Goal: Task Accomplishment & Management: Complete application form

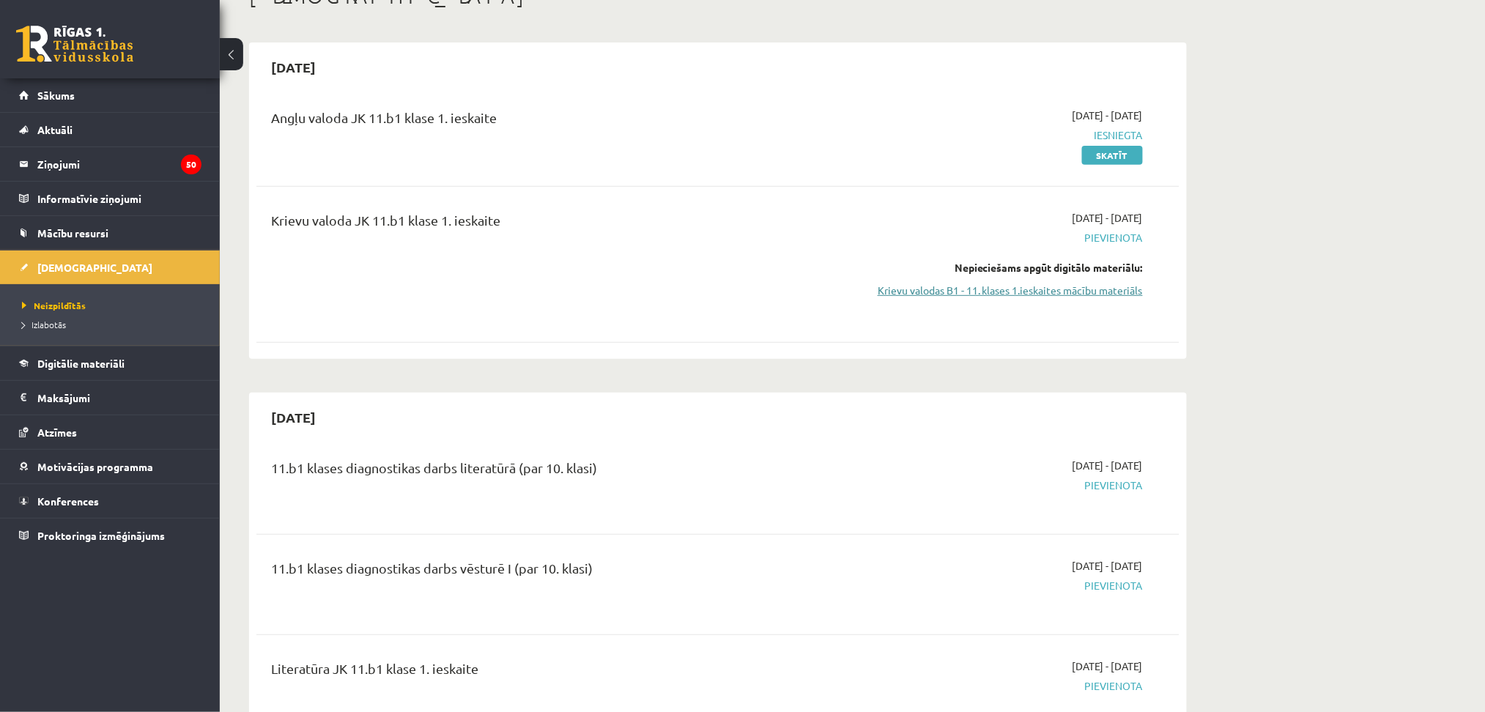
scroll to position [102, 0]
click at [999, 294] on link "Krievu valodas B1 - 11. klases 1.ieskaites mācību materiāls" at bounding box center [1005, 290] width 276 height 15
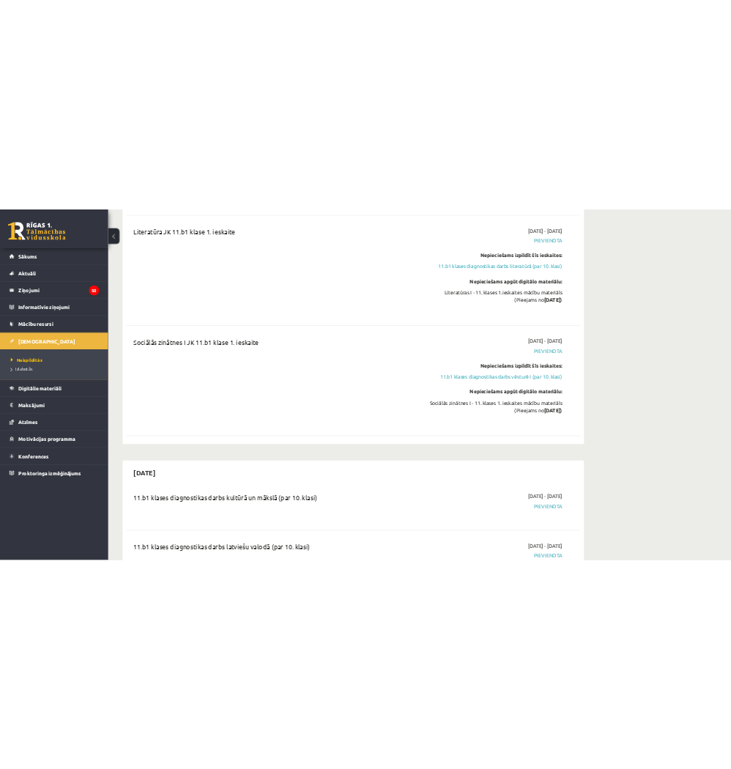
scroll to position [771, 0]
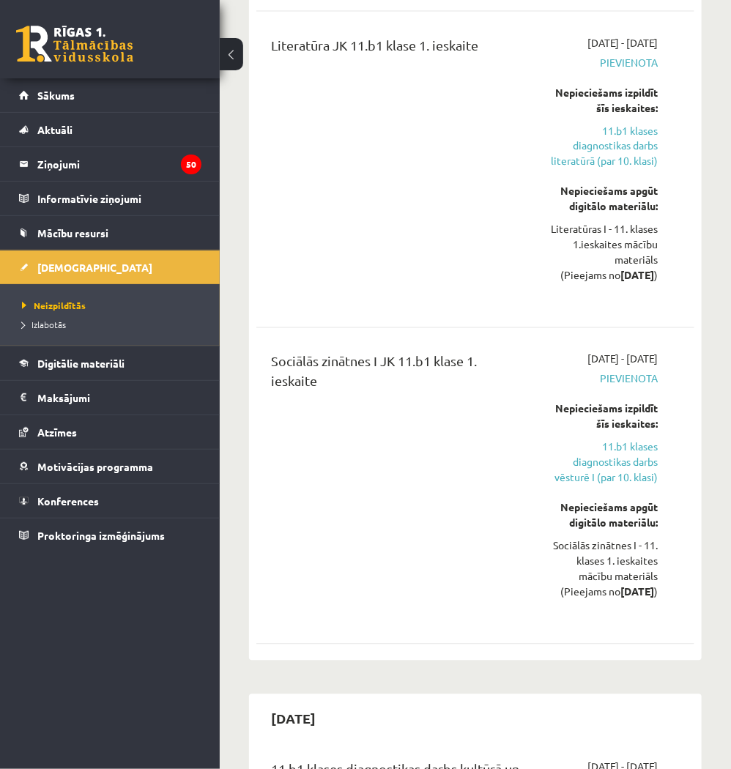
click at [234, 48] on button at bounding box center [231, 54] width 23 height 32
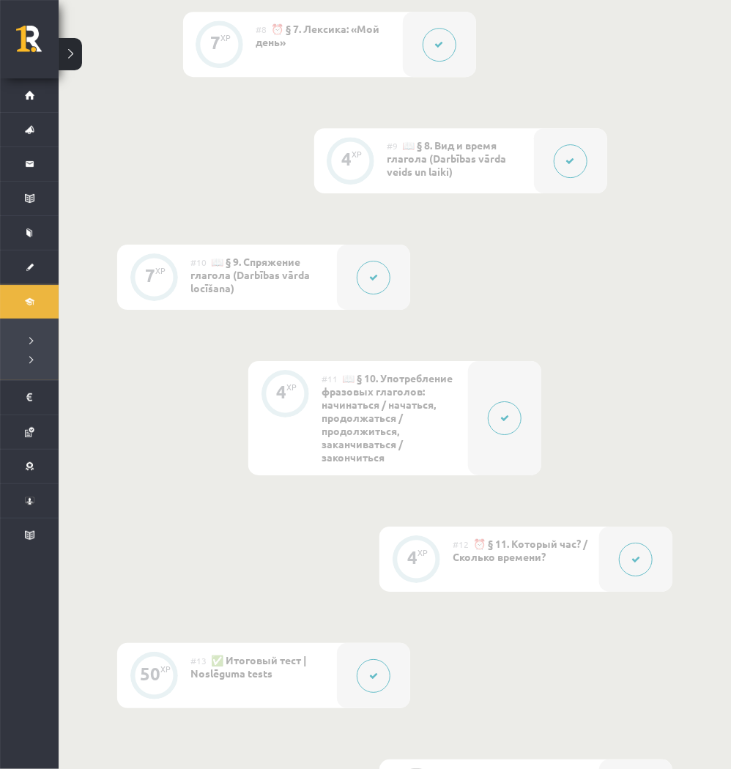
scroll to position [1746, 0]
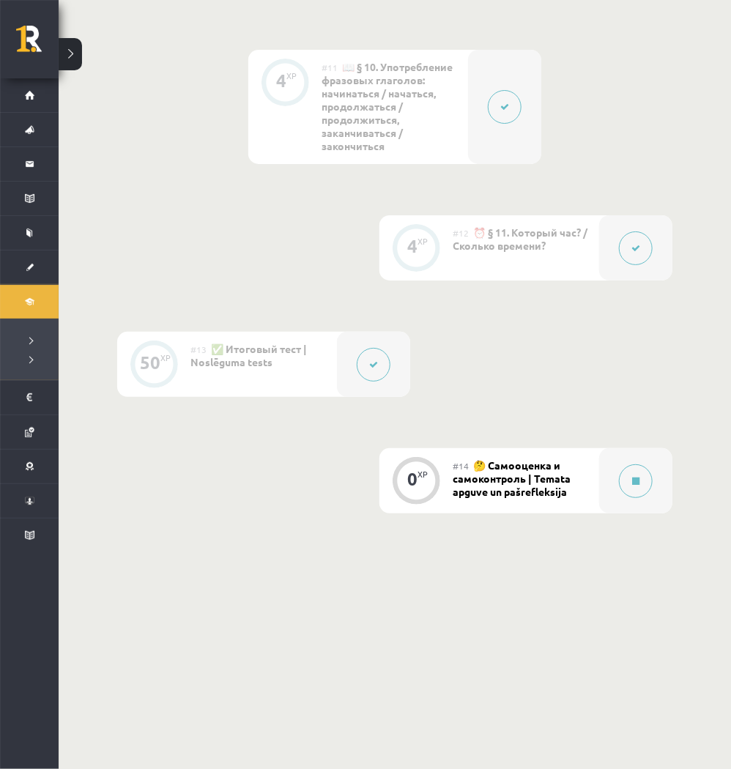
click at [533, 503] on div "#14 🤔 Самооценка и самоконтроль | Temata apguve un pašrefleksija" at bounding box center [526, 480] width 147 height 65
click at [530, 478] on span "🤔 Самооценка и самоконтроль | Temata apguve un pašrefleksija" at bounding box center [512, 479] width 118 height 40
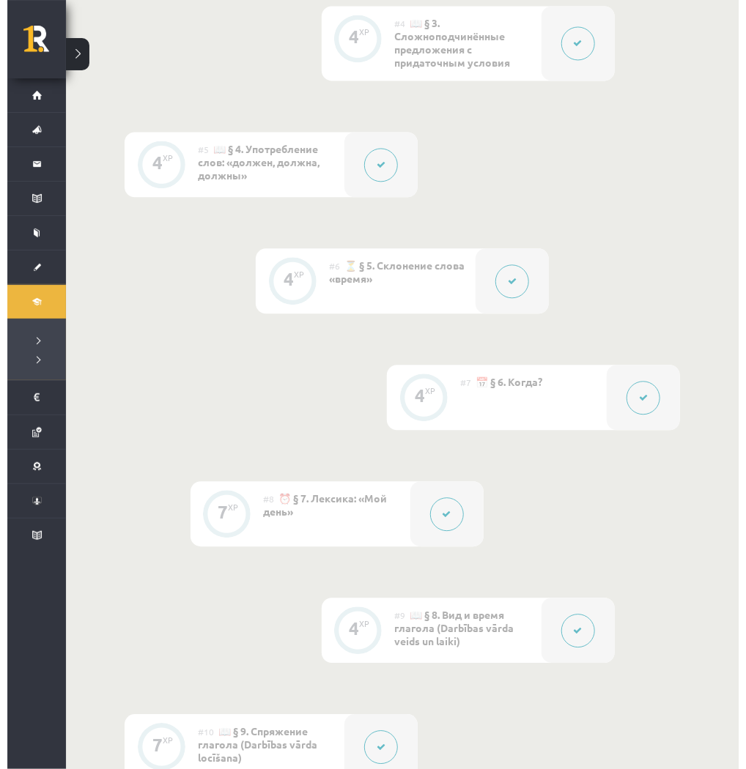
scroll to position [0, 0]
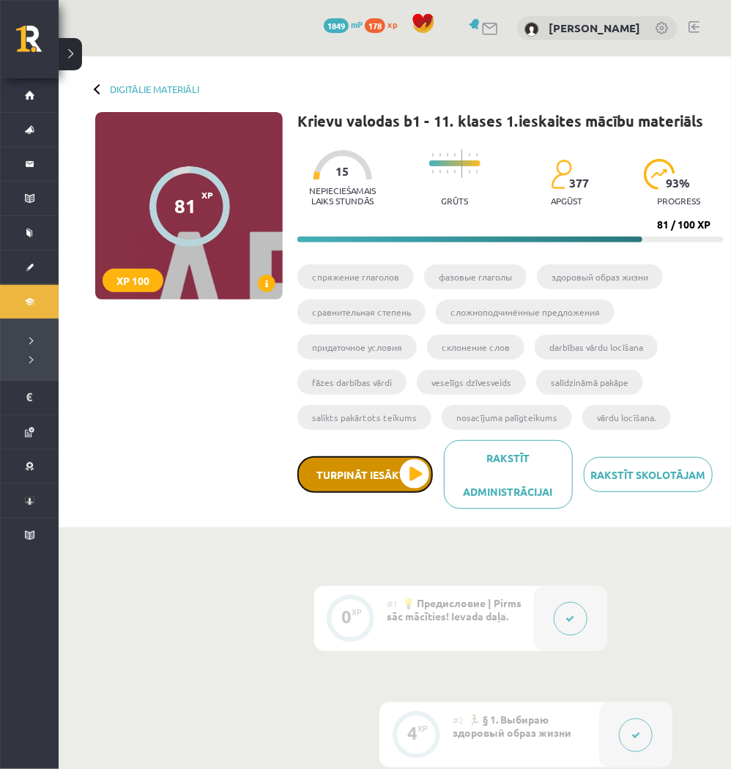
click at [385, 462] on button "Turpināt iesākto" at bounding box center [365, 474] width 136 height 37
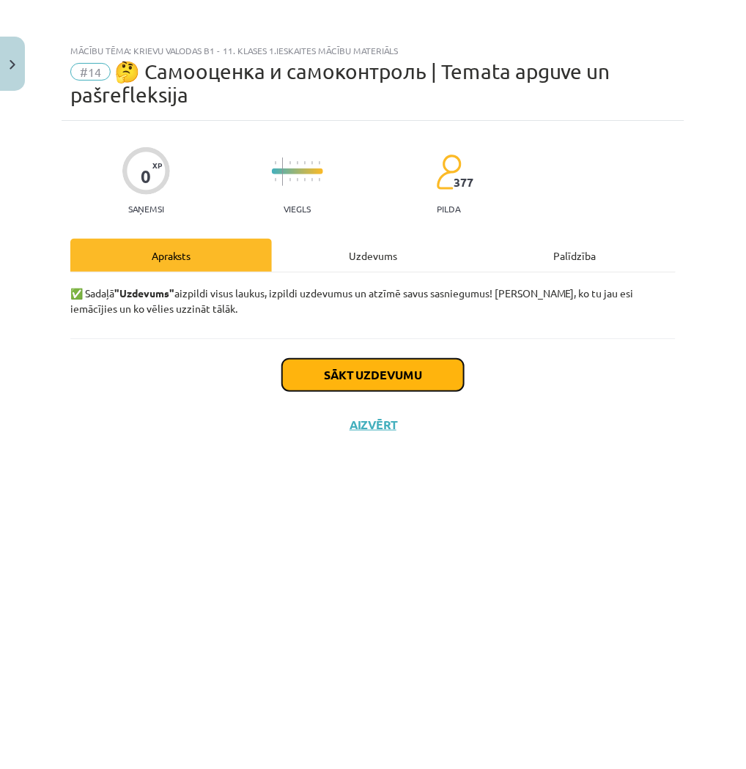
click at [382, 362] on button "Sākt uzdevumu" at bounding box center [373, 375] width 182 height 32
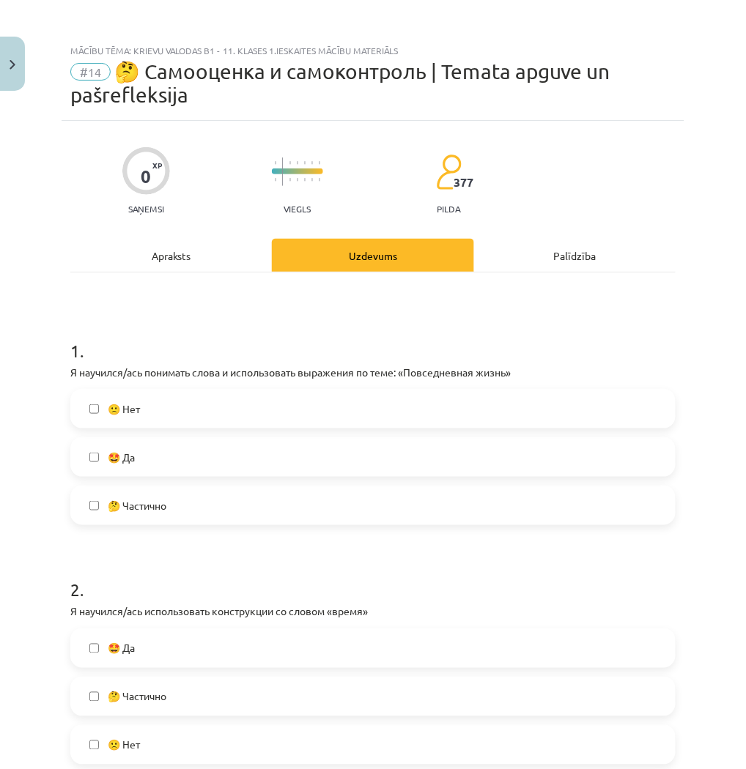
click at [138, 449] on label "🤩 Да" at bounding box center [373, 457] width 602 height 37
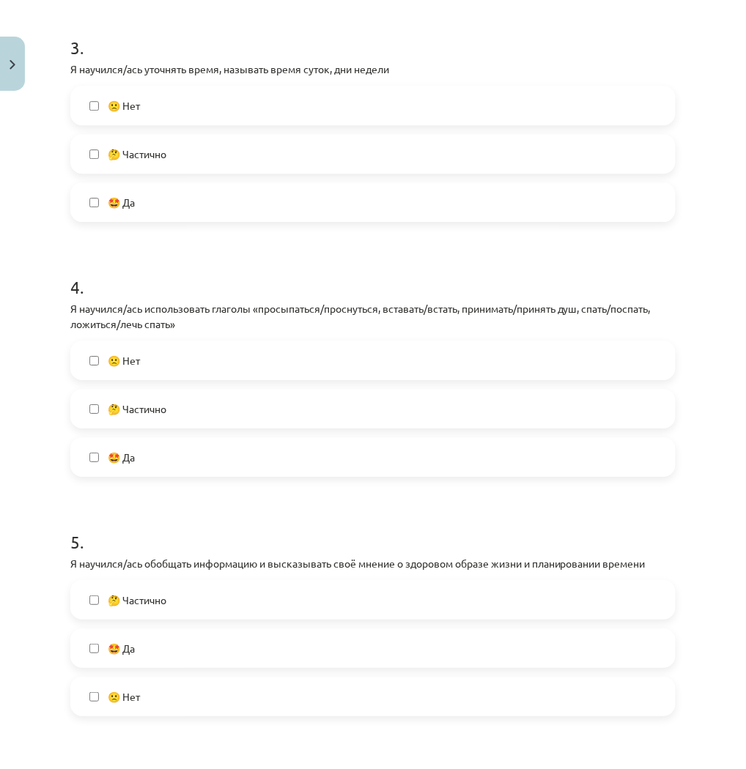
click at [164, 461] on label "🤩 Да" at bounding box center [373, 457] width 602 height 37
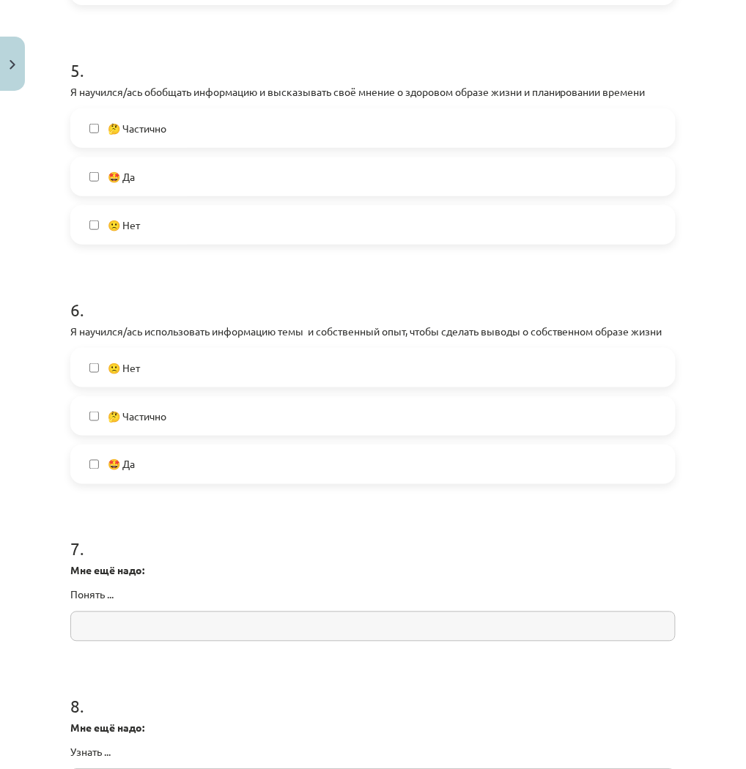
scroll to position [966, 0]
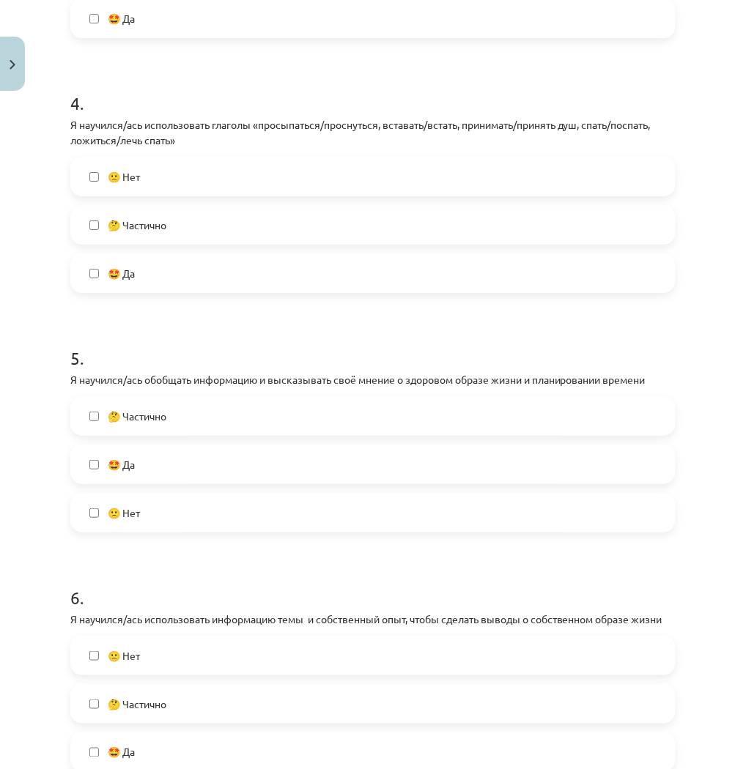
click at [165, 454] on label "🤩 Да" at bounding box center [373, 464] width 602 height 37
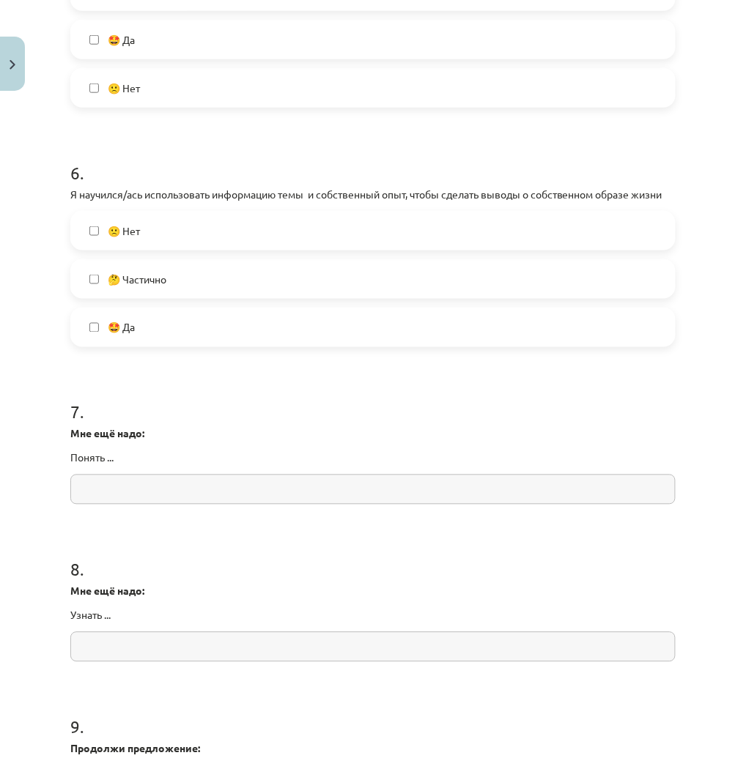
scroll to position [1350, 0]
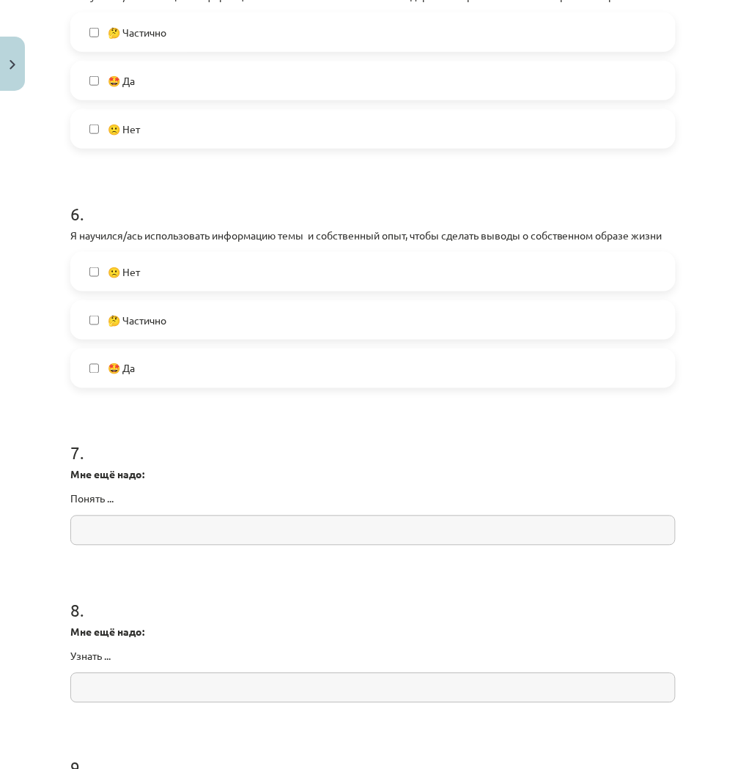
click at [179, 282] on label "🙁 Нет" at bounding box center [373, 271] width 602 height 37
click at [289, 546] on input "text" at bounding box center [372, 531] width 605 height 30
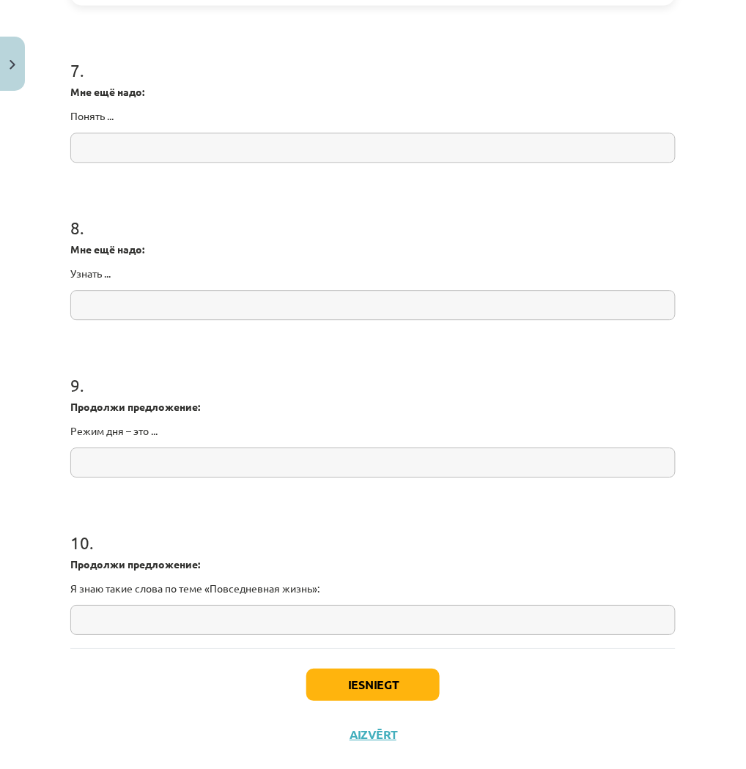
scroll to position [1775, 0]
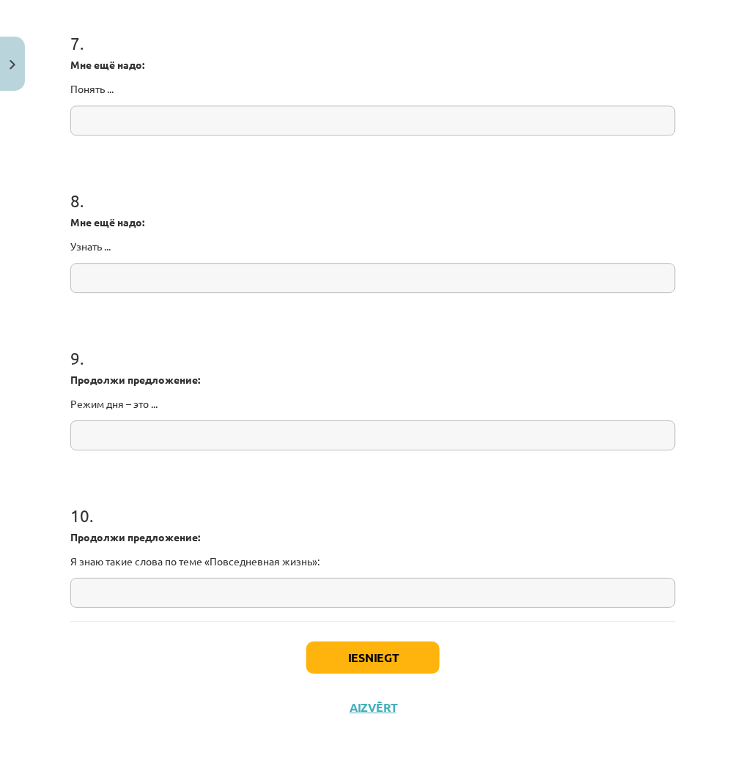
click at [256, 448] on input "text" at bounding box center [372, 435] width 605 height 30
click at [250, 597] on input "text" at bounding box center [372, 593] width 605 height 30
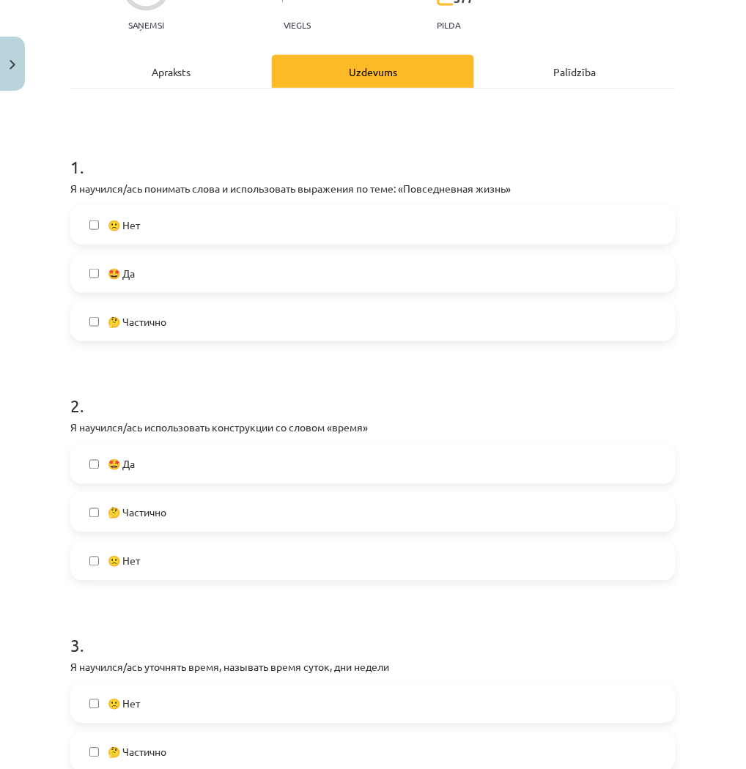
scroll to position [51, 0]
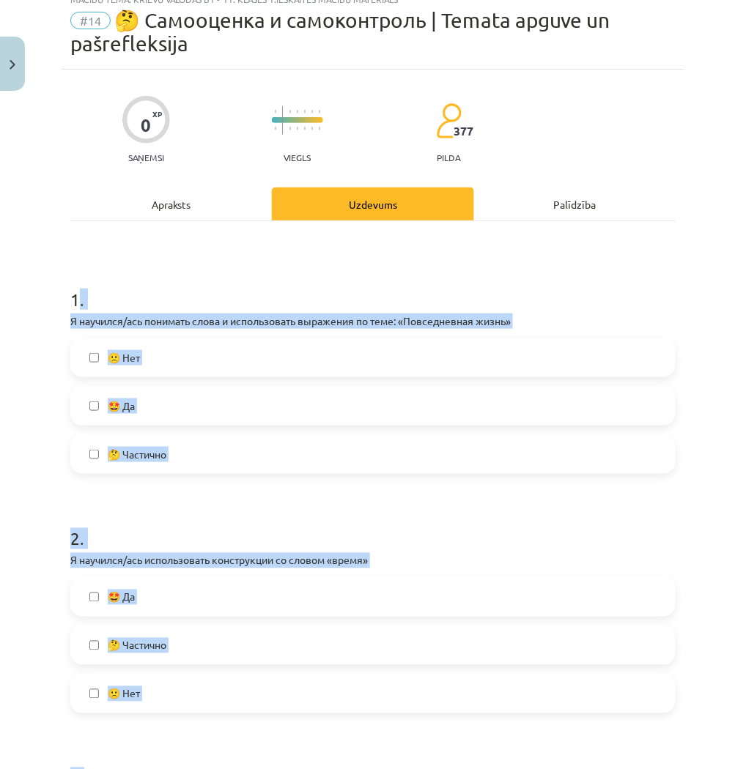
drag, startPoint x: 79, startPoint y: 248, endPoint x: 261, endPoint y: 731, distance: 515.8
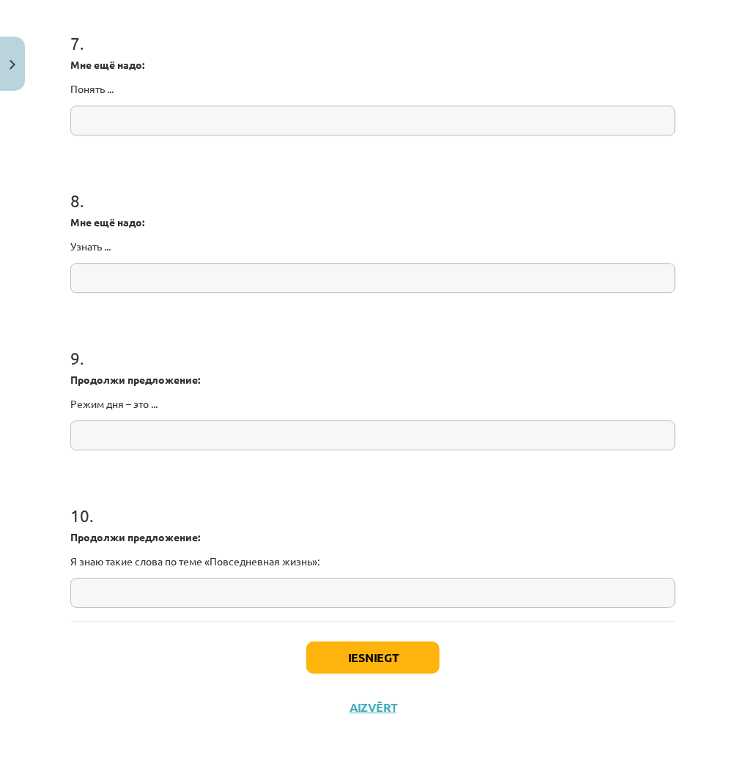
scroll to position [1775, 0]
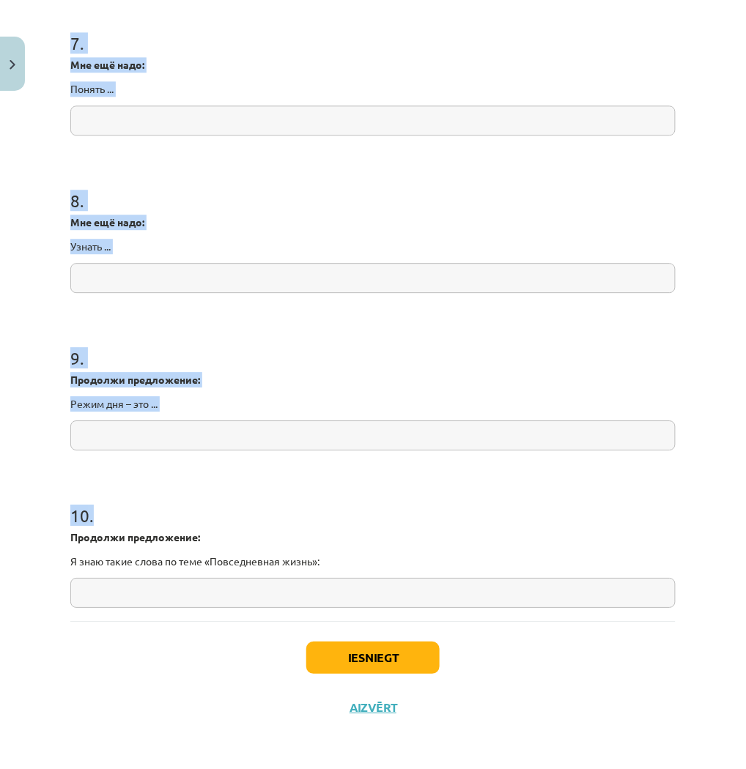
drag, startPoint x: 60, startPoint y: 35, endPoint x: 303, endPoint y: 592, distance: 607.5
click at [303, 592] on div "Mācību tēma: Krievu valodas b1 - 11. klases 1.ieskaites mācību materiāls #14 🤔 …" at bounding box center [373, 384] width 746 height 769
copy form "7 . Мне ещё надо: Понять ... 8 . Мне ещё надо: Узнать ... 9 . Продолжи предложе…"
click at [641, 122] on input "text" at bounding box center [372, 120] width 605 height 30
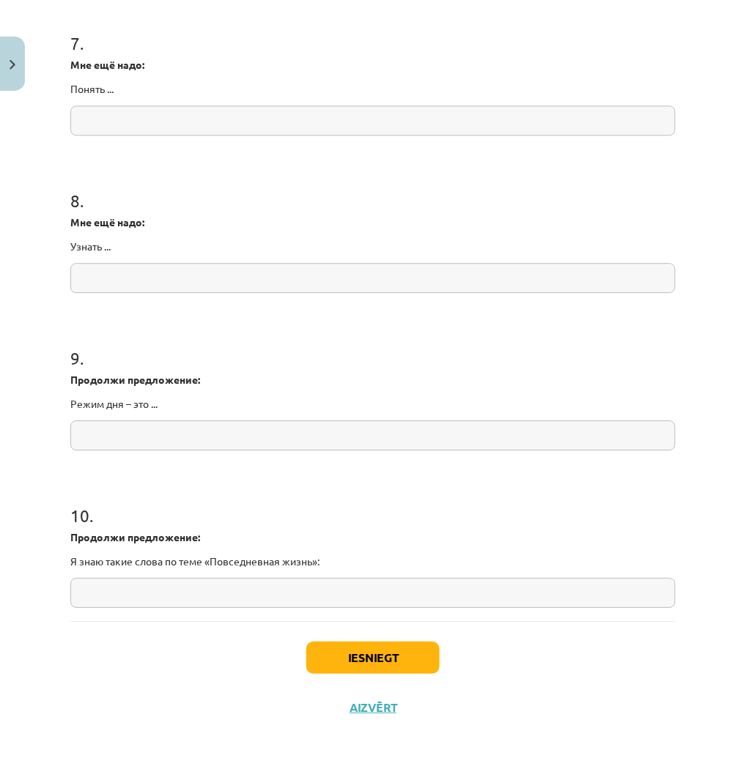
paste input "**********"
type input "**********"
click at [593, 292] on input "text" at bounding box center [372, 278] width 605 height 30
paste input "**********"
type input "**********"
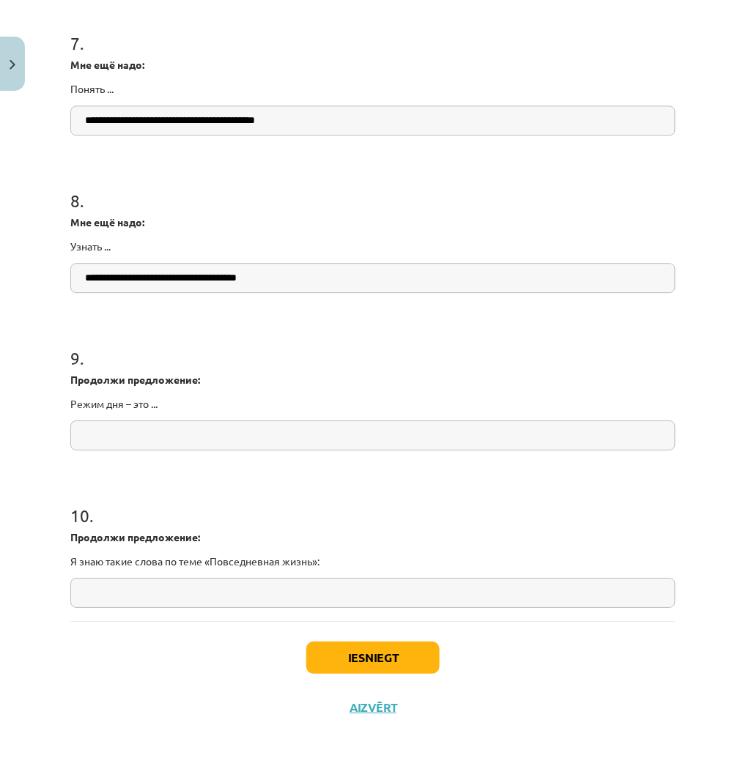
click at [400, 435] on input "text" at bounding box center [372, 435] width 605 height 30
paste input "**********"
type input "*"
click at [371, 438] on input "text" at bounding box center [372, 435] width 605 height 30
paste input "**********"
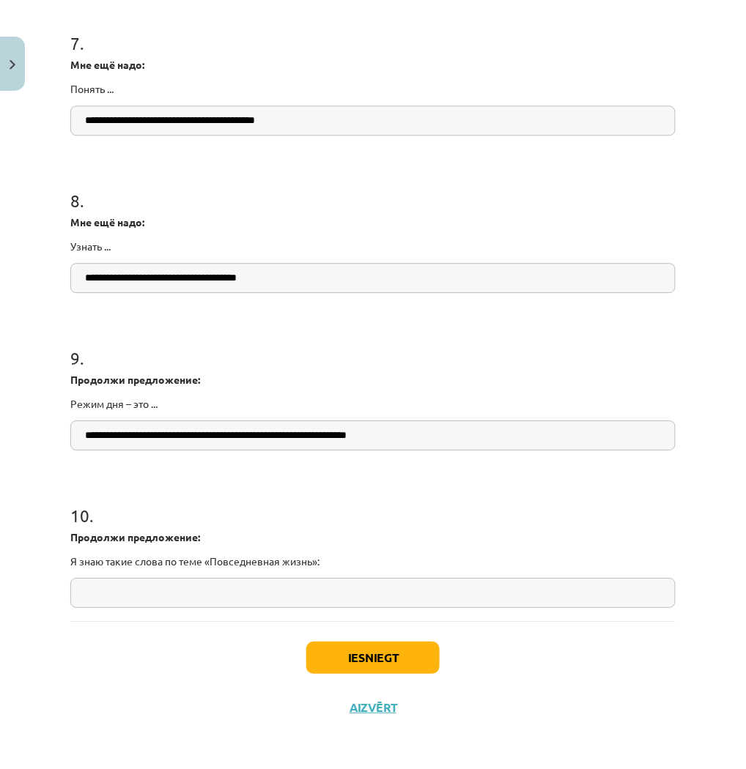
type input "**********"
click at [391, 598] on input "text" at bounding box center [372, 593] width 605 height 30
click at [492, 587] on input "text" at bounding box center [372, 593] width 605 height 30
paste input "**********"
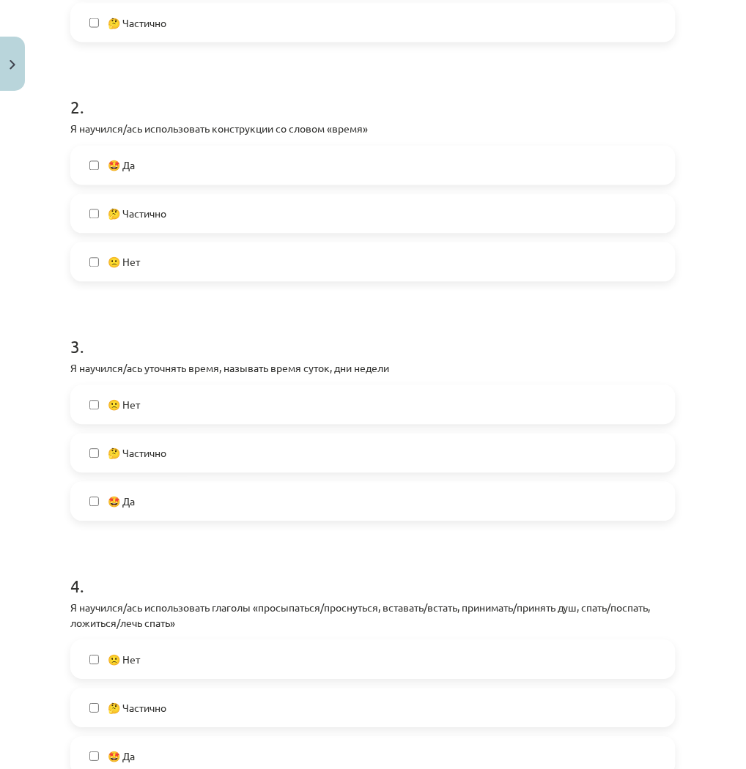
scroll to position [467, 0]
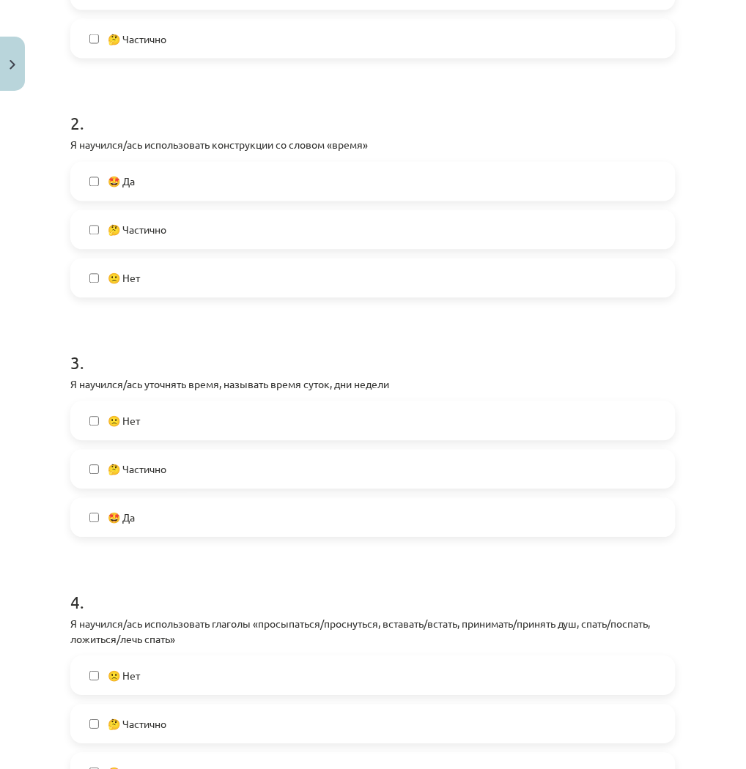
type input "**********"
click at [364, 489] on div "🙁 Нет 🤔 Частично 🤩 Да" at bounding box center [372, 469] width 605 height 136
click at [364, 505] on label "🤩 Да" at bounding box center [373, 518] width 602 height 37
click at [272, 174] on label "🤩 Да" at bounding box center [373, 181] width 602 height 37
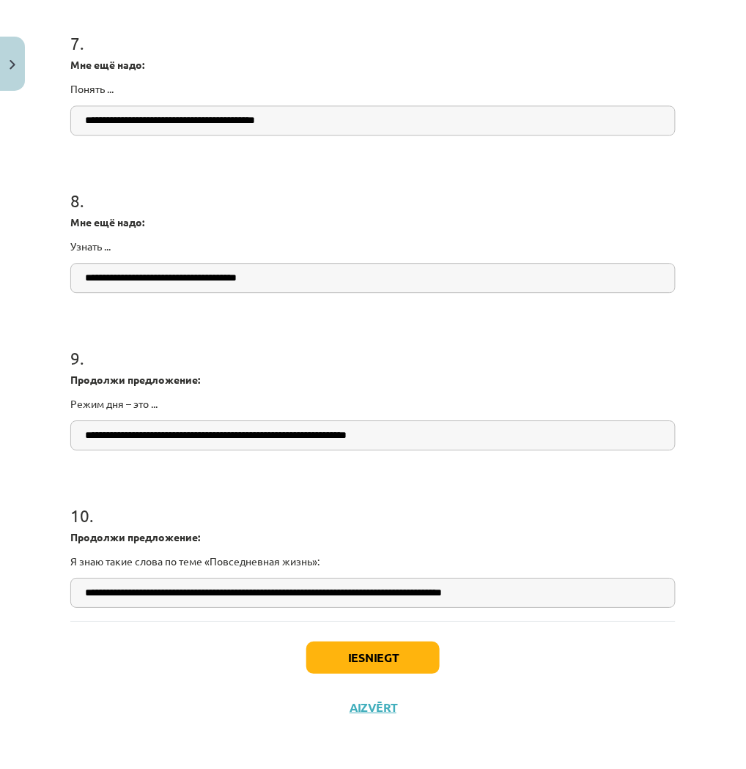
scroll to position [1775, 0]
click at [382, 657] on button "Iesniegt" at bounding box center [372, 658] width 133 height 32
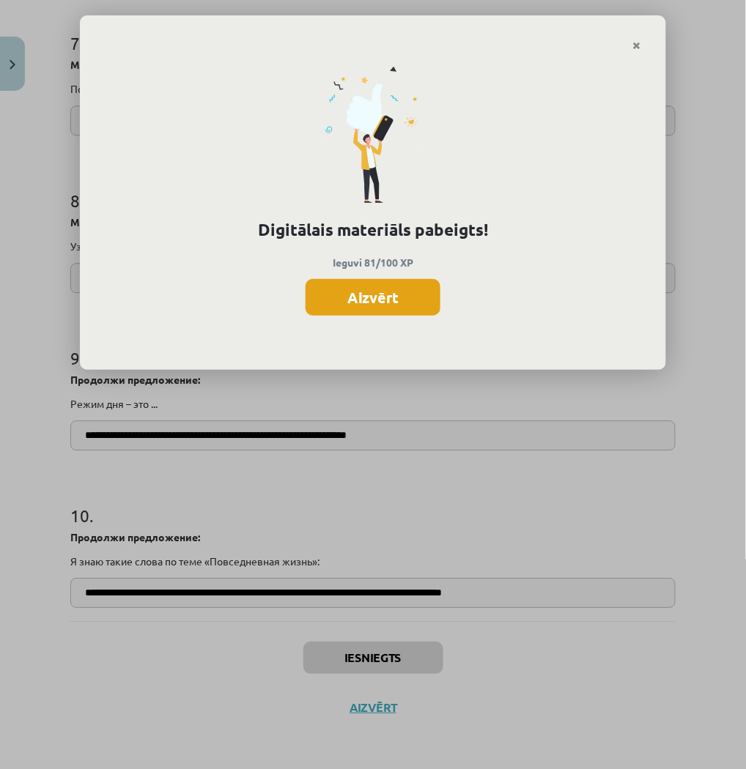
click at [371, 295] on button "Aizvērt" at bounding box center [372, 297] width 135 height 37
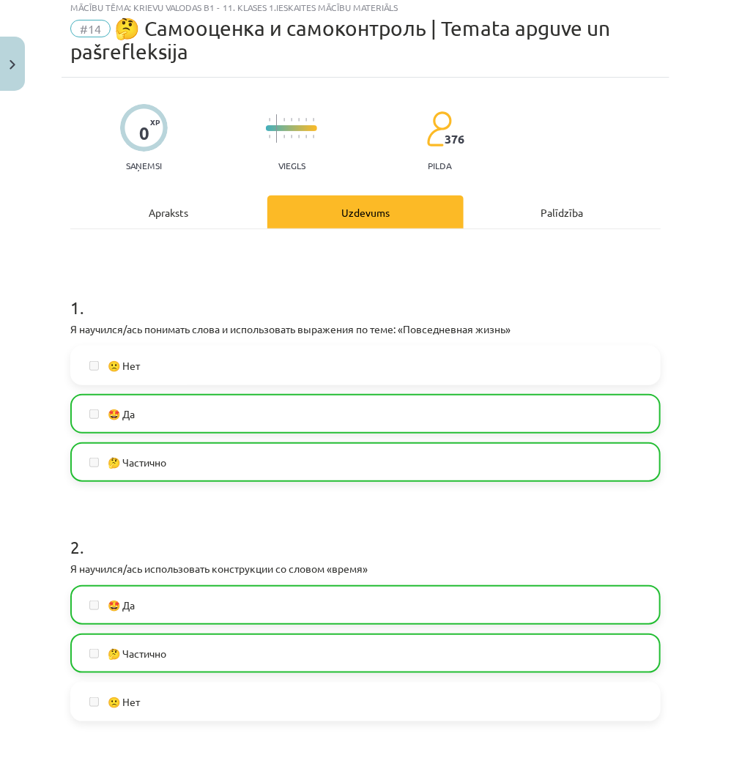
scroll to position [0, 0]
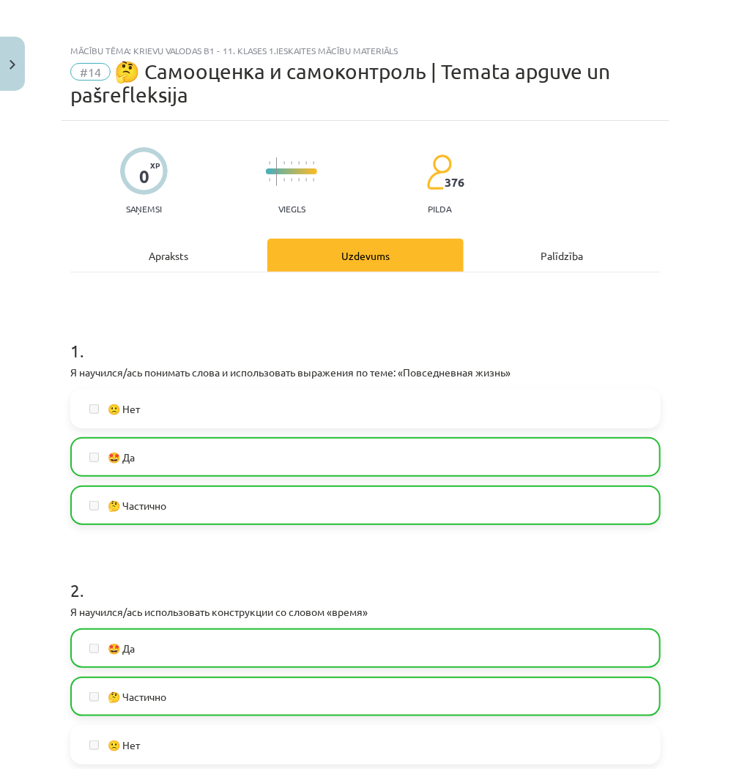
click at [167, 48] on div "Mācību tēma: Krievu valodas b1 - 11. klases 1.ieskaites mācību materiāls" at bounding box center [365, 50] width 590 height 10
click at [10, 54] on button "Close" at bounding box center [12, 64] width 25 height 54
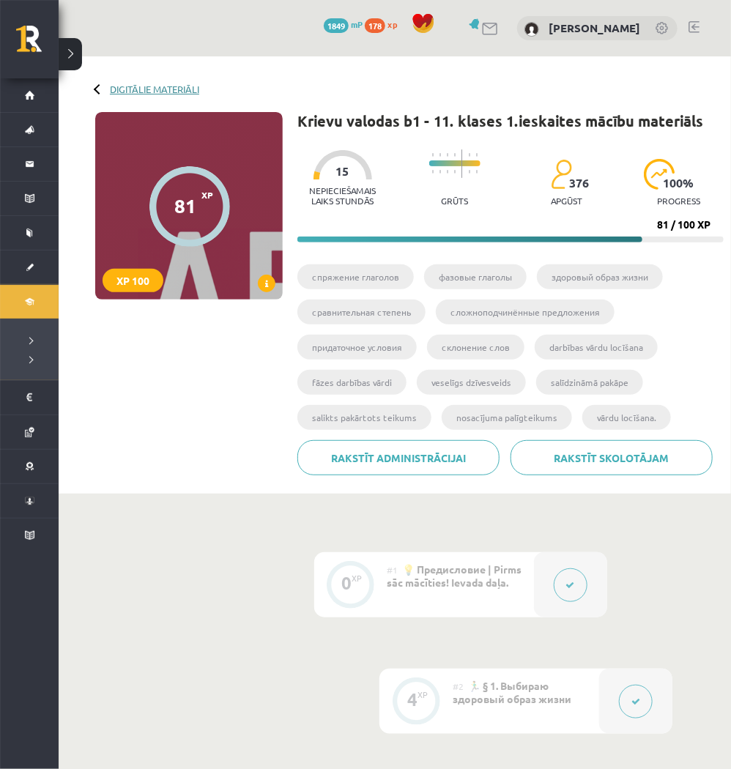
click at [123, 86] on link "Digitālie materiāli" at bounding box center [154, 89] width 89 height 11
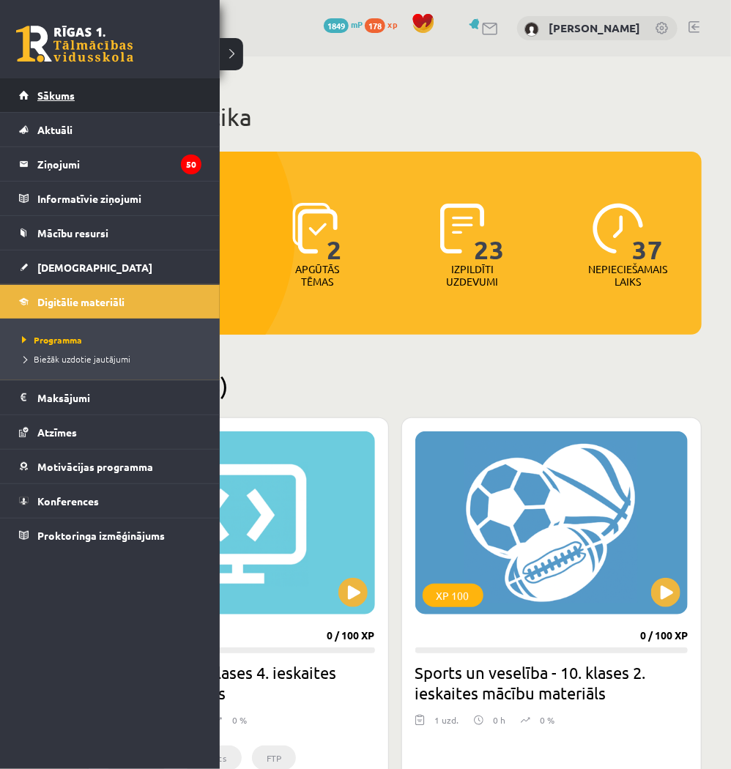
click at [53, 106] on link "Sākums" at bounding box center [110, 95] width 182 height 34
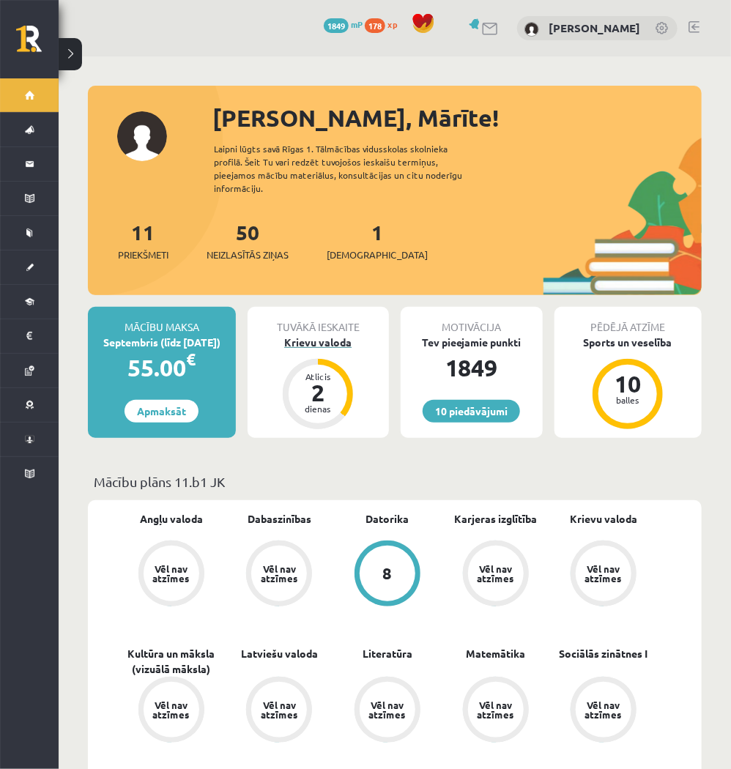
click at [324, 335] on div "Krievu valoda" at bounding box center [319, 342] width 142 height 15
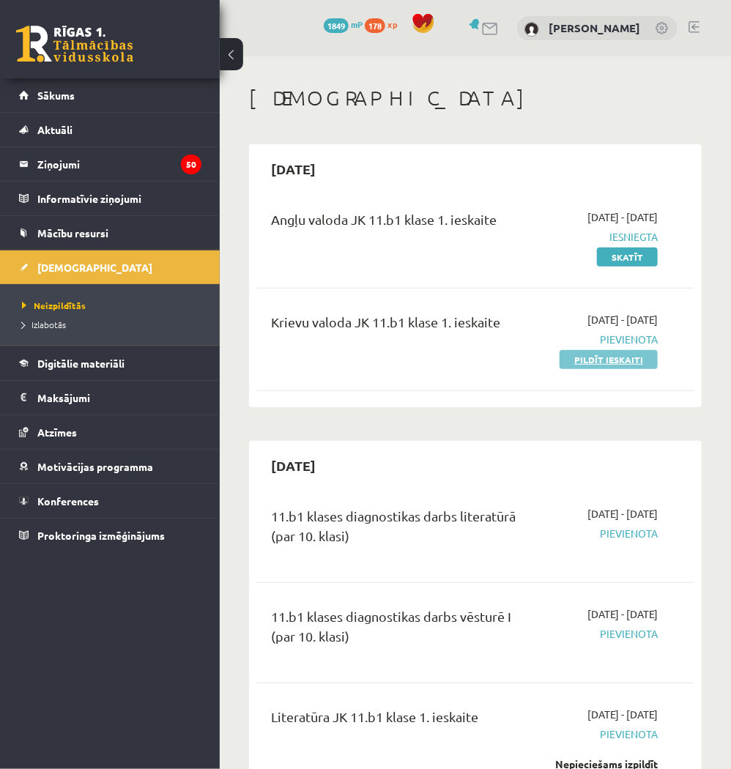
click at [614, 350] on link "Pildīt ieskaiti" at bounding box center [609, 359] width 98 height 19
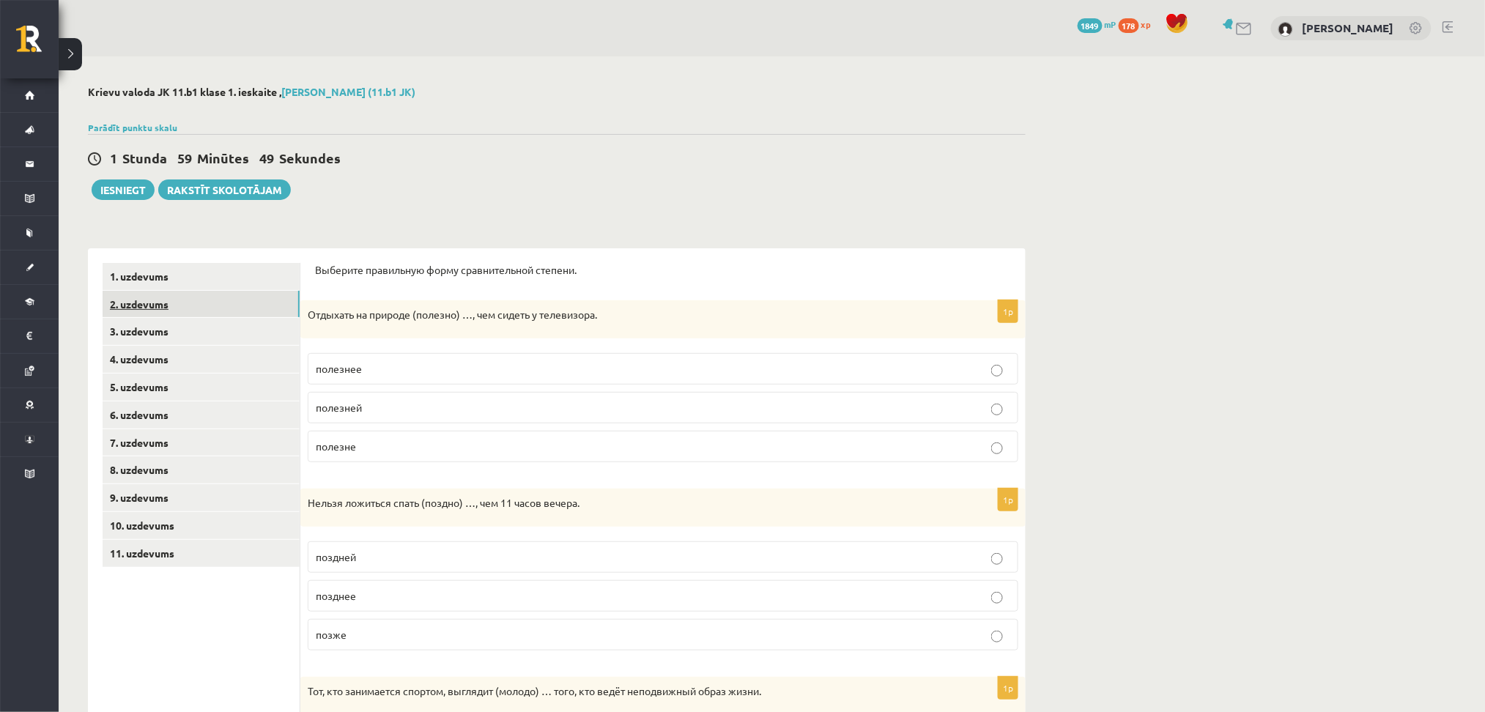
click at [188, 294] on link "2. uzdevums" at bounding box center [201, 304] width 197 height 27
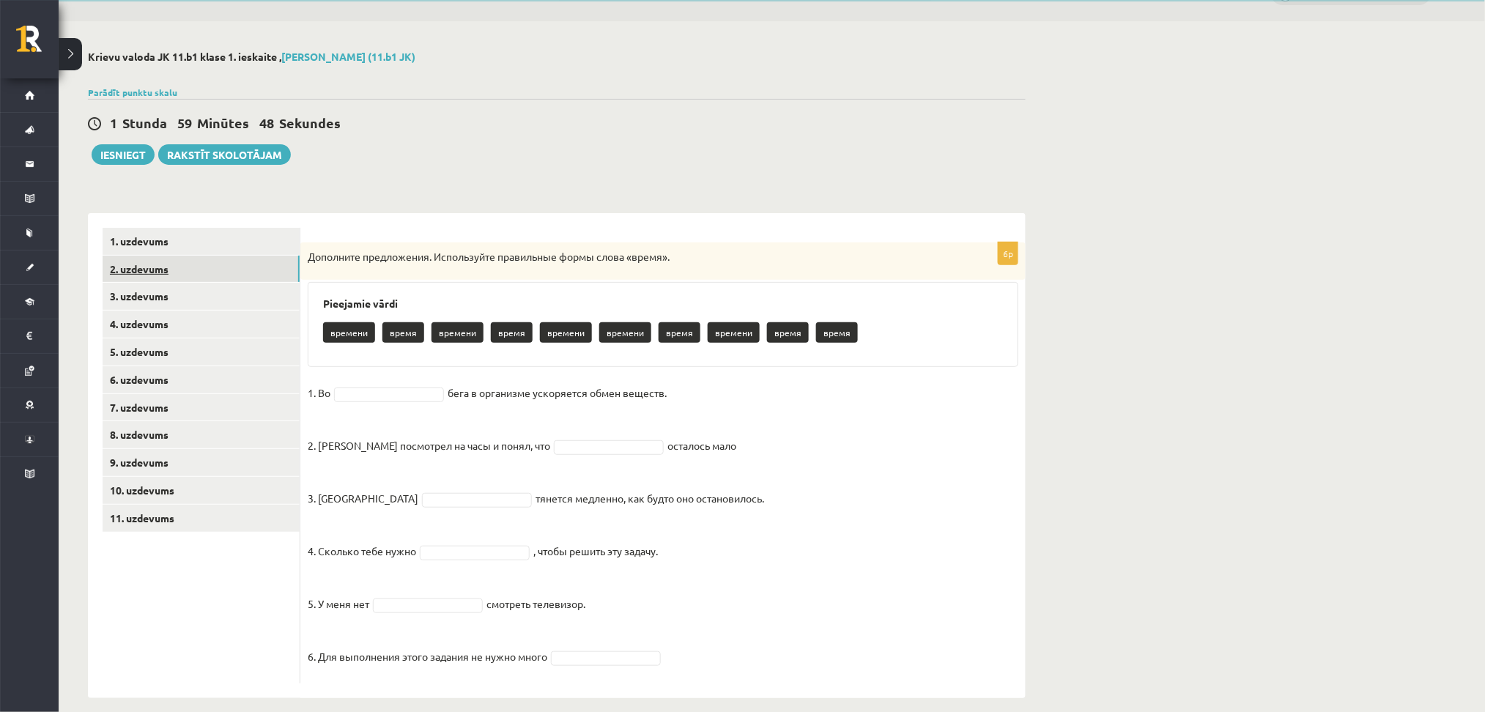
scroll to position [39, 0]
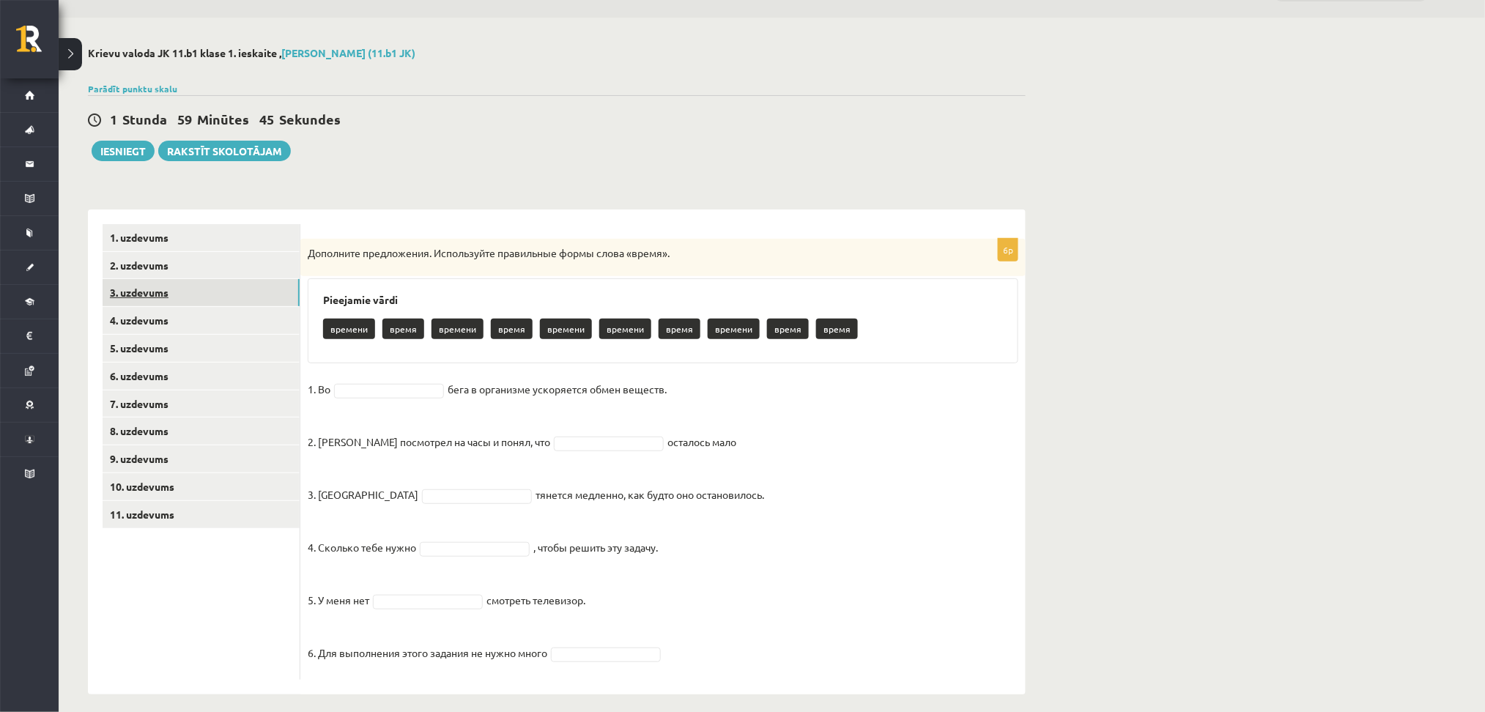
click at [163, 294] on link "3. uzdevums" at bounding box center [201, 292] width 197 height 27
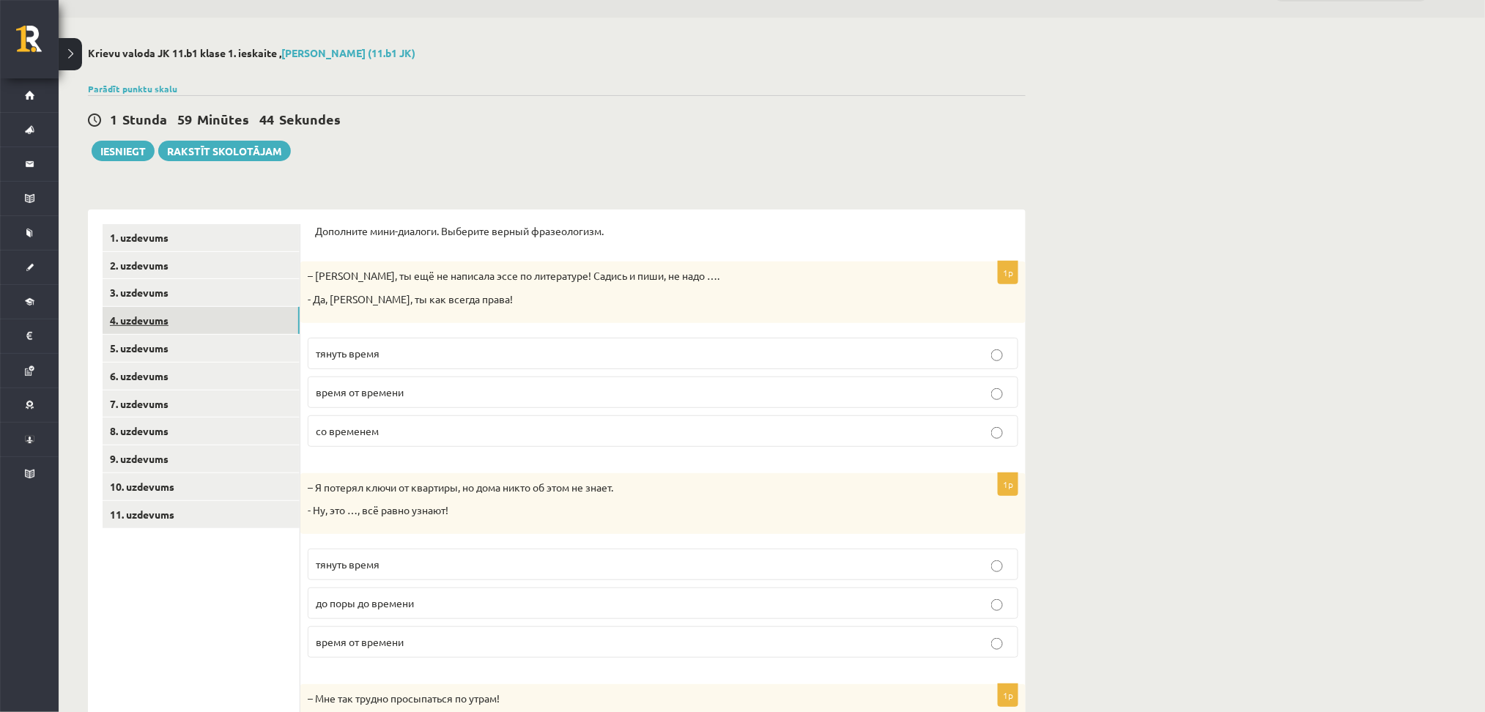
click at [167, 314] on link "4. uzdevums" at bounding box center [201, 320] width 197 height 27
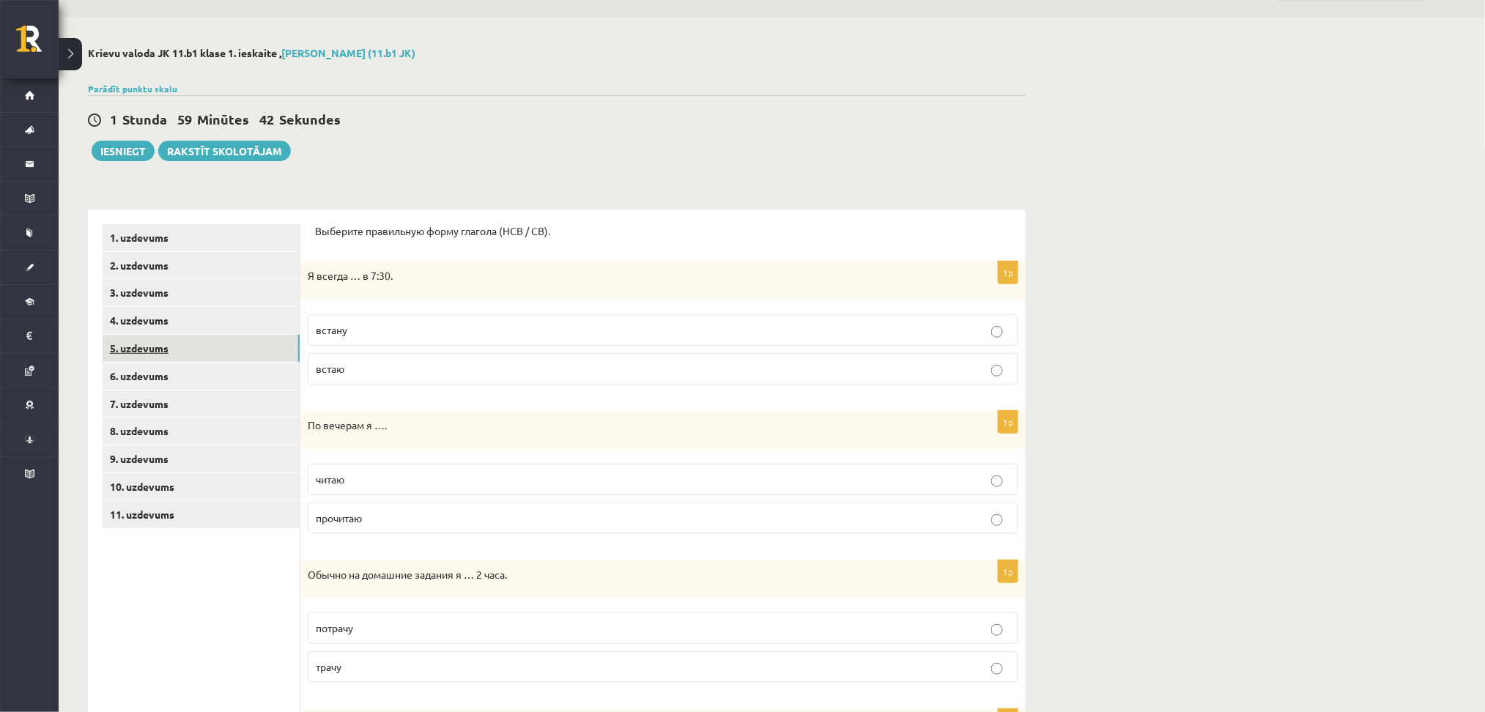
click at [168, 345] on link "5. uzdevums" at bounding box center [201, 348] width 197 height 27
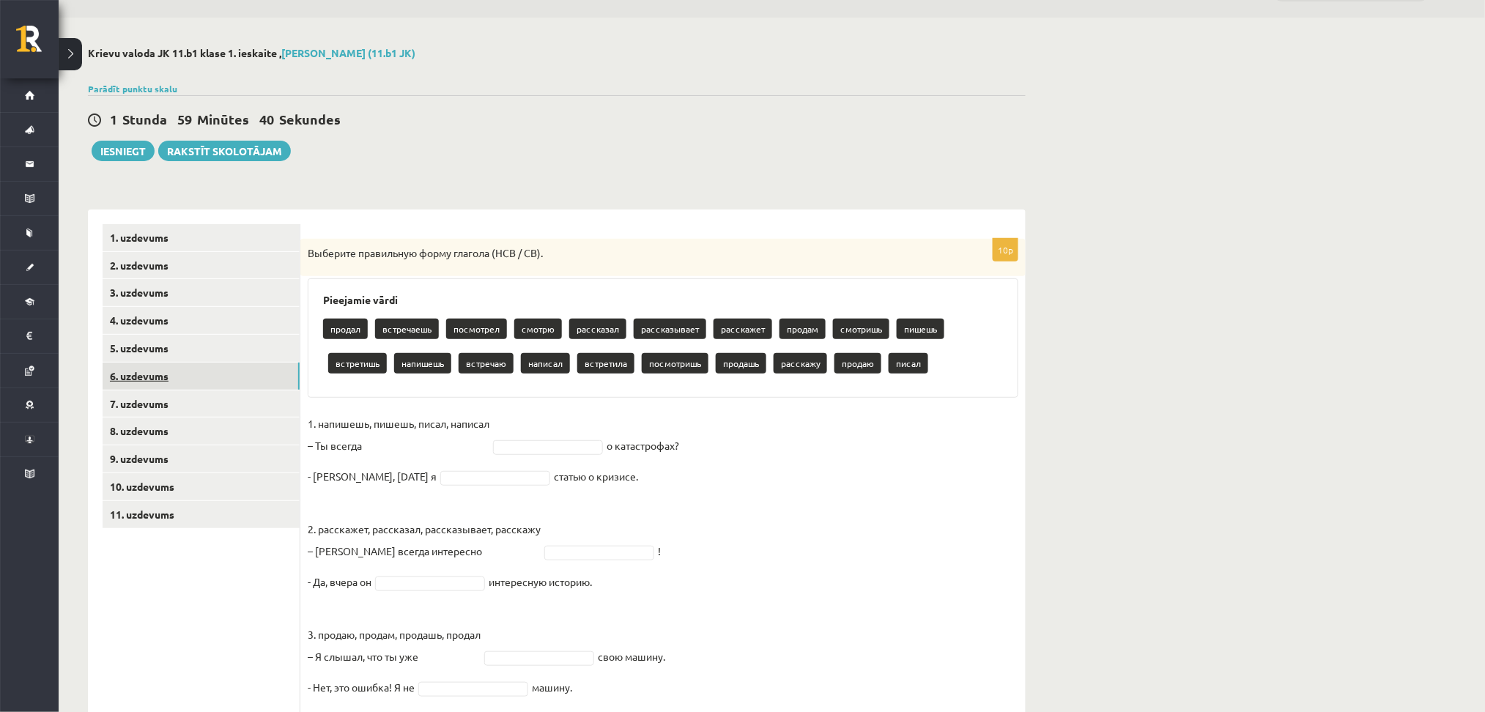
click at [169, 376] on link "6. uzdevums" at bounding box center [201, 376] width 197 height 27
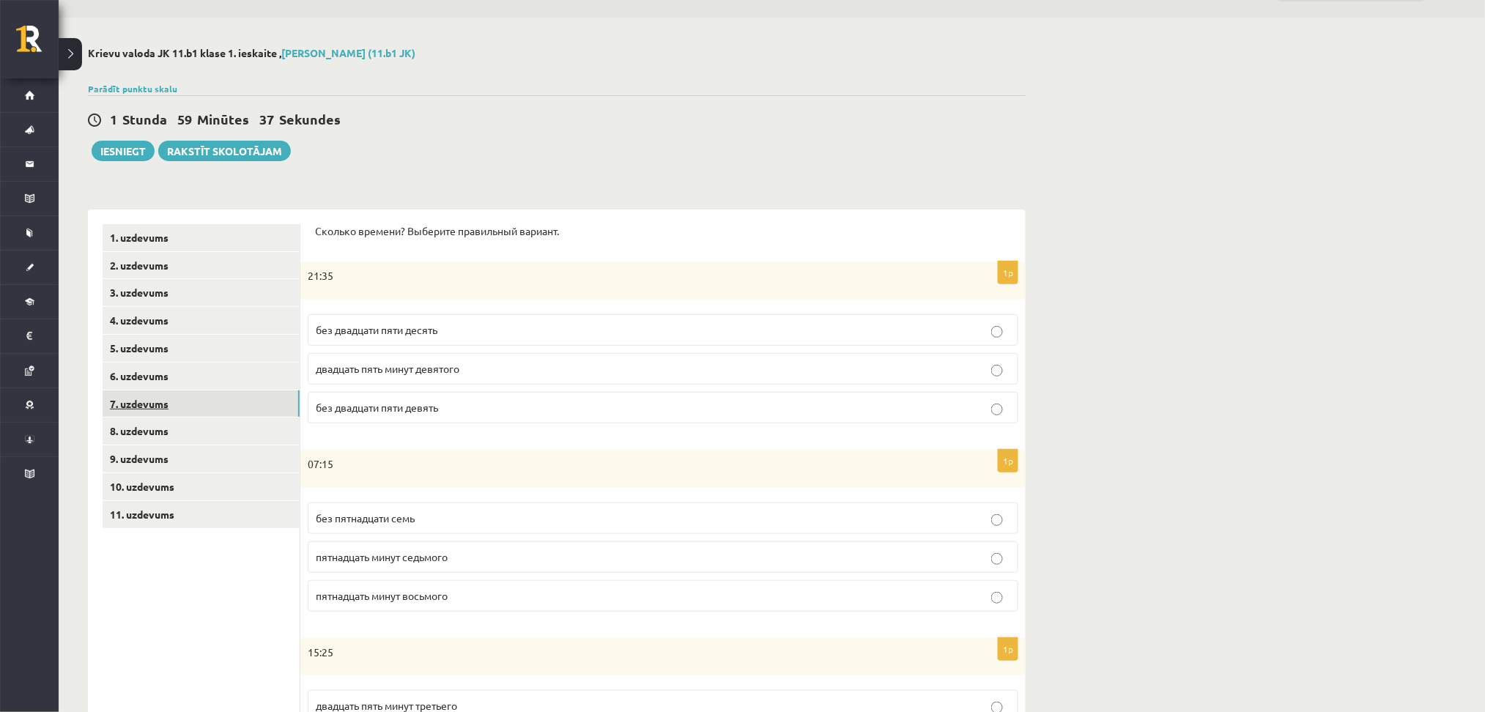
click at [167, 400] on link "7. uzdevums" at bounding box center [201, 403] width 197 height 27
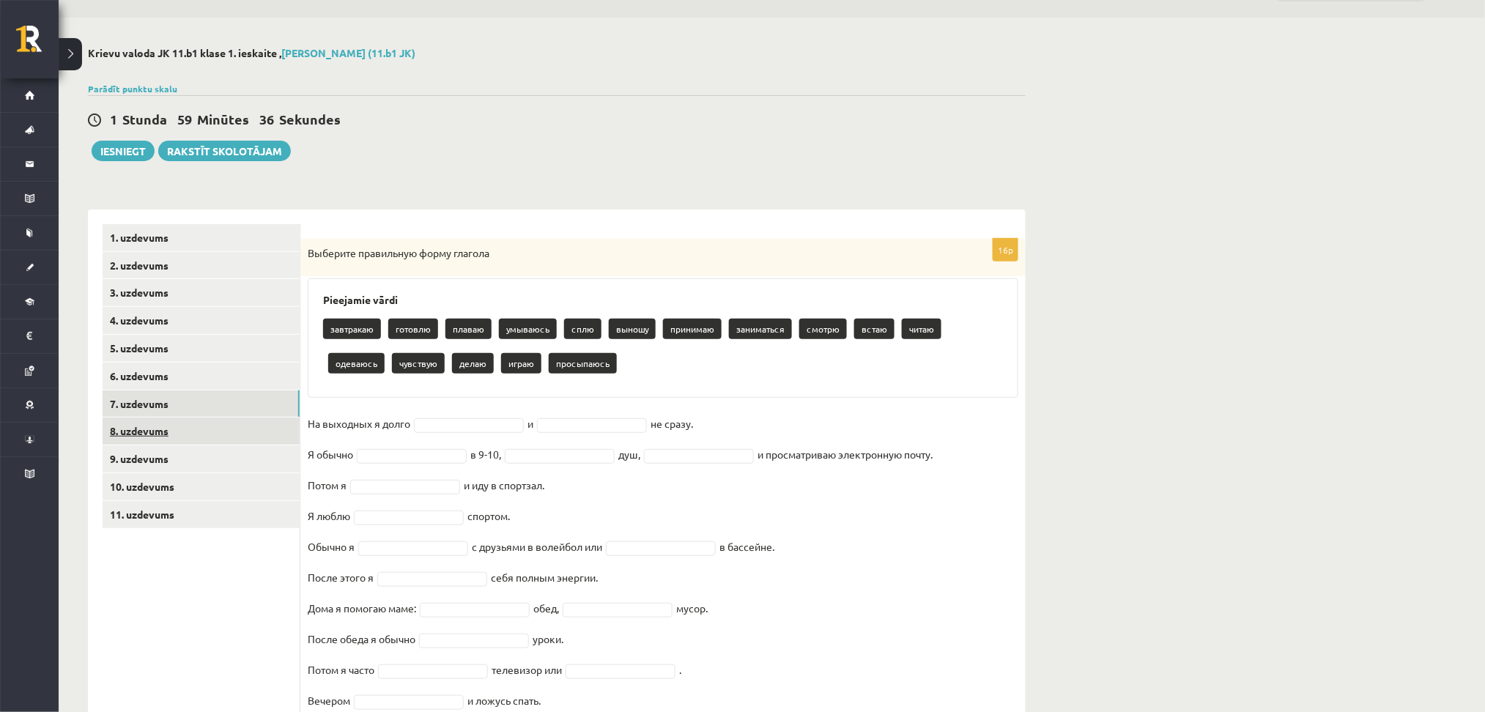
click at [169, 433] on link "8. uzdevums" at bounding box center [201, 431] width 197 height 27
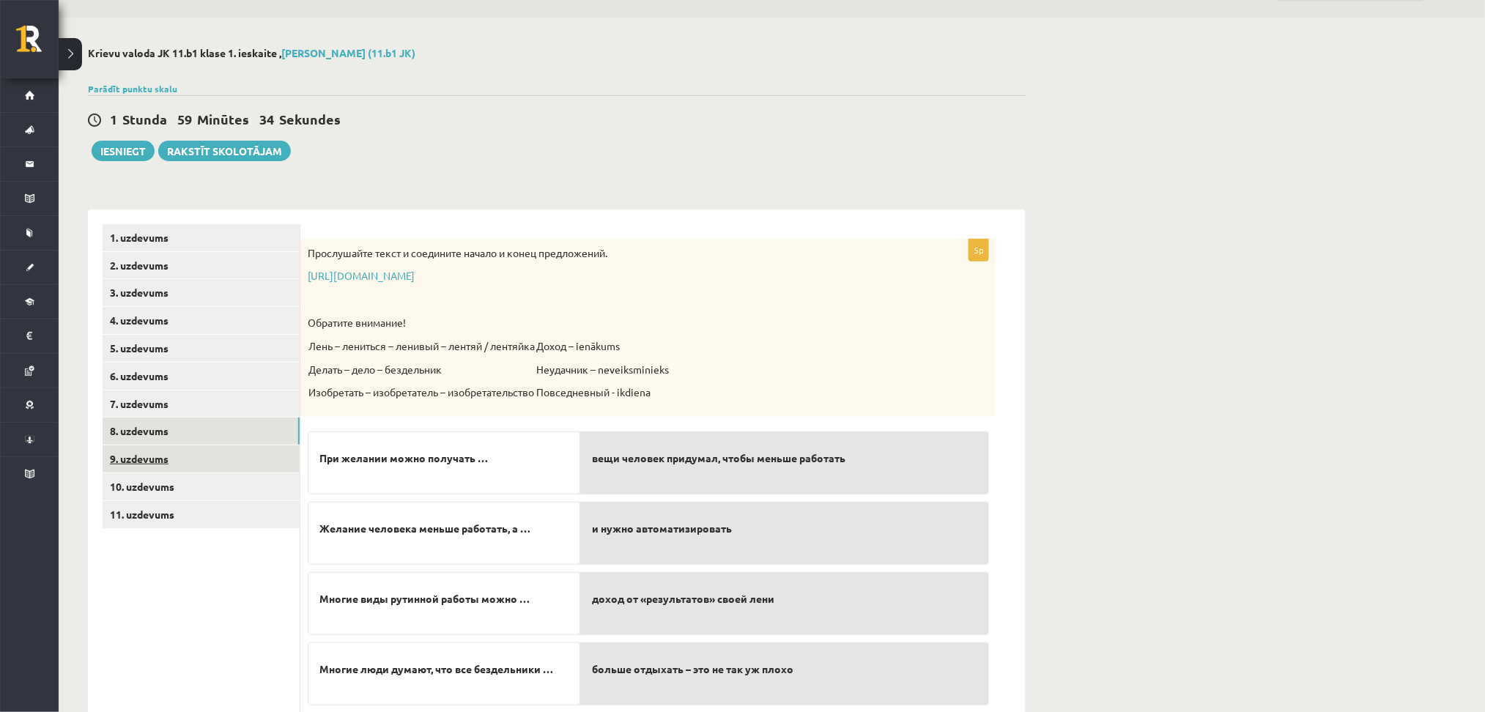
click at [172, 458] on link "9. uzdevums" at bounding box center [201, 458] width 197 height 27
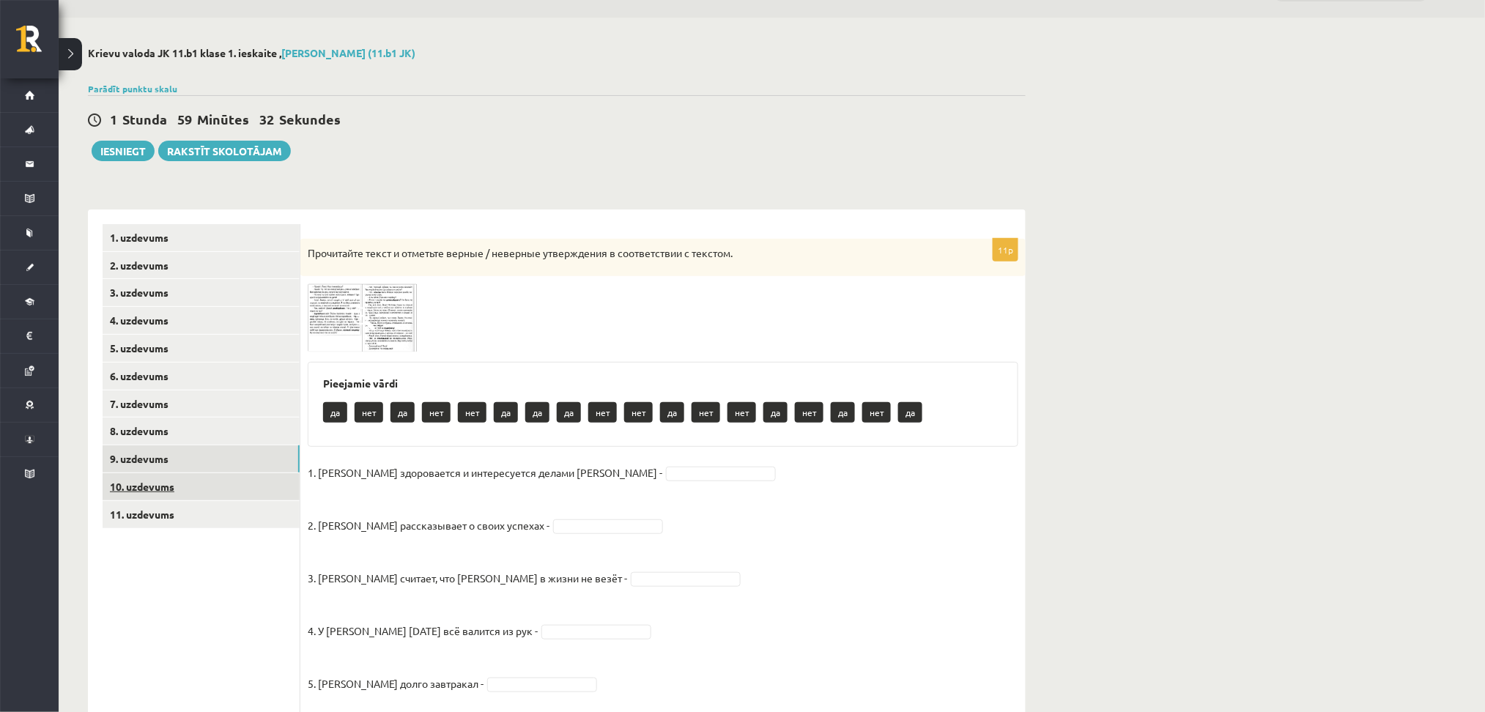
click at [176, 494] on link "10. uzdevums" at bounding box center [201, 486] width 197 height 27
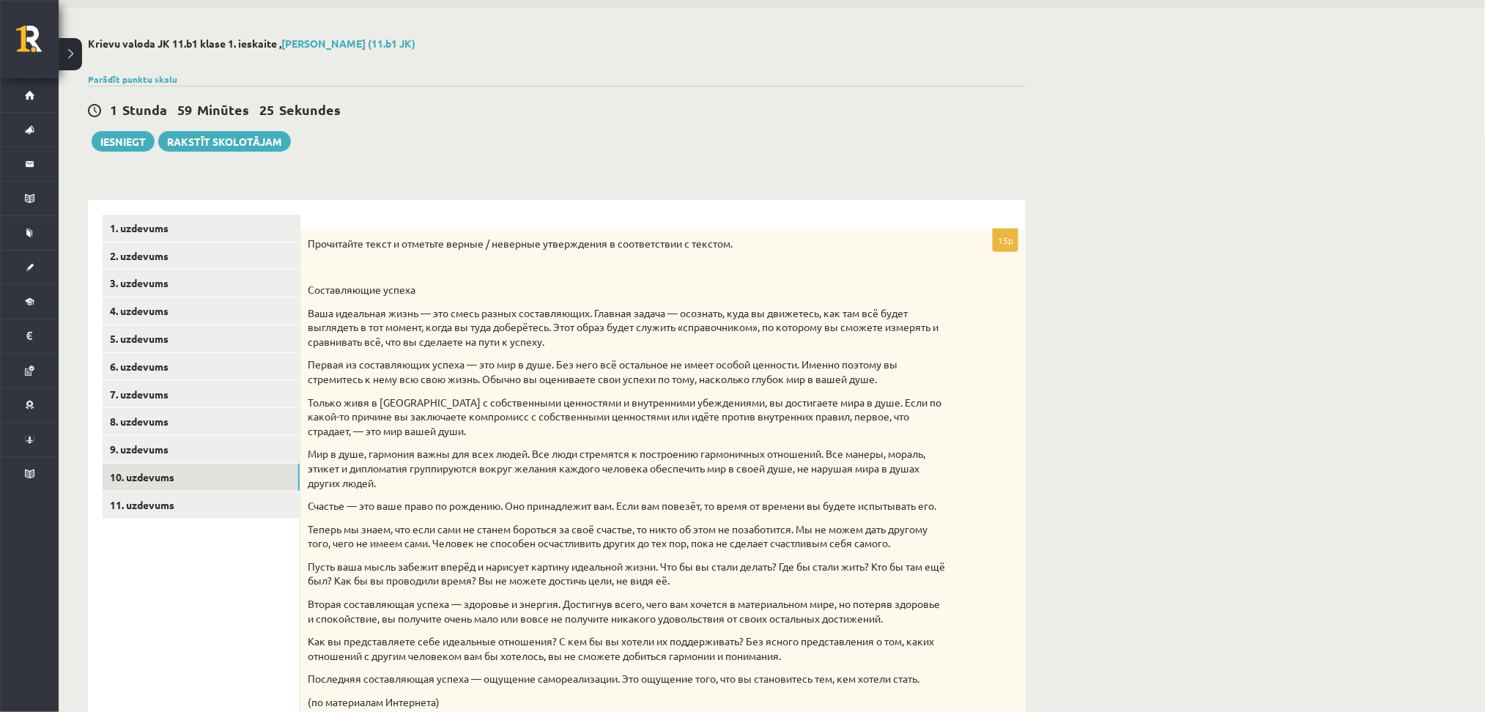
scroll to position [0, 0]
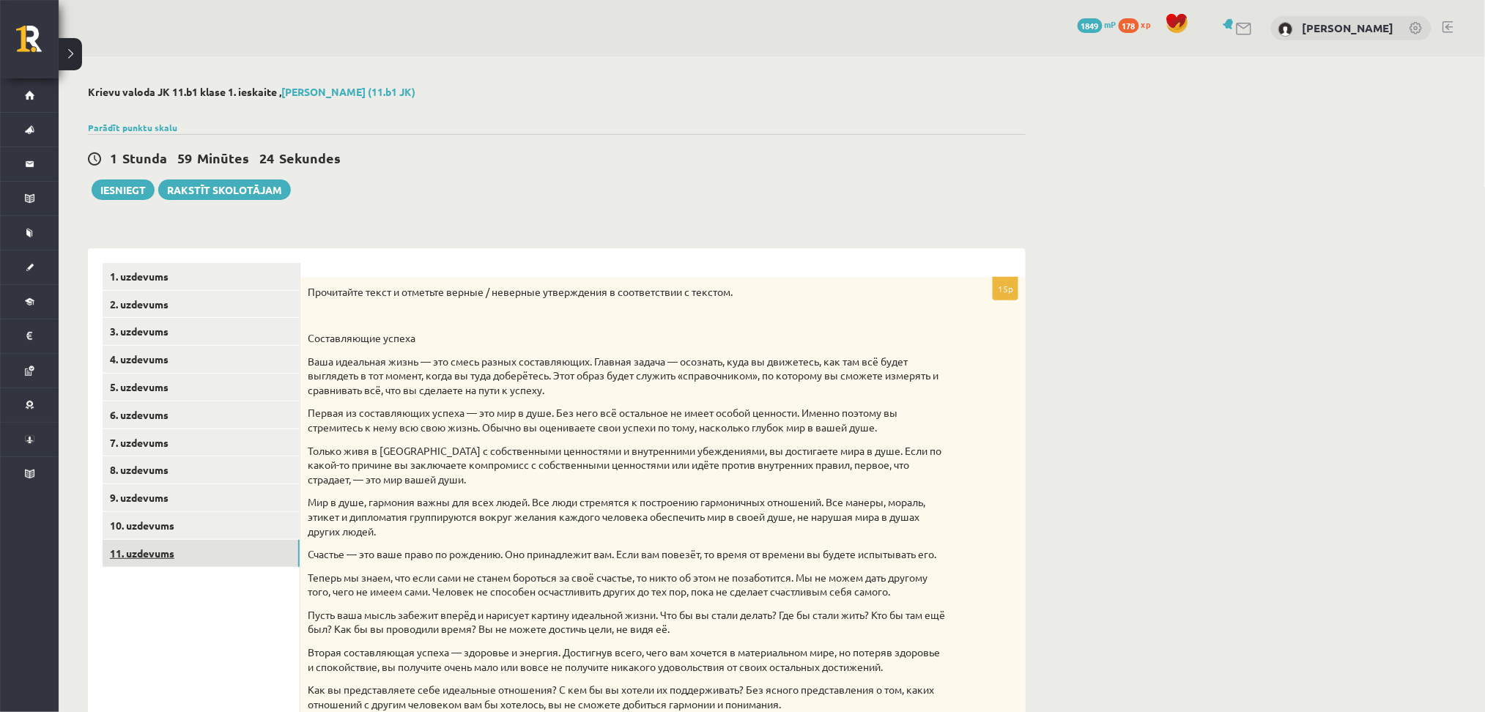
click at [194, 549] on link "11. uzdevums" at bounding box center [201, 553] width 197 height 27
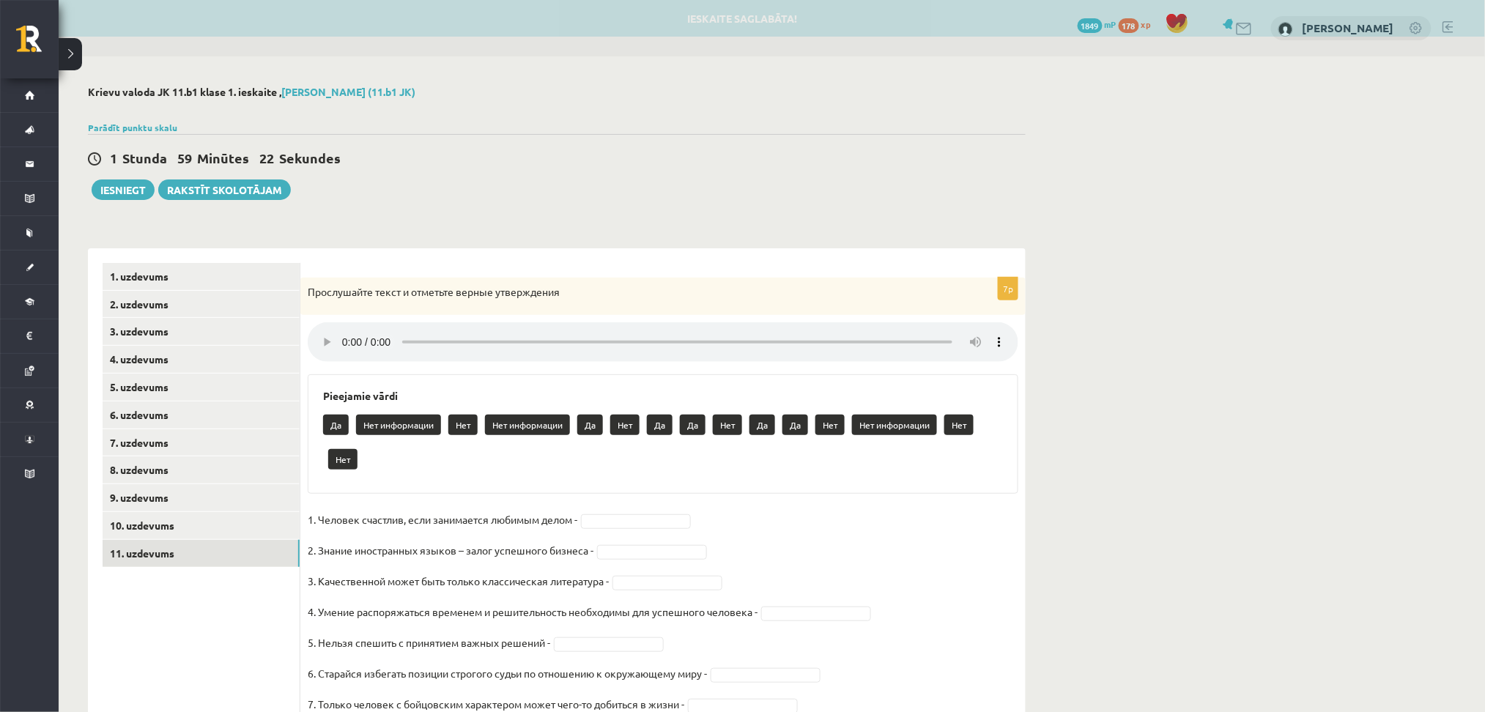
scroll to position [64, 0]
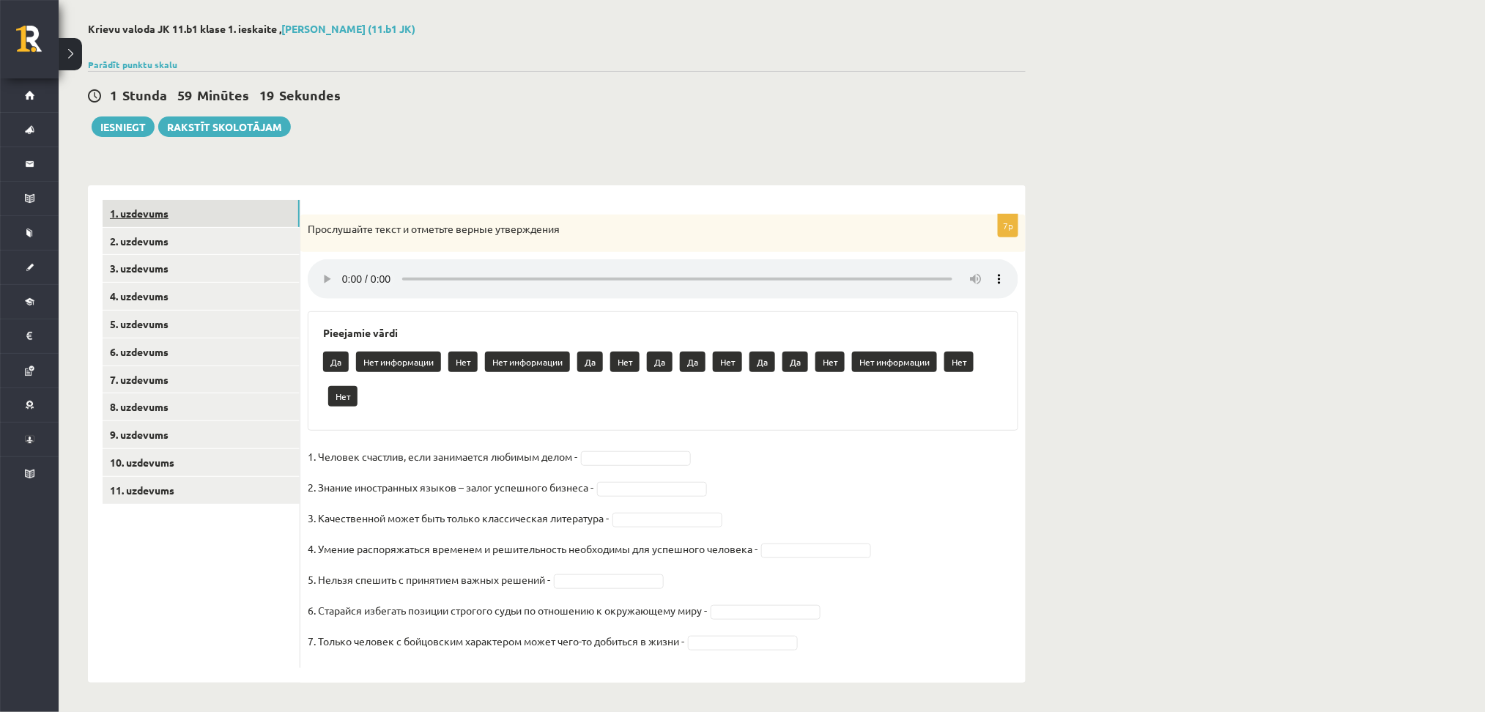
click at [162, 220] on link "1. uzdevums" at bounding box center [201, 213] width 197 height 27
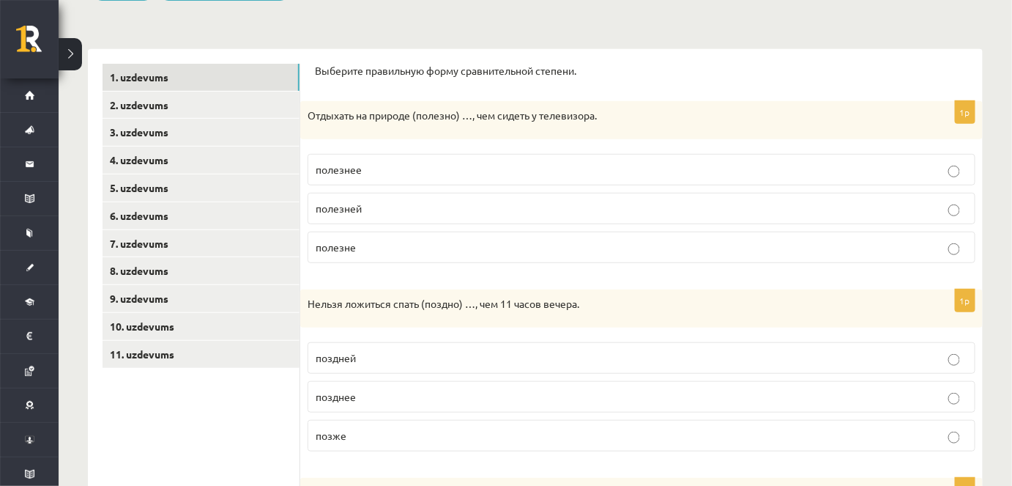
scroll to position [200, 0]
click at [349, 168] on span "полезнее" at bounding box center [339, 168] width 46 height 13
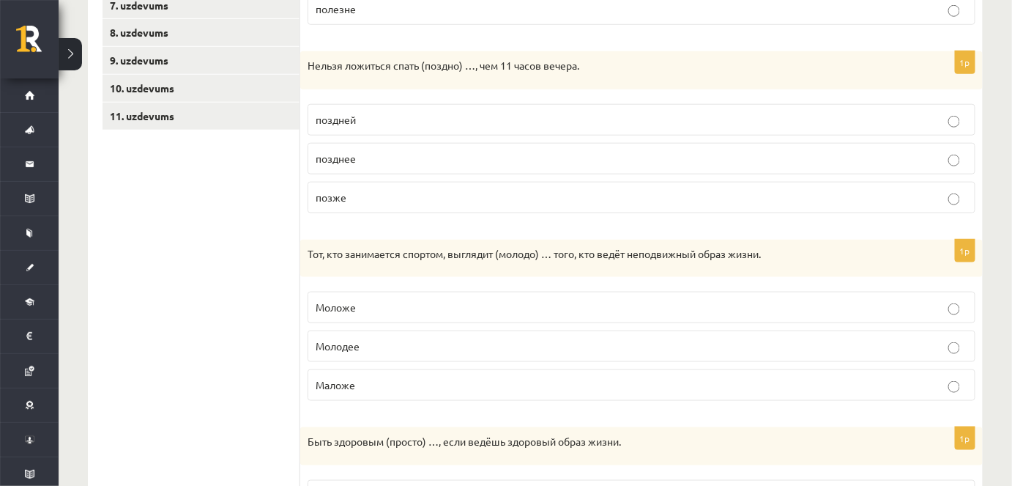
scroll to position [445, 0]
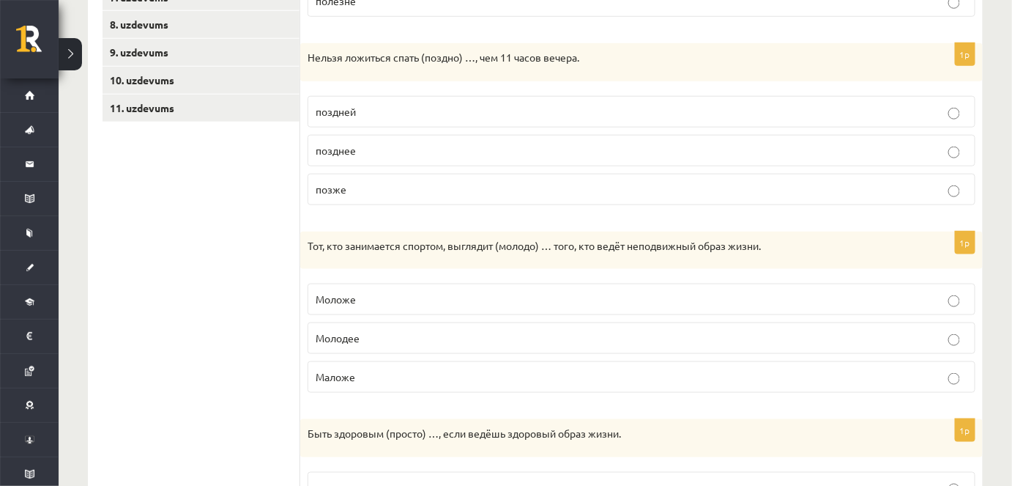
click at [332, 186] on span "позже" at bounding box center [331, 188] width 31 height 13
click at [354, 149] on span "позднее" at bounding box center [336, 150] width 40 height 13
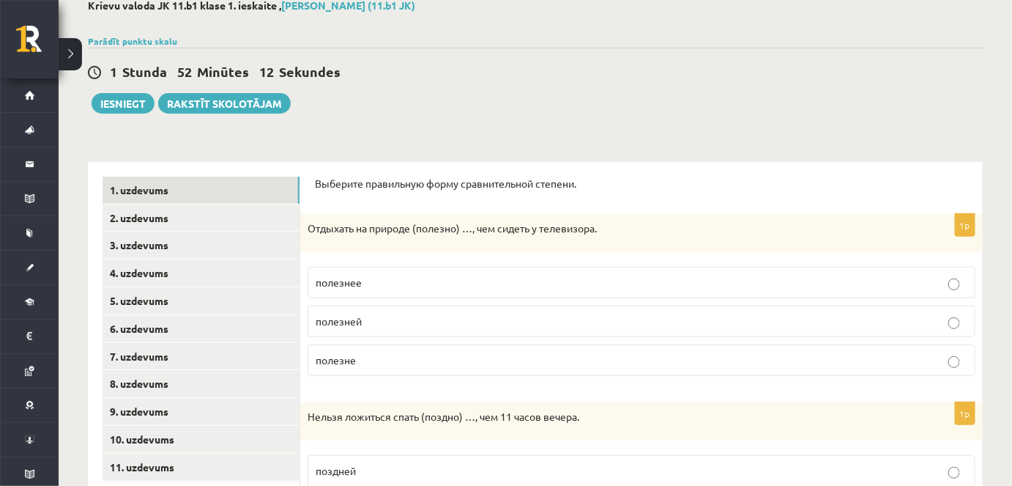
scroll to position [108, 0]
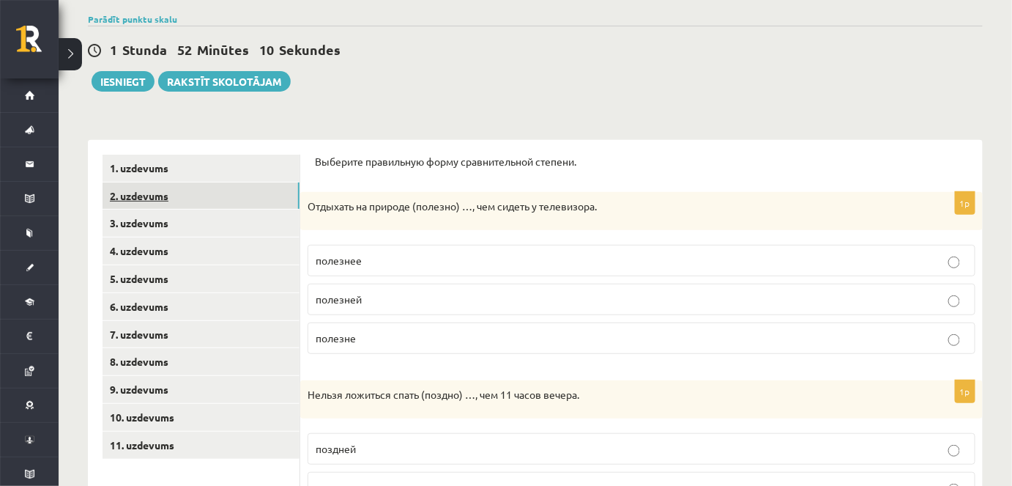
click at [161, 198] on link "2. uzdevums" at bounding box center [201, 195] width 197 height 27
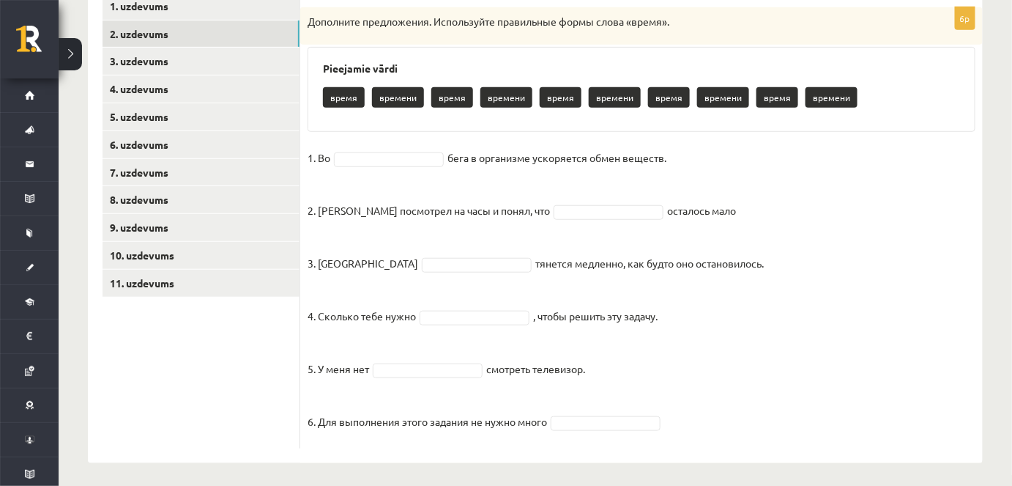
scroll to position [276, 0]
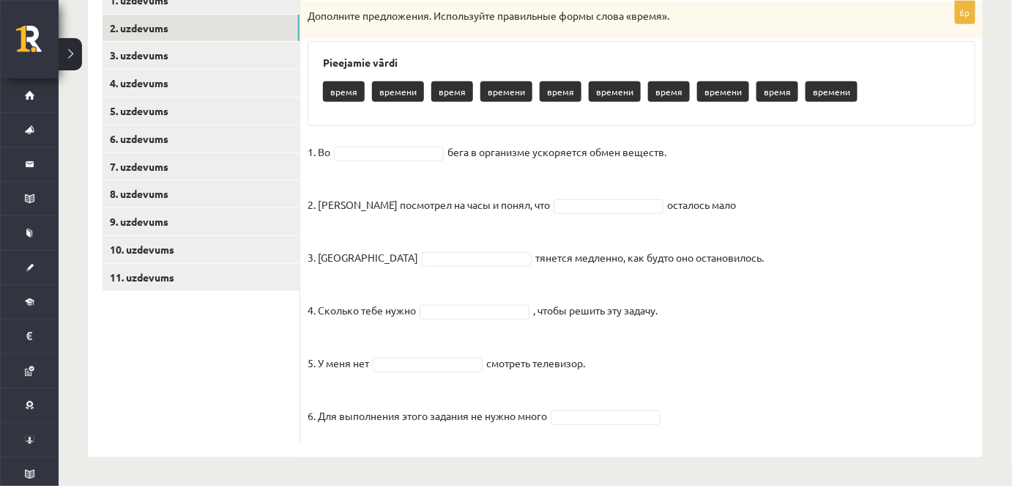
click at [335, 89] on p "время" at bounding box center [344, 91] width 42 height 21
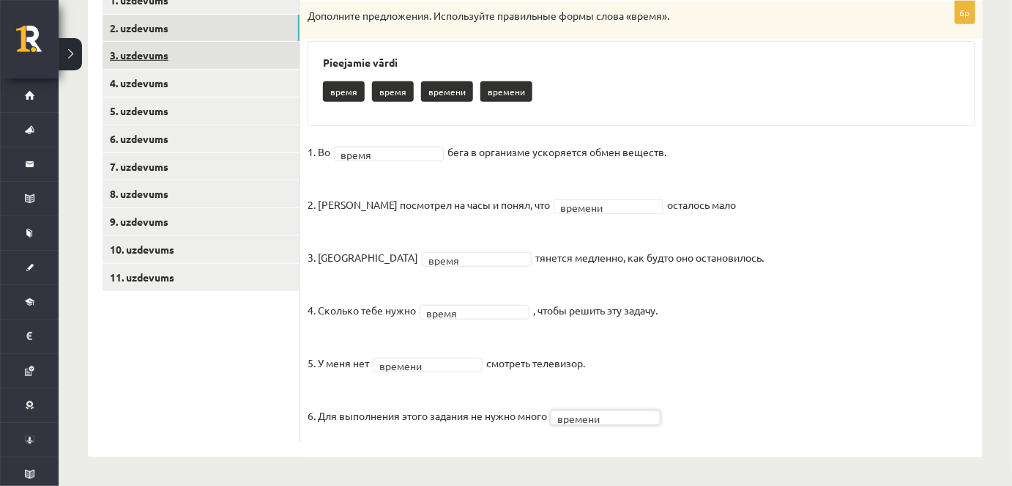
click at [160, 53] on link "3. uzdevums" at bounding box center [201, 55] width 197 height 27
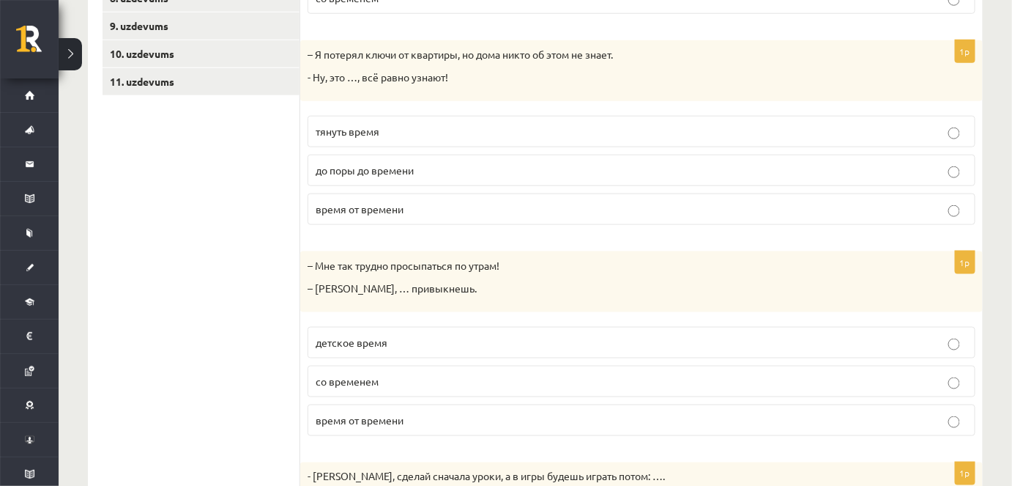
scroll to position [476, 0]
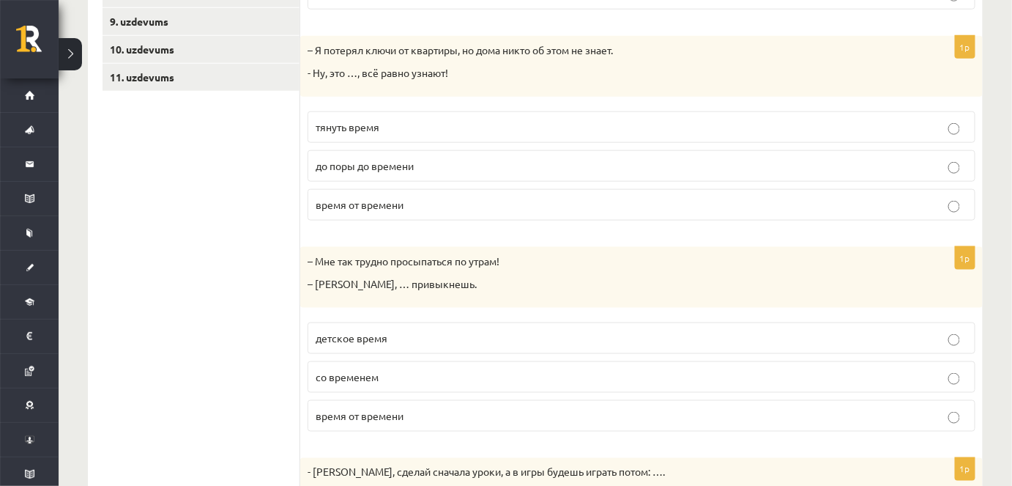
click at [390, 166] on span "до поры до времени" at bounding box center [365, 165] width 98 height 13
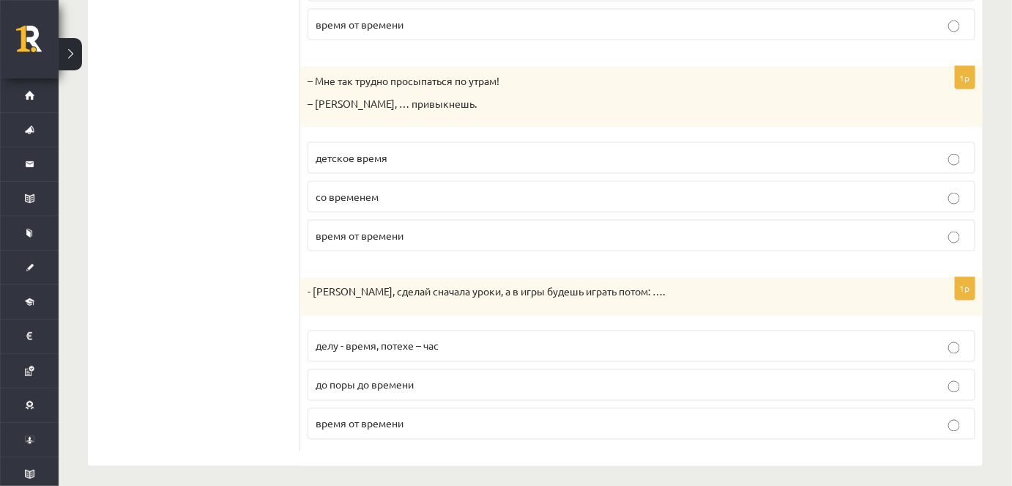
scroll to position [660, 0]
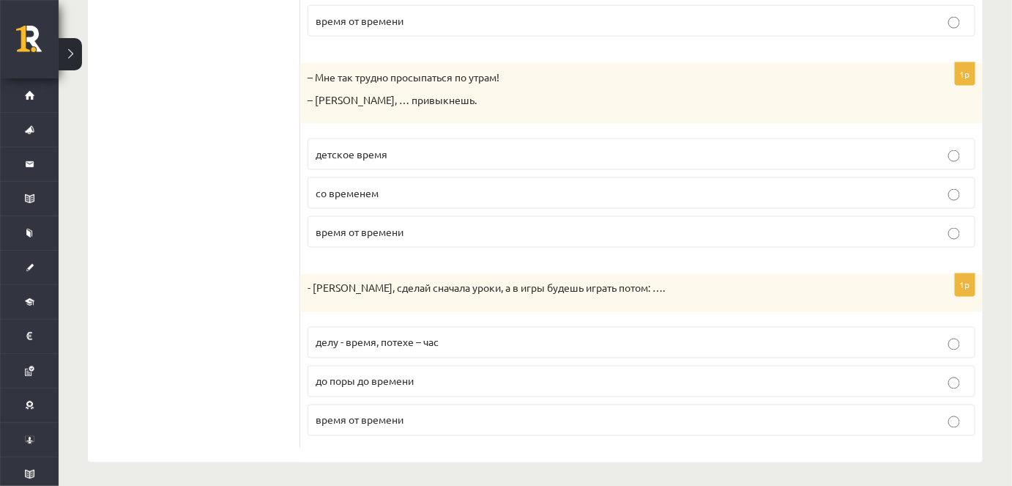
click at [360, 190] on span "со временем" at bounding box center [347, 192] width 63 height 13
click at [398, 339] on span "делу - время, потехе – час" at bounding box center [377, 341] width 123 height 13
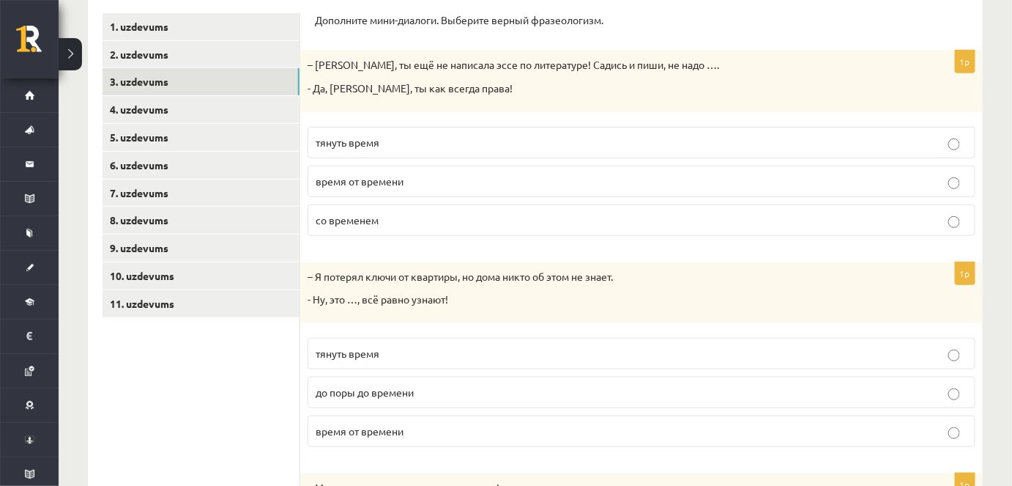
scroll to position [238, 0]
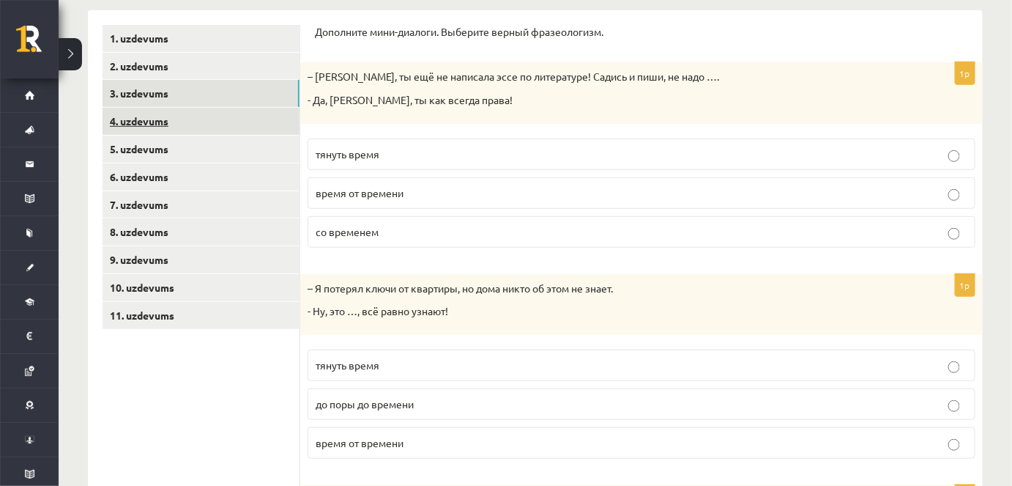
click at [181, 122] on link "4. uzdevums" at bounding box center [201, 121] width 197 height 27
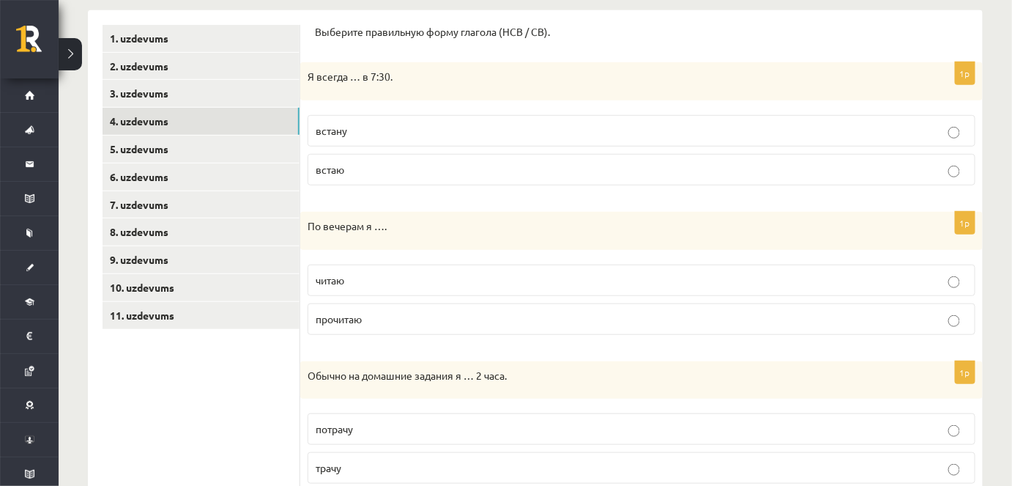
click at [414, 169] on p "встаю" at bounding box center [642, 169] width 652 height 15
click at [625, 277] on p "читаю" at bounding box center [642, 279] width 652 height 15
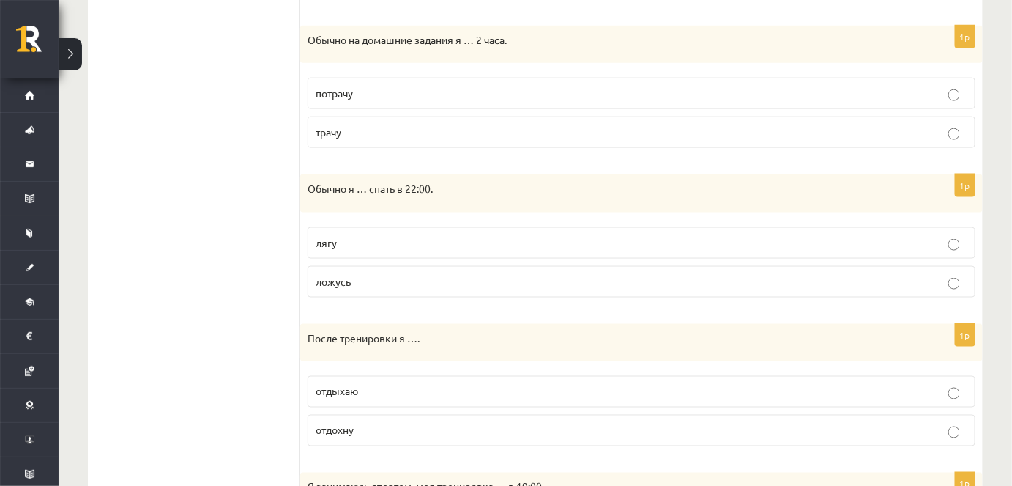
scroll to position [576, 0]
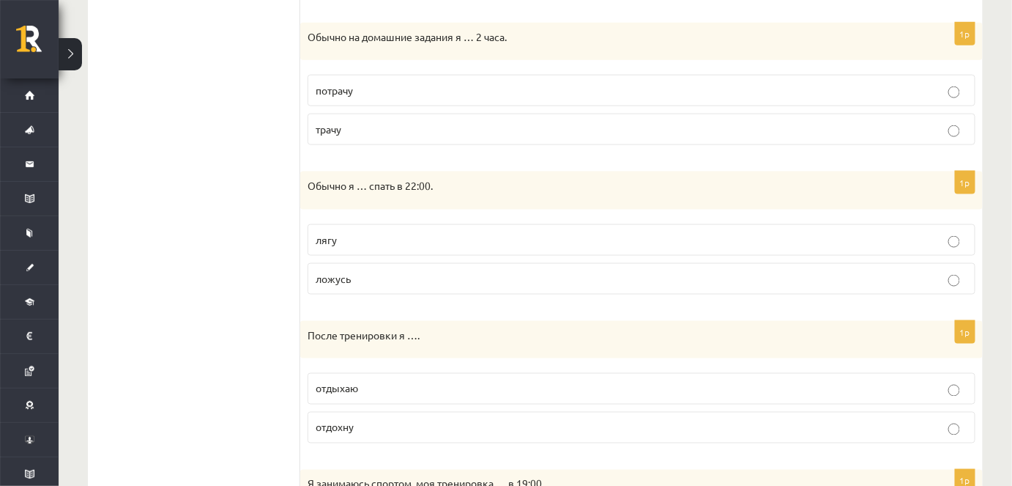
click at [391, 127] on p "трачу" at bounding box center [642, 129] width 652 height 15
click at [379, 273] on p "ложусь" at bounding box center [642, 278] width 652 height 15
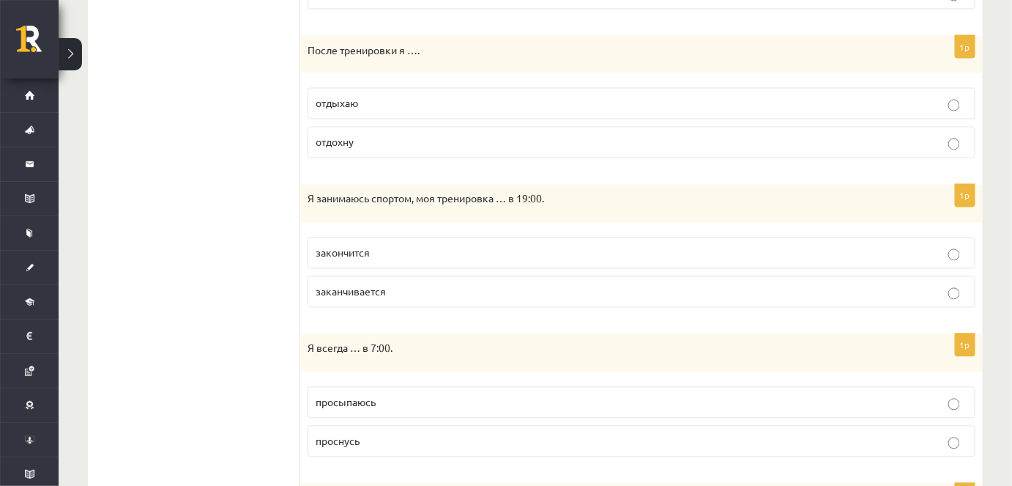
scroll to position [865, 0]
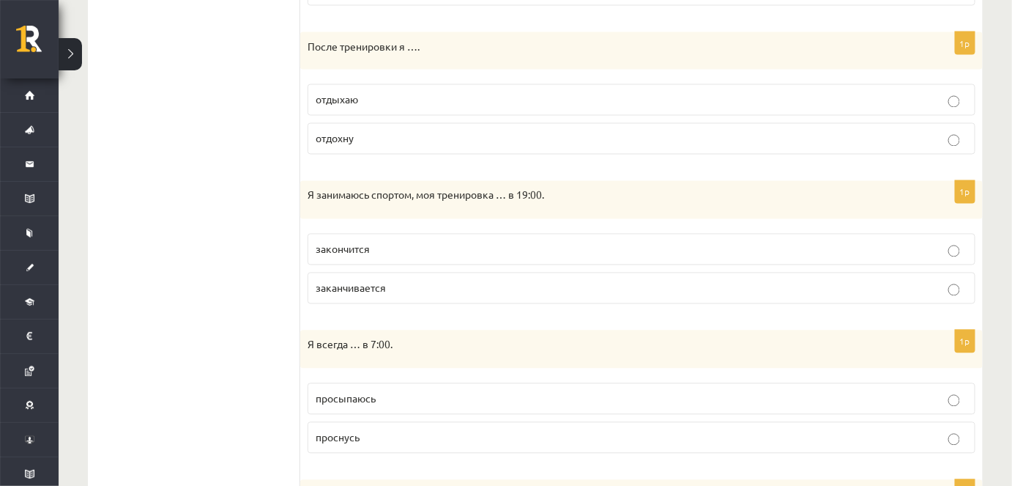
click at [375, 98] on p "отдыхаю" at bounding box center [642, 99] width 652 height 15
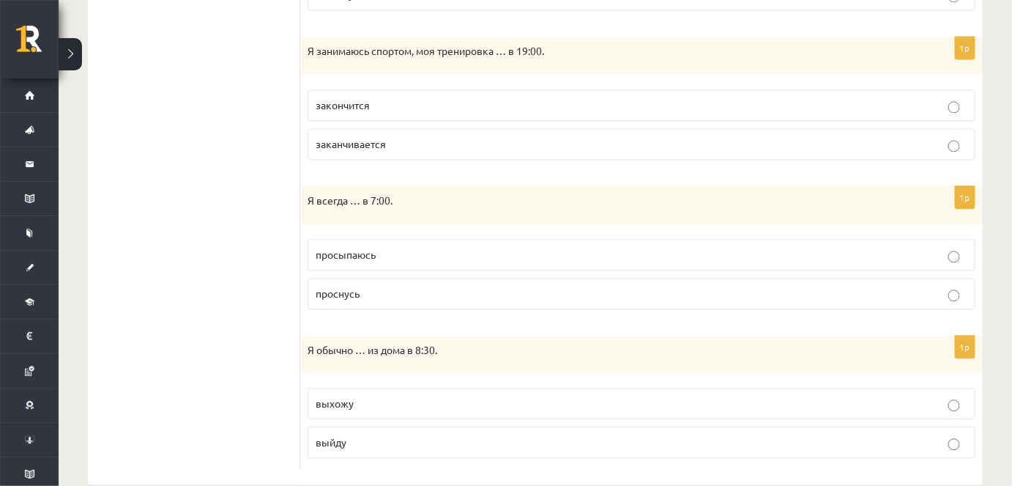
scroll to position [1012, 0]
click at [377, 102] on p "закончится" at bounding box center [642, 102] width 652 height 15
click at [371, 245] on span "просыпаюсь" at bounding box center [346, 251] width 60 height 13
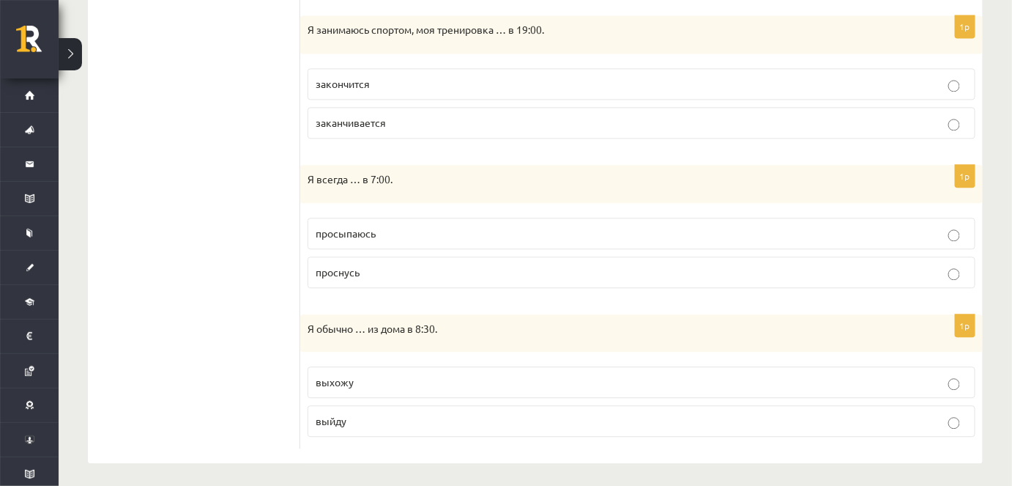
click at [369, 374] on p "выхожу" at bounding box center [642, 381] width 652 height 15
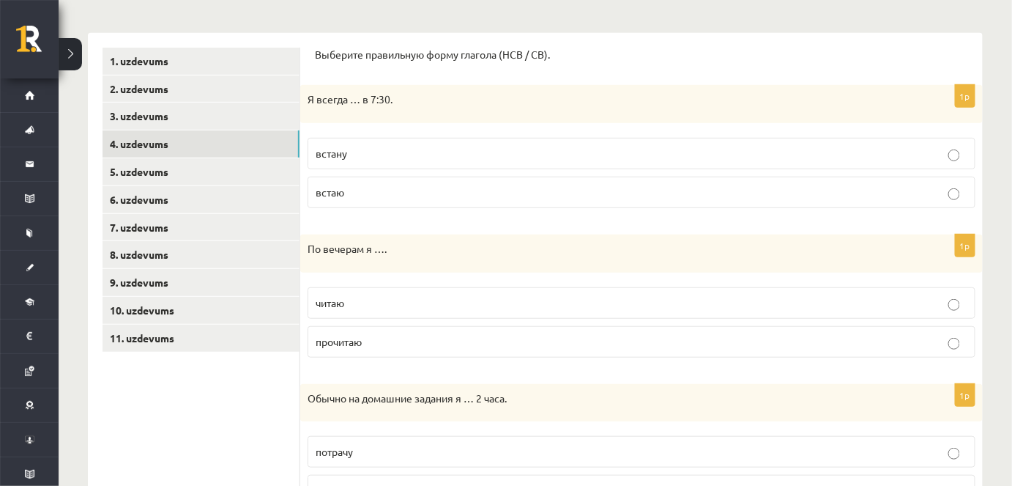
scroll to position [214, 0]
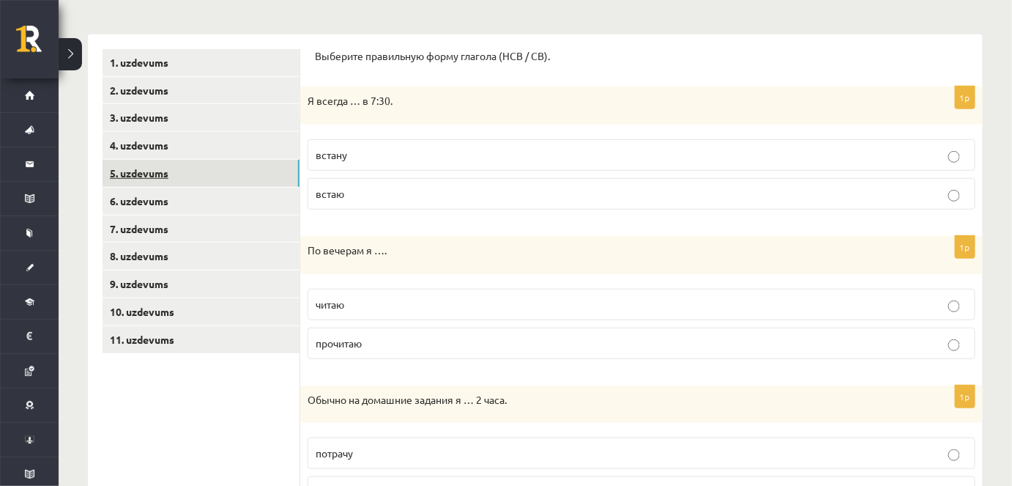
click at [141, 169] on link "5. uzdevums" at bounding box center [201, 173] width 197 height 27
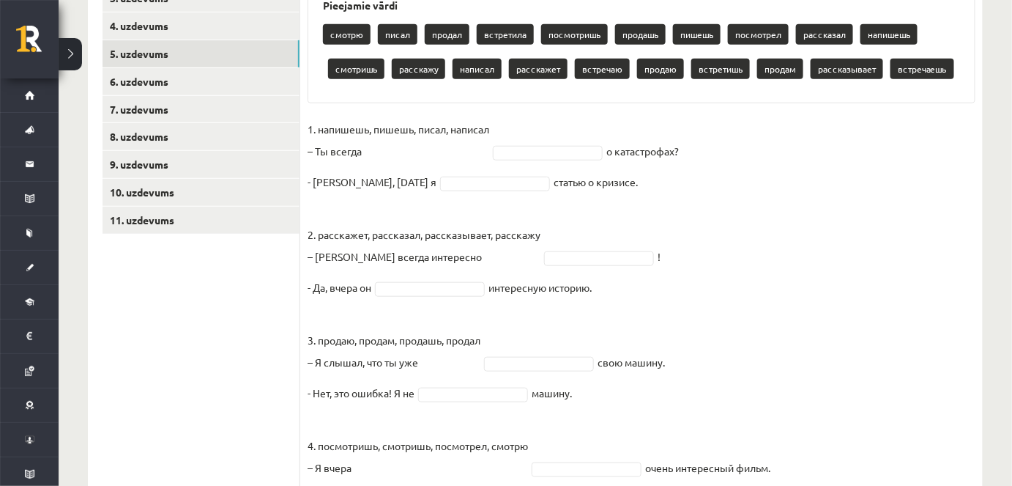
scroll to position [335, 0]
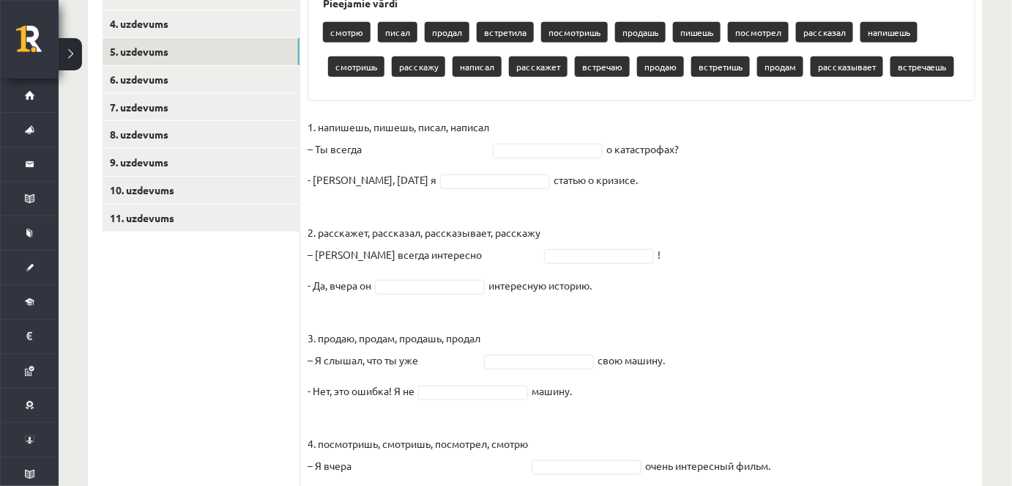
click at [349, 67] on p "смотришь" at bounding box center [356, 66] width 56 height 21
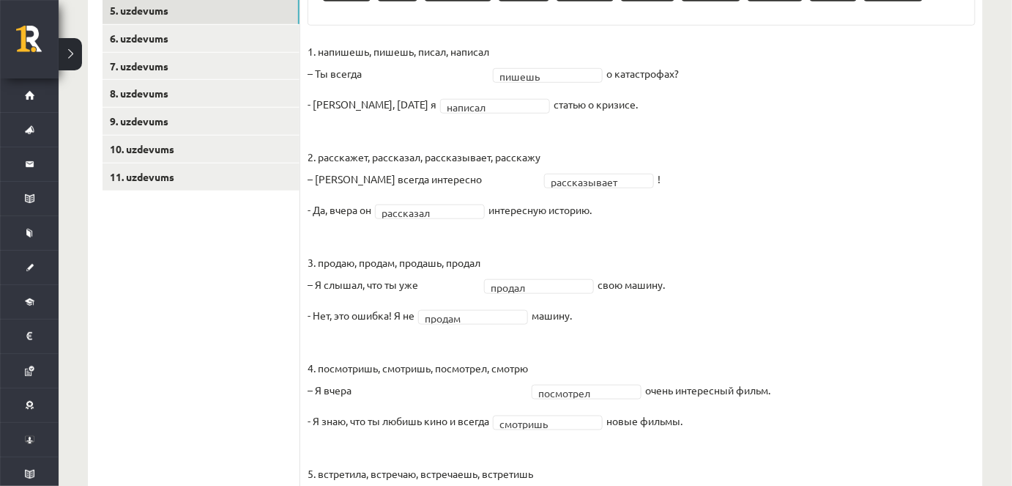
scroll to position [366, 0]
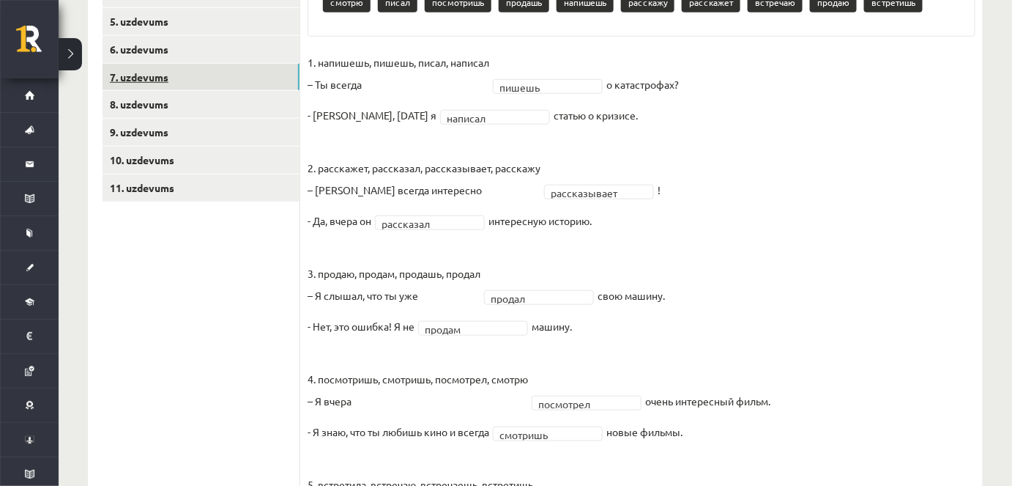
click at [129, 78] on link "7. uzdevums" at bounding box center [201, 77] width 197 height 27
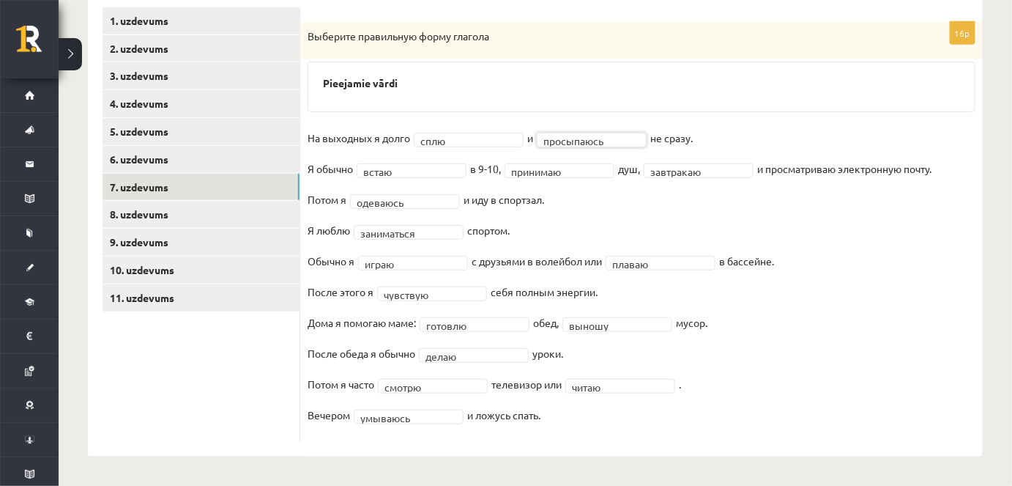
scroll to position [255, 0]
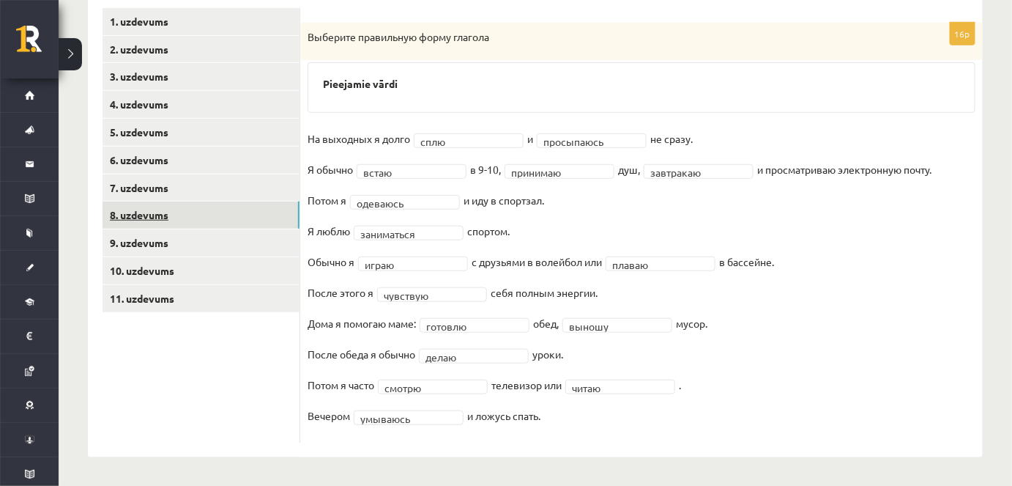
click at [162, 214] on link "8. uzdevums" at bounding box center [201, 214] width 197 height 27
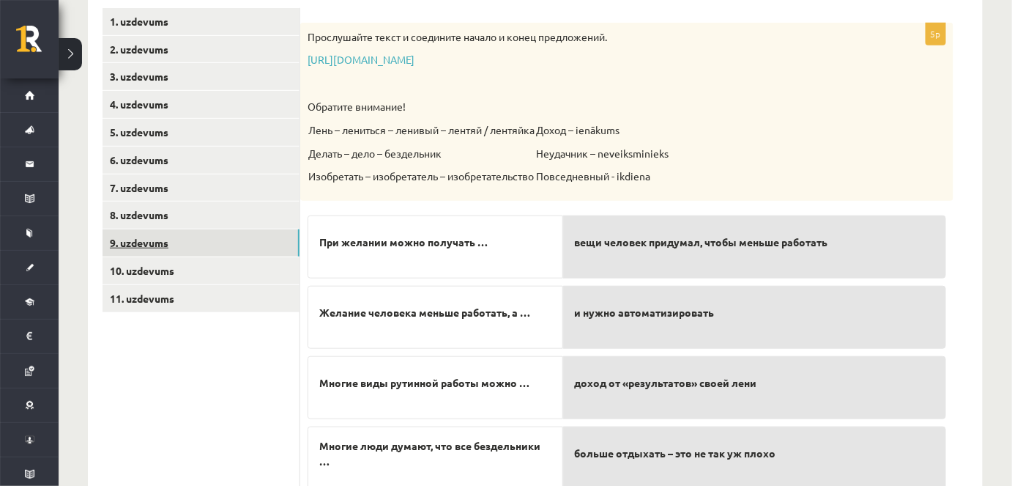
click at [155, 240] on link "9. uzdevums" at bounding box center [201, 242] width 197 height 27
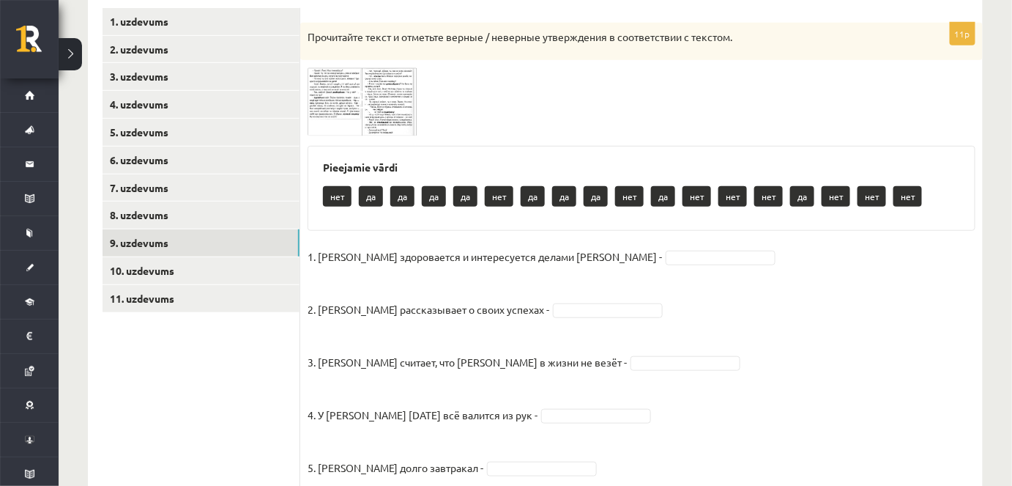
click at [344, 92] on img at bounding box center [363, 101] width 110 height 68
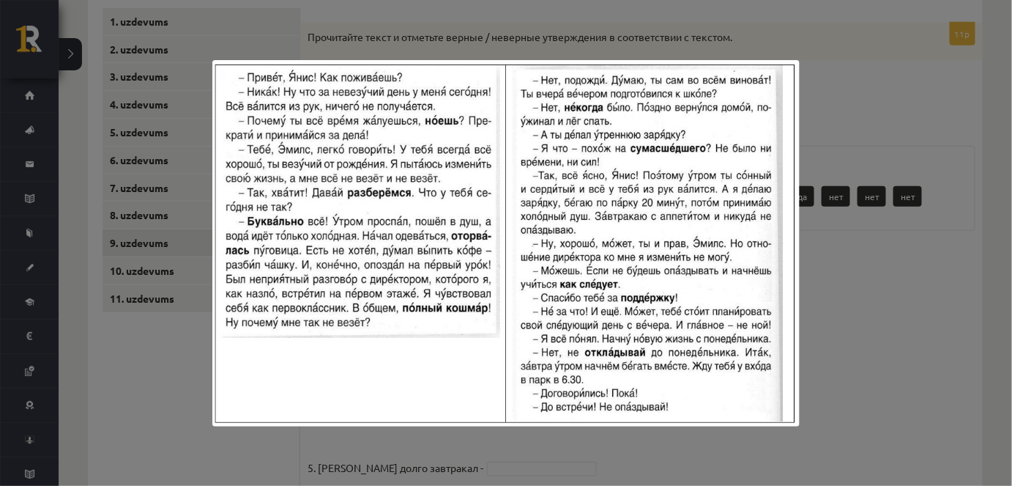
click at [730, 32] on div at bounding box center [506, 243] width 1012 height 486
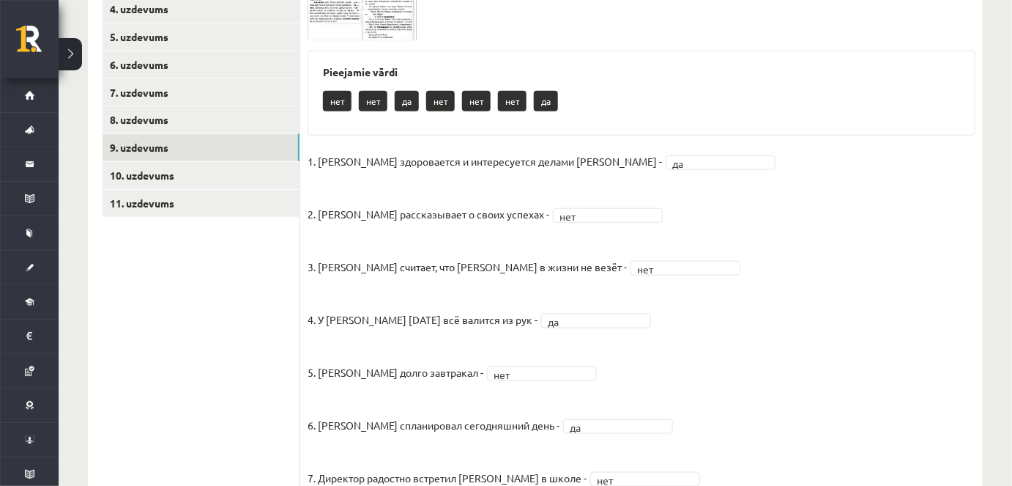
scroll to position [347, 0]
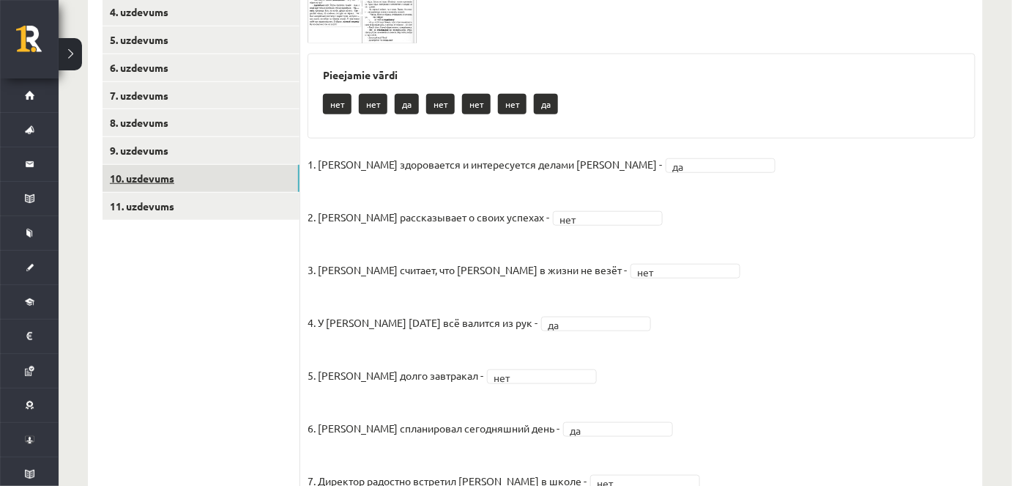
click at [166, 177] on link "10. uzdevums" at bounding box center [201, 178] width 197 height 27
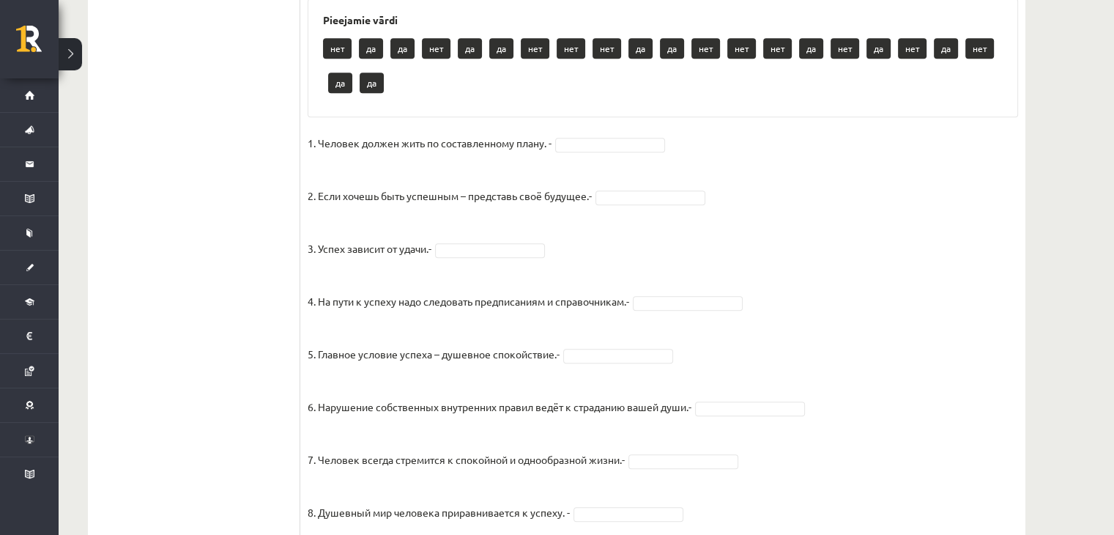
scroll to position [792, 0]
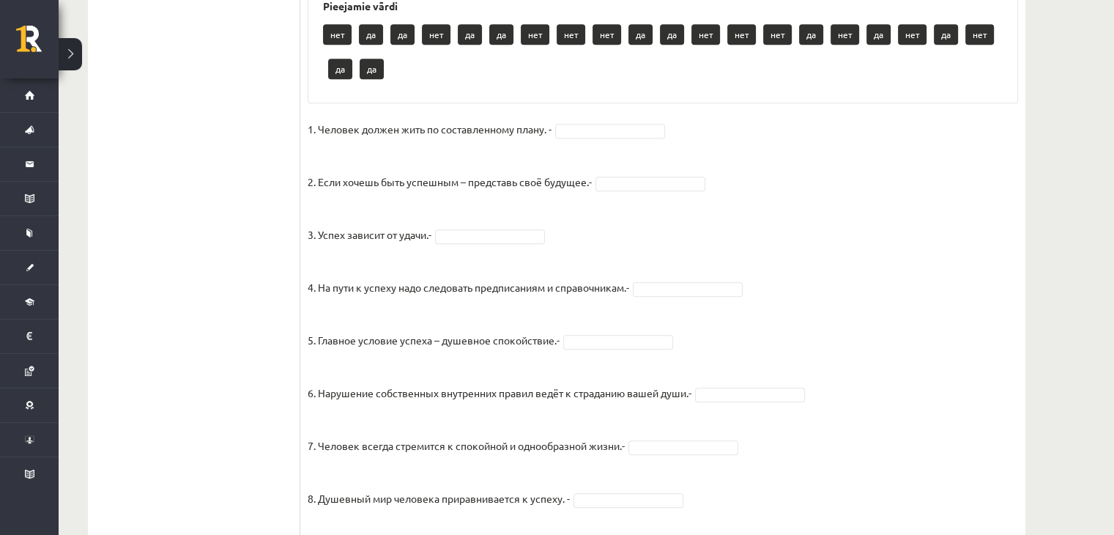
click at [437, 45] on p "нет" at bounding box center [436, 34] width 29 height 21
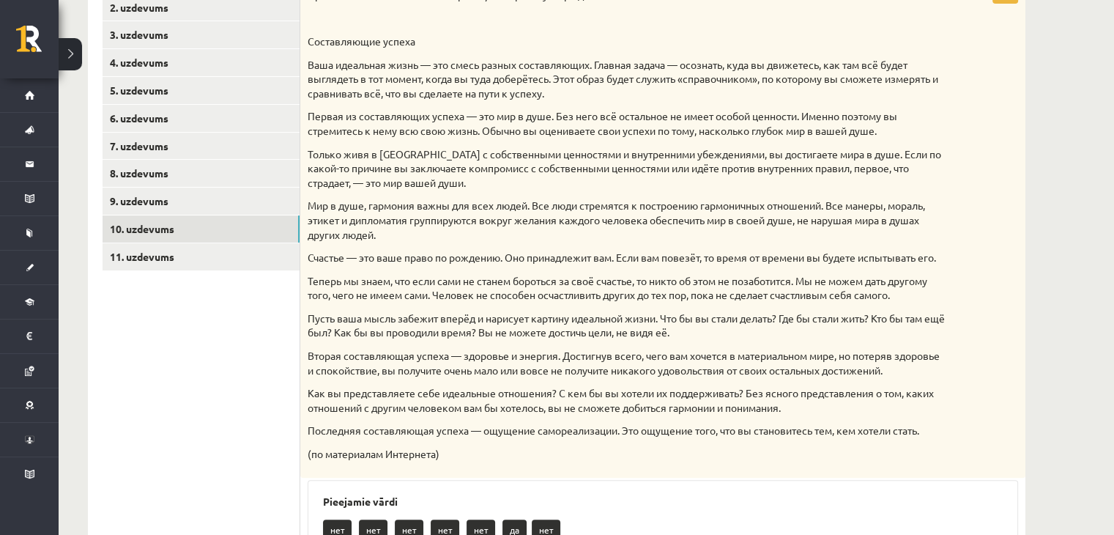
scroll to position [293, 0]
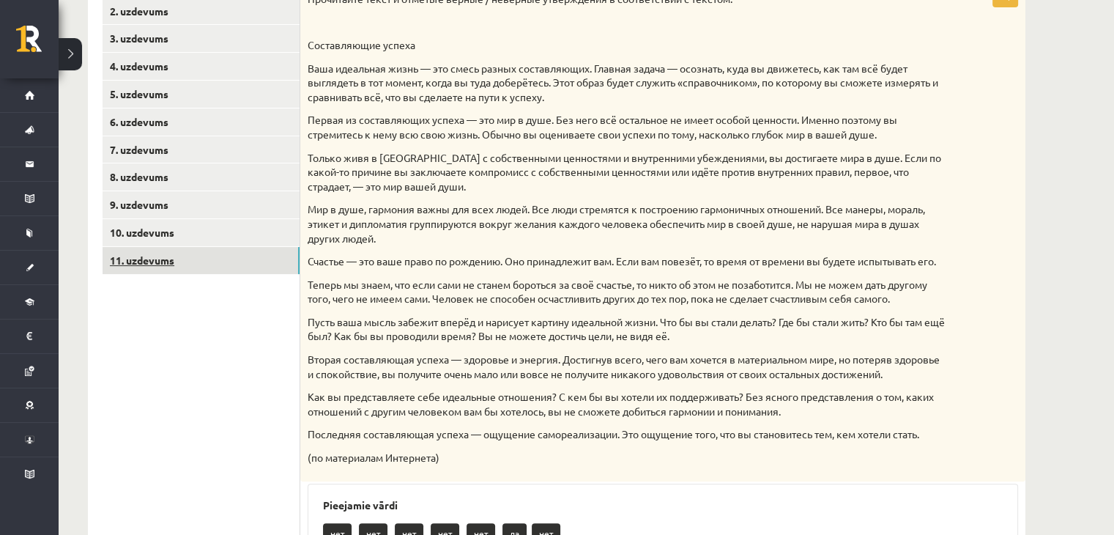
click at [155, 256] on link "11. uzdevums" at bounding box center [201, 260] width 197 height 27
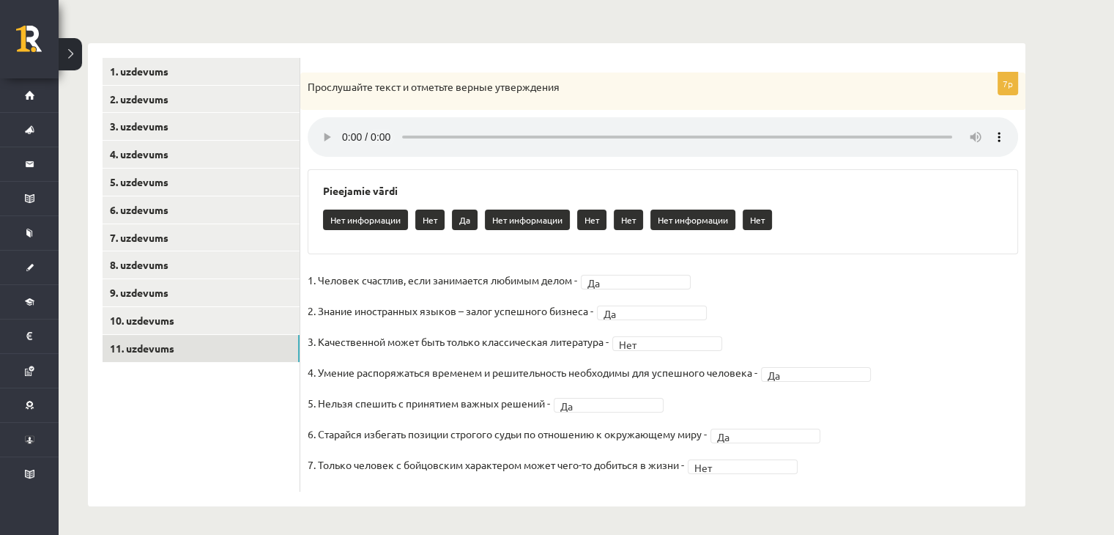
scroll to position [207, 0]
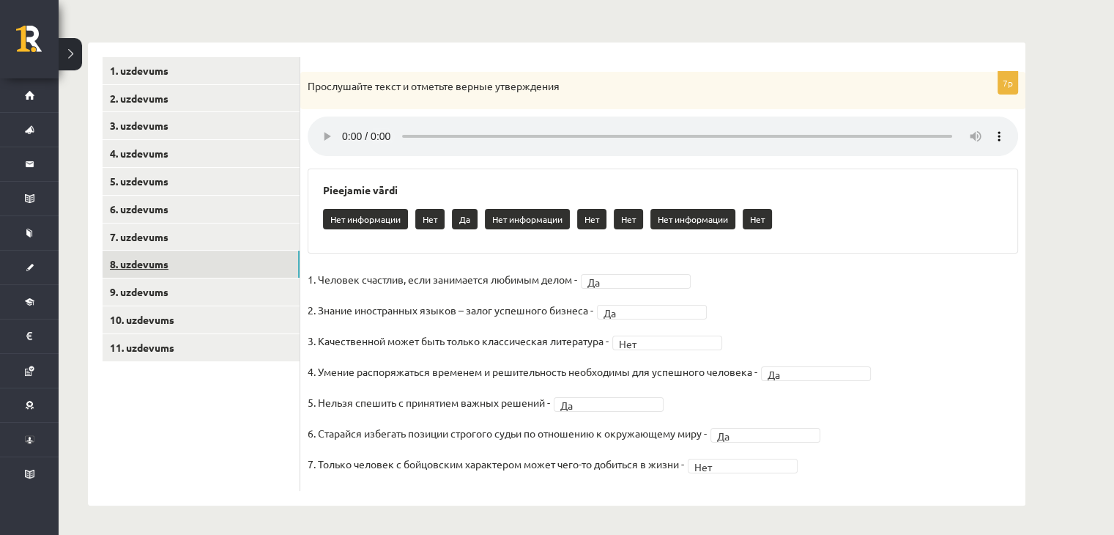
click at [199, 263] on link "8. uzdevums" at bounding box center [201, 264] width 197 height 27
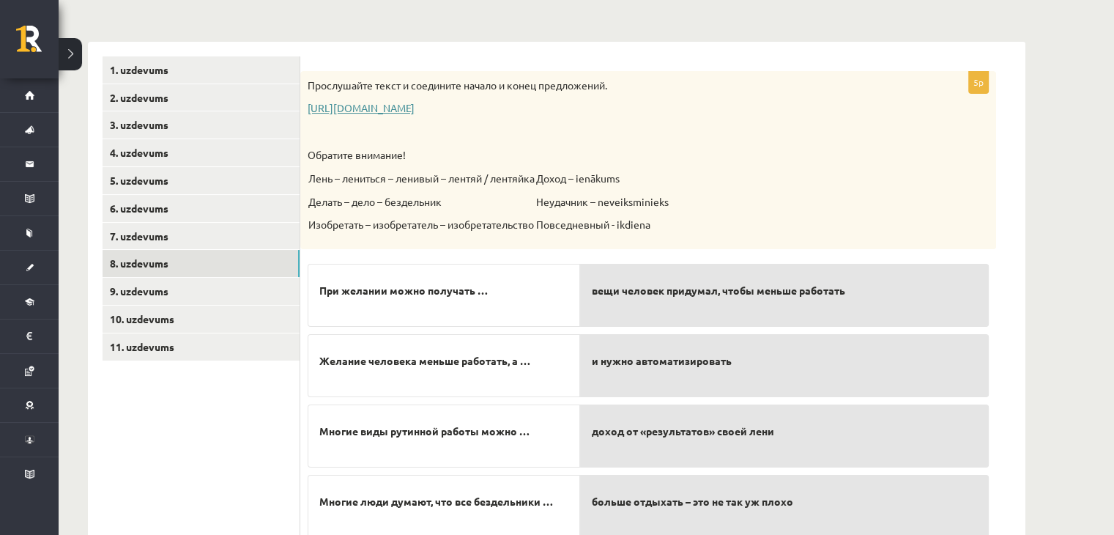
click at [415, 105] on link "https://www.zvaigzne.lv/upload/audio/100Urokov/2/49%202.mp3" at bounding box center [361, 107] width 107 height 13
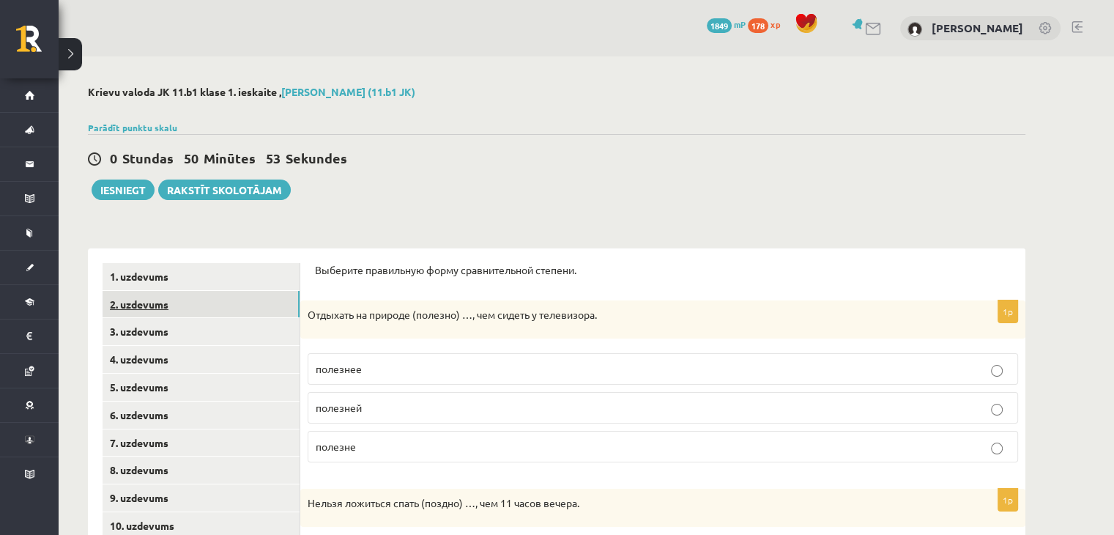
click at [208, 303] on link "2. uzdevums" at bounding box center [201, 304] width 197 height 27
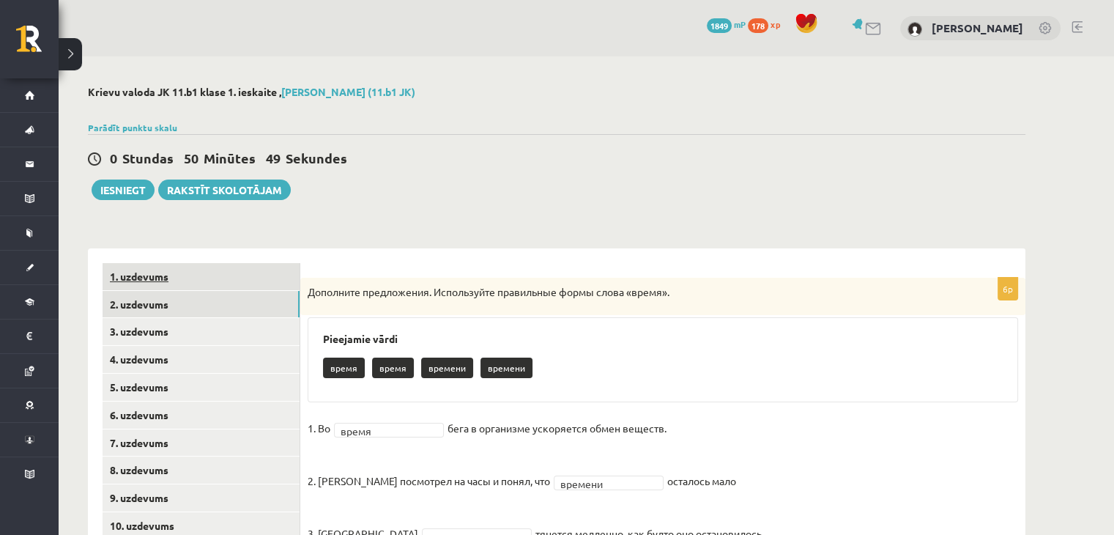
click at [181, 278] on link "1. uzdevums" at bounding box center [201, 276] width 197 height 27
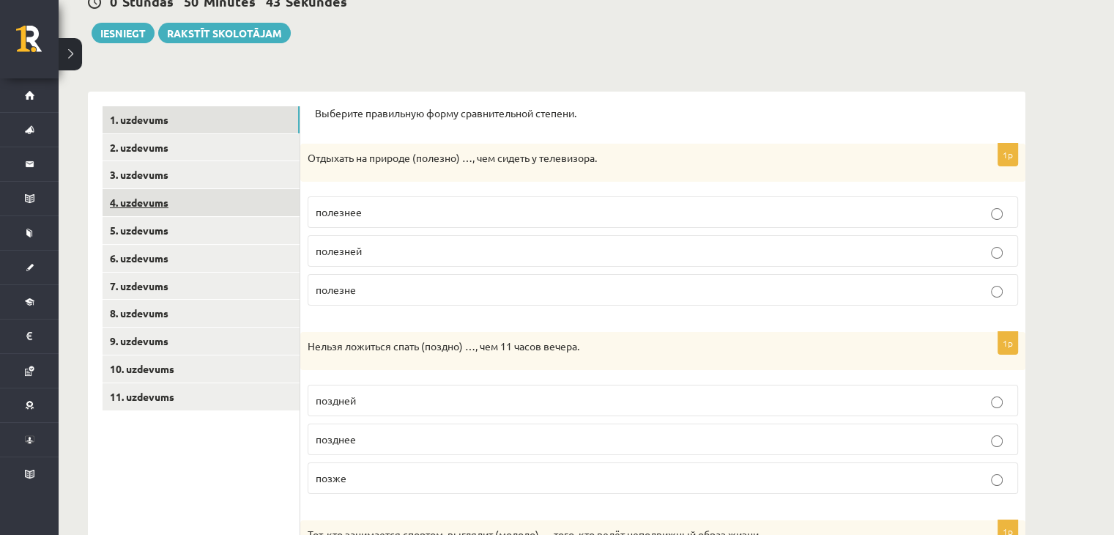
scroll to position [118, 0]
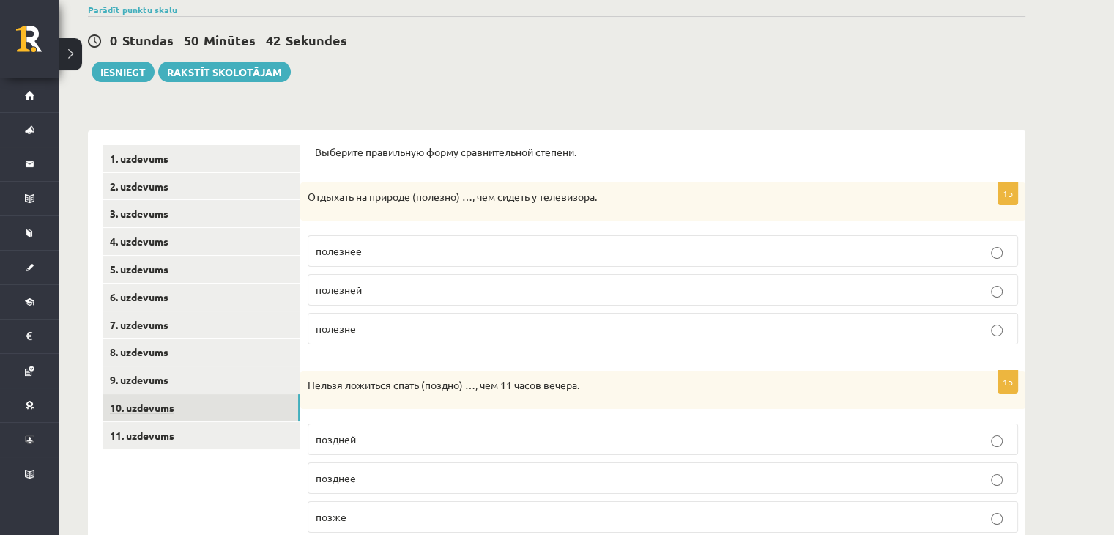
click at [162, 404] on link "10. uzdevums" at bounding box center [201, 407] width 197 height 27
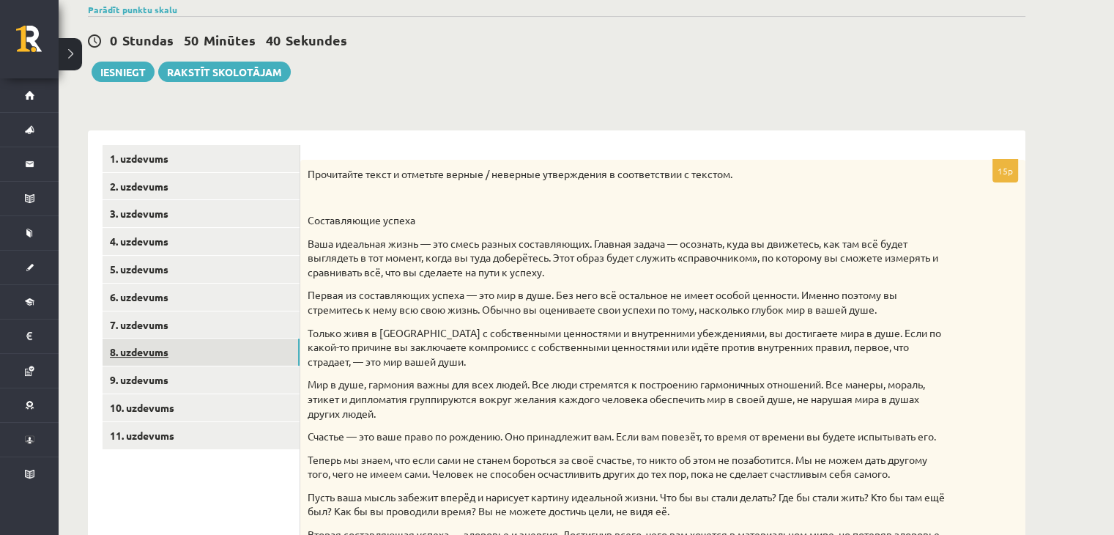
click at [161, 345] on link "8. uzdevums" at bounding box center [201, 351] width 197 height 27
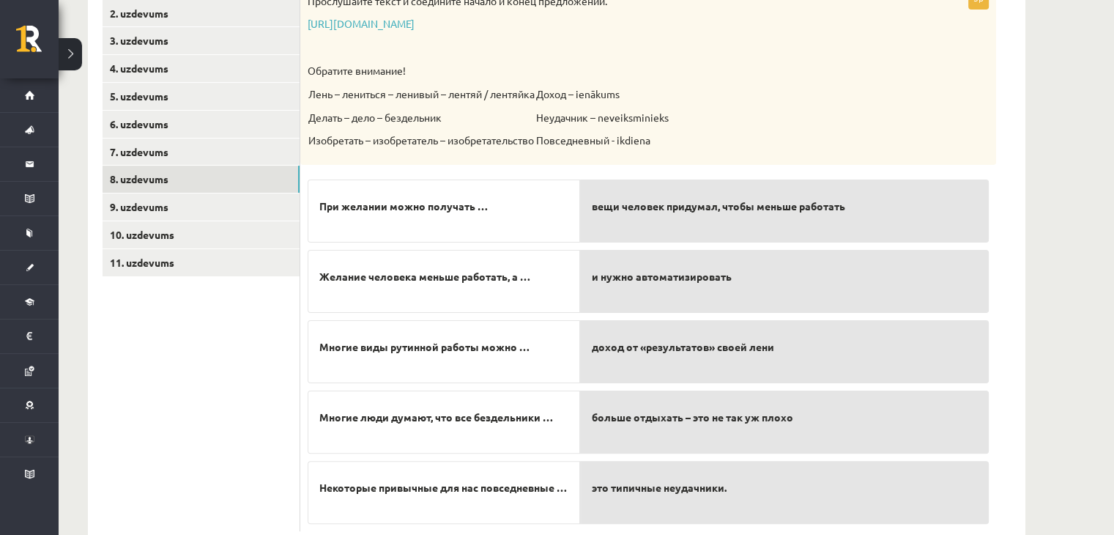
scroll to position [330, 0]
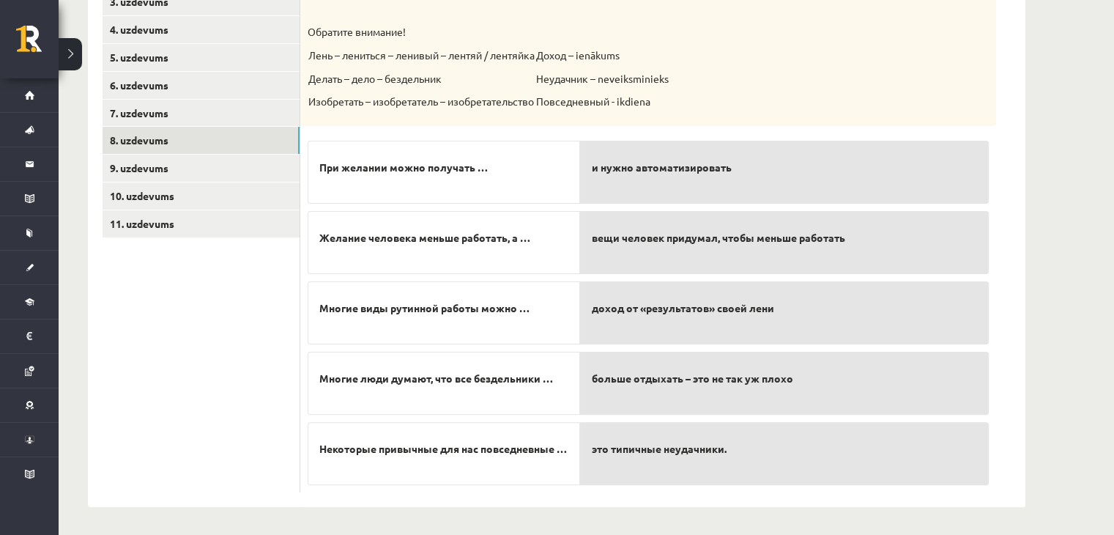
click at [642, 259] on div "вещи человек придумал, чтобы меньше работать" at bounding box center [784, 242] width 409 height 63
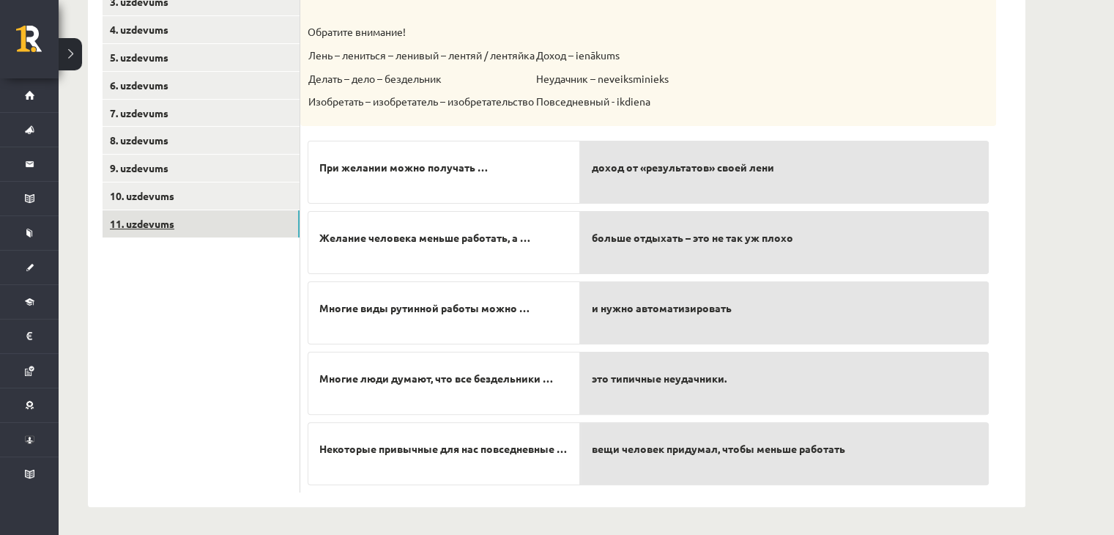
click at [158, 218] on link "11. uzdevums" at bounding box center [201, 223] width 197 height 27
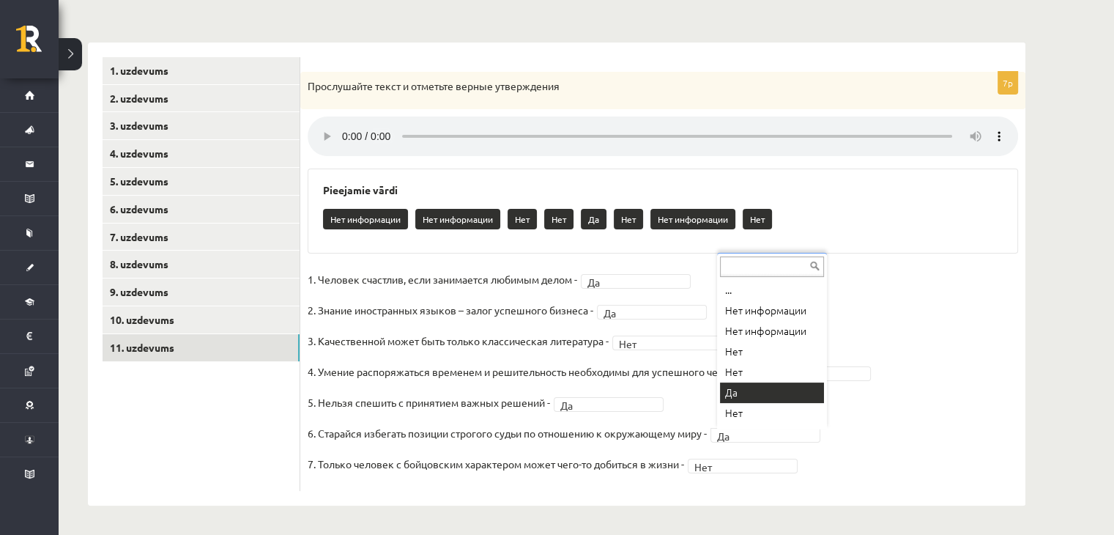
scroll to position [18, 0]
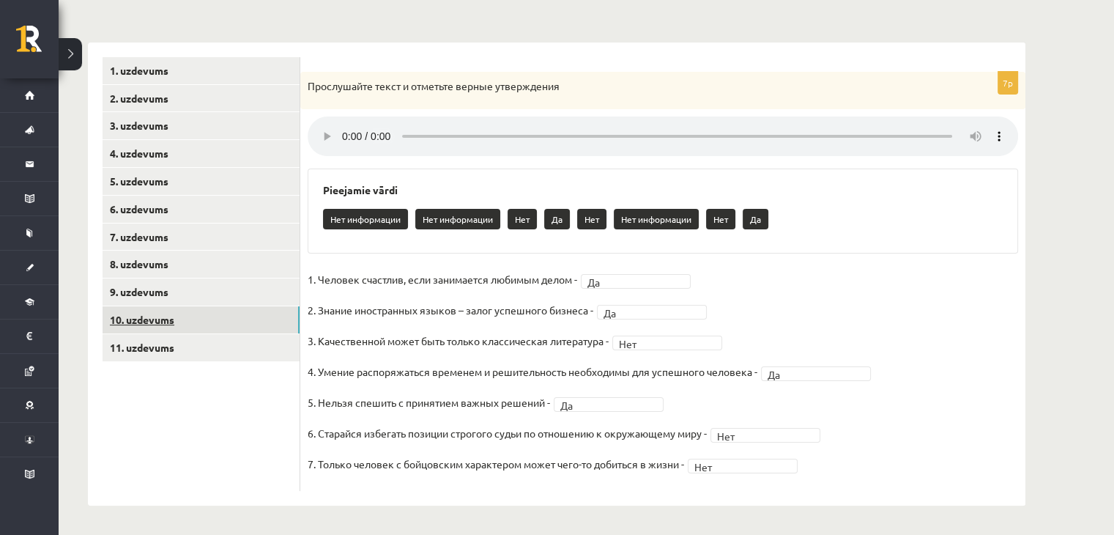
click at [166, 320] on link "10. uzdevums" at bounding box center [201, 319] width 197 height 27
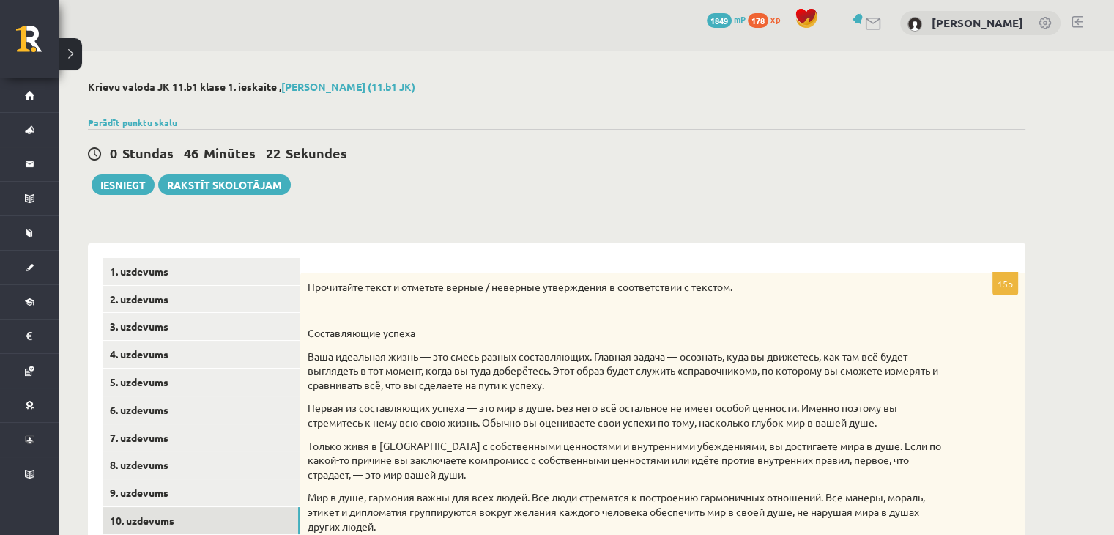
scroll to position [0, 0]
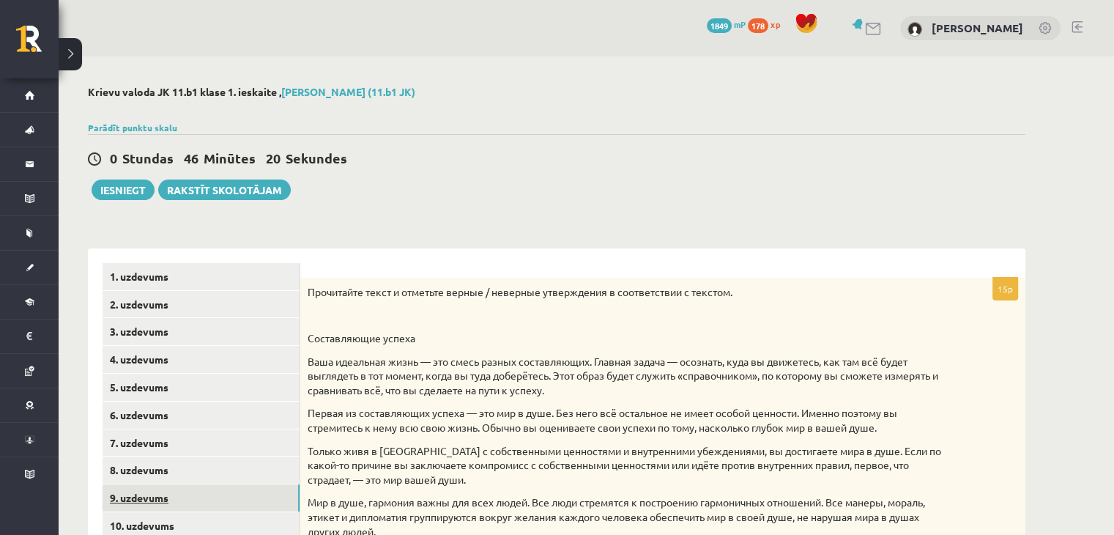
click at [157, 497] on link "9. uzdevums" at bounding box center [201, 497] width 197 height 27
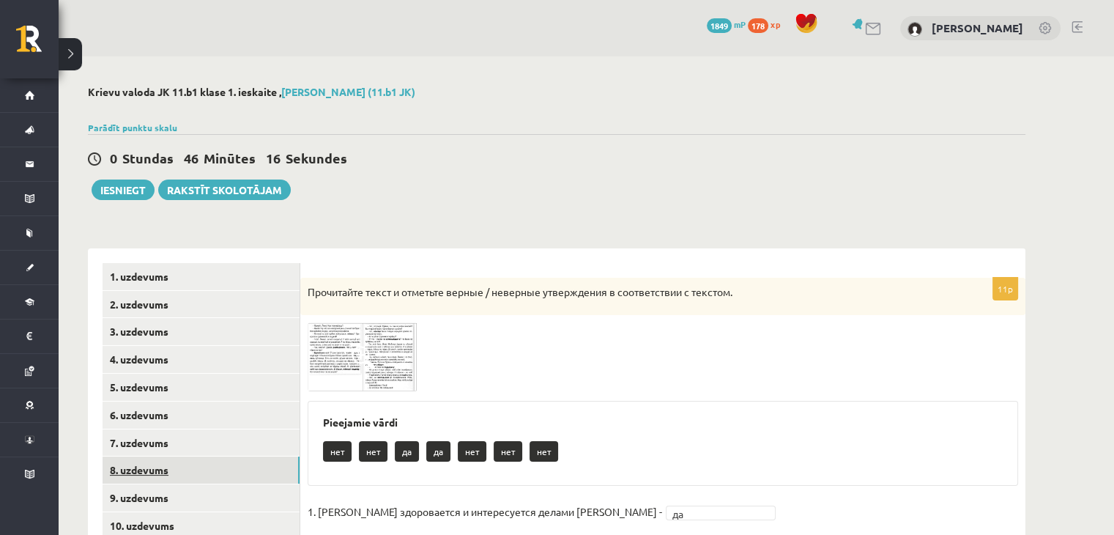
click at [177, 473] on link "8. uzdevums" at bounding box center [201, 469] width 197 height 27
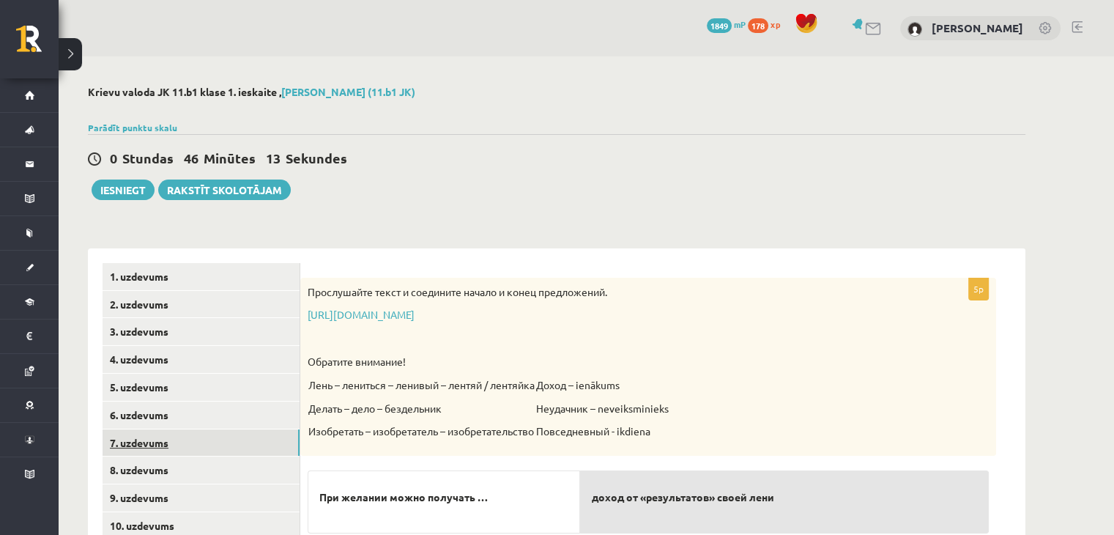
click at [142, 437] on link "7. uzdevums" at bounding box center [201, 442] width 197 height 27
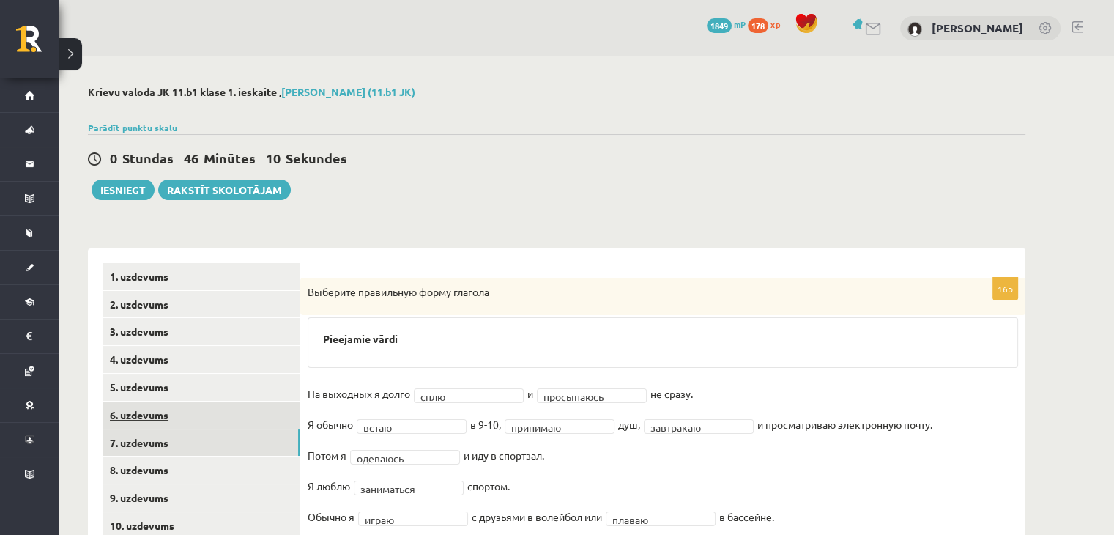
click at [155, 408] on link "6. uzdevums" at bounding box center [201, 414] width 197 height 27
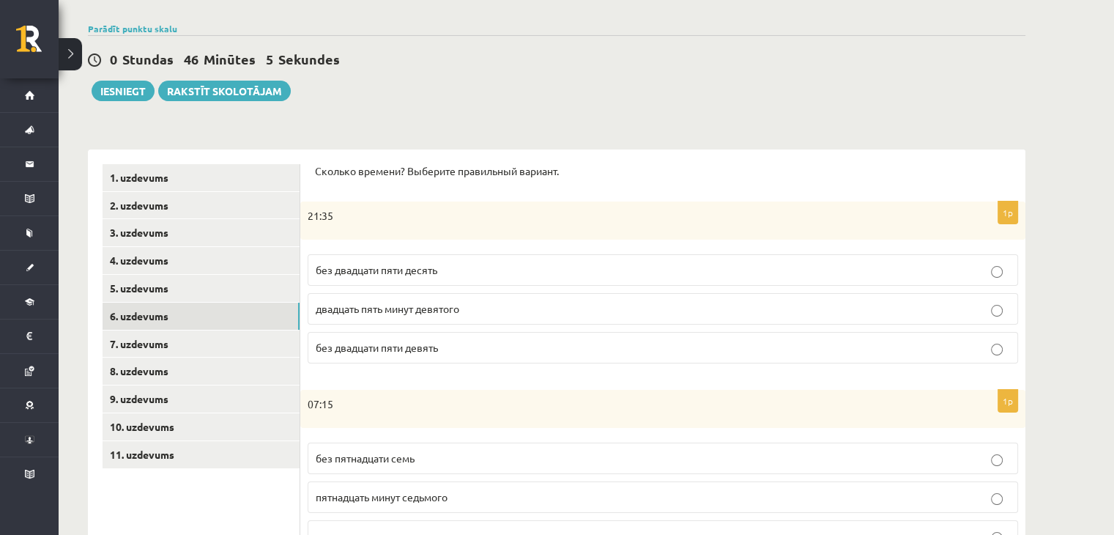
scroll to position [101, 0]
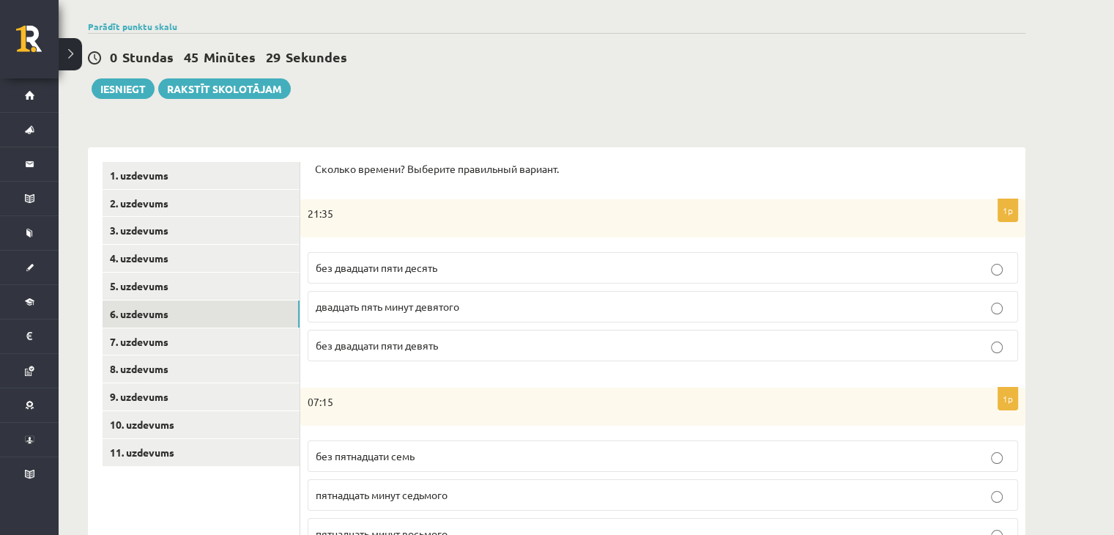
click at [1002, 262] on p "без двадцати пяти десять" at bounding box center [663, 267] width 694 height 15
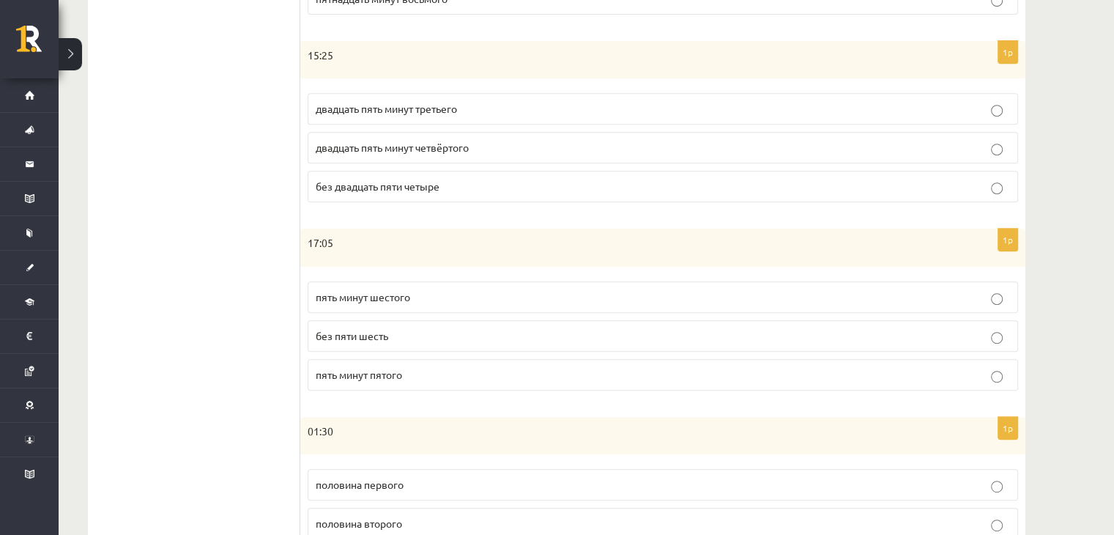
scroll to position [637, 0]
click at [865, 144] on p "двадцать пять минут четвёртого" at bounding box center [663, 145] width 694 height 15
click at [774, 293] on p "пять минут шестого" at bounding box center [663, 295] width 694 height 15
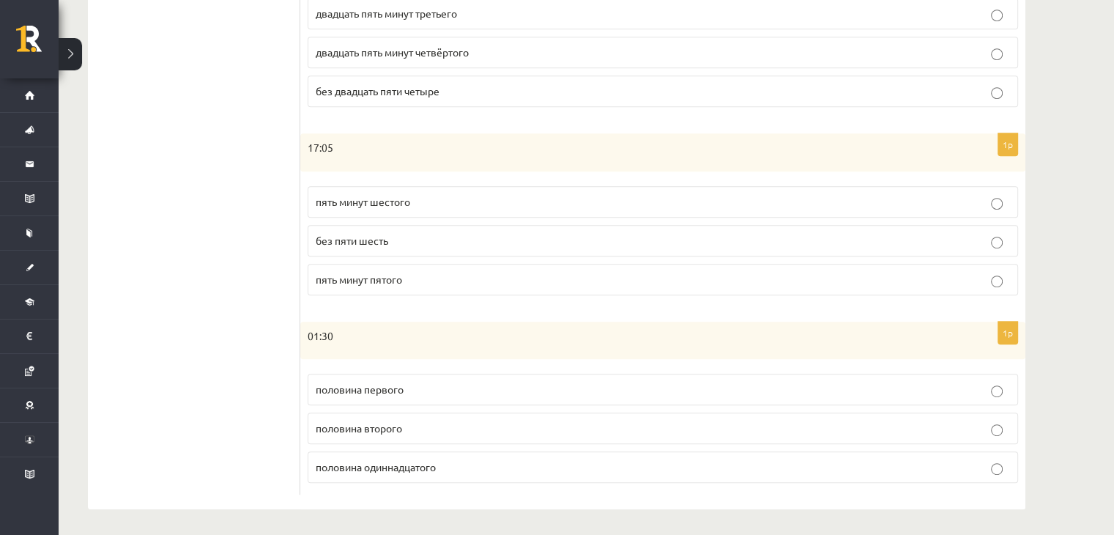
click at [837, 423] on p "половина второго" at bounding box center [663, 427] width 694 height 15
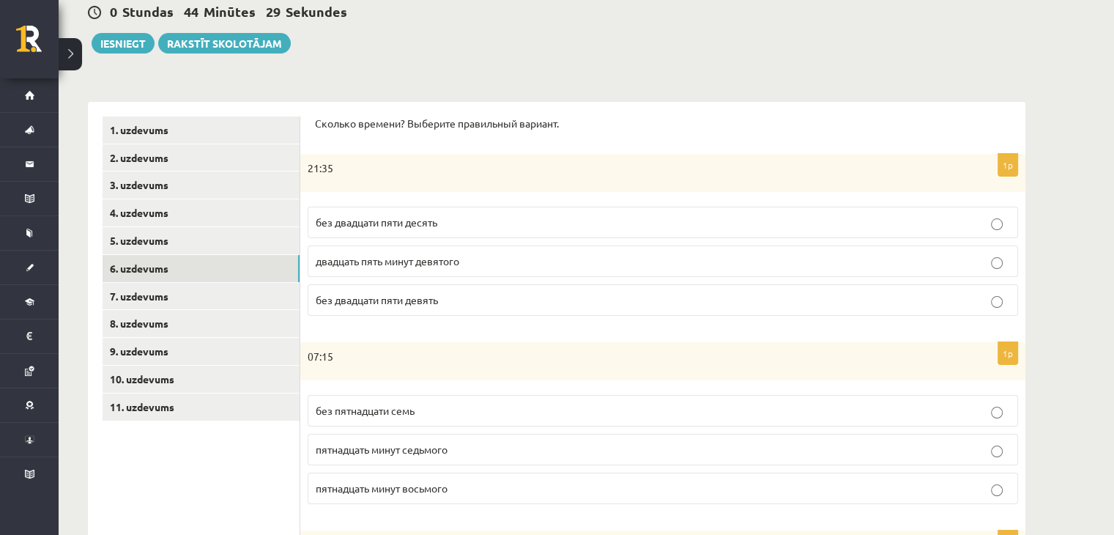
scroll to position [134, 0]
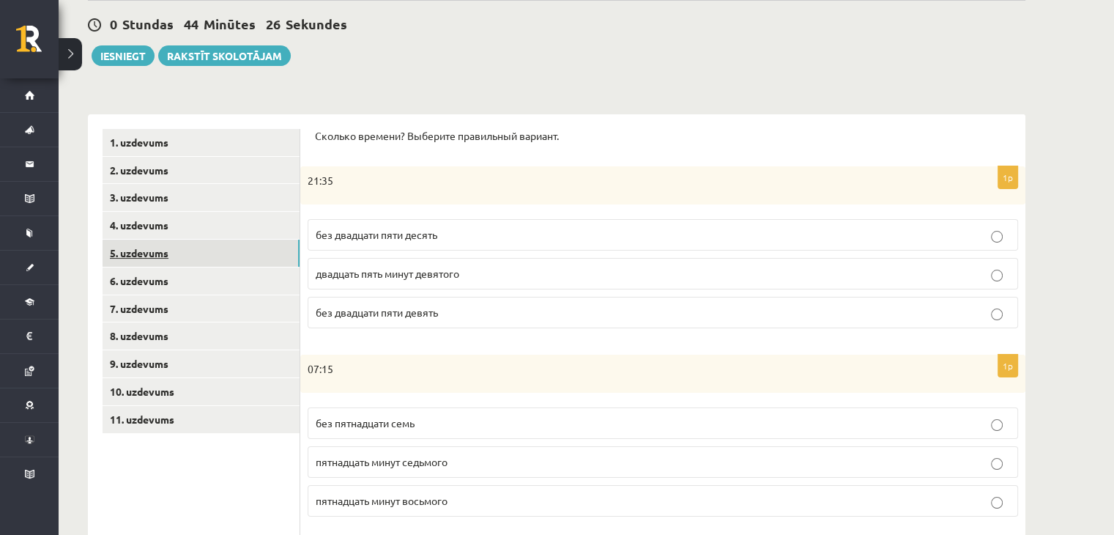
click at [175, 257] on link "5. uzdevums" at bounding box center [201, 253] width 197 height 27
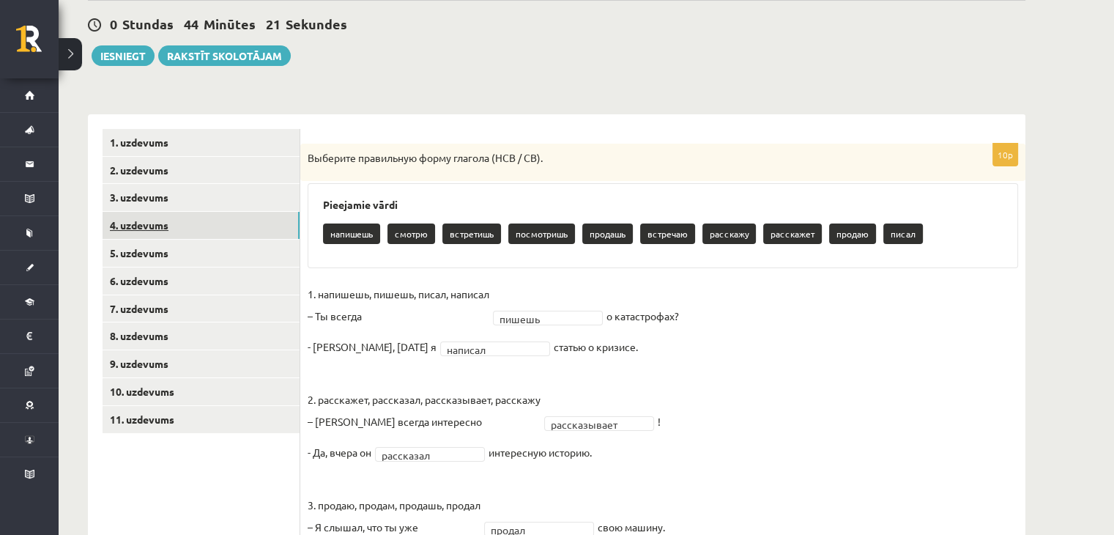
click at [160, 227] on link "4. uzdevums" at bounding box center [201, 225] width 197 height 27
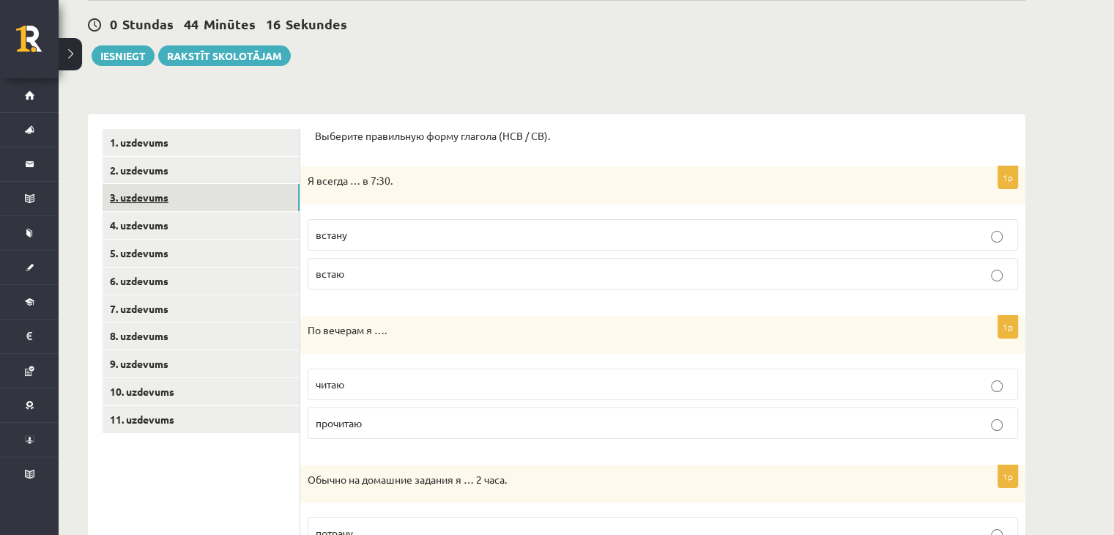
click at [163, 194] on link "3. uzdevums" at bounding box center [201, 197] width 197 height 27
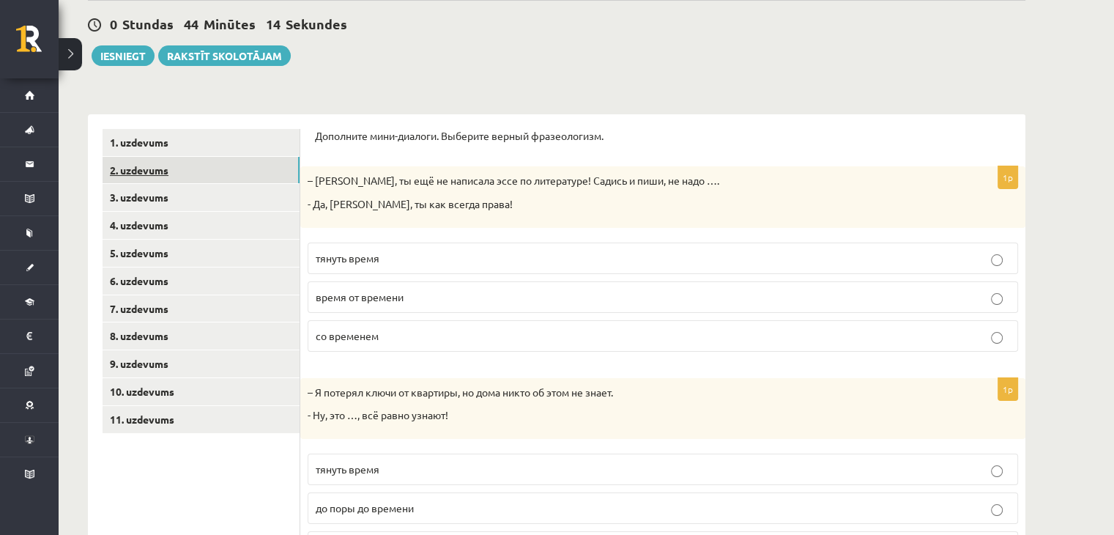
click at [166, 171] on link "2. uzdevums" at bounding box center [201, 170] width 197 height 27
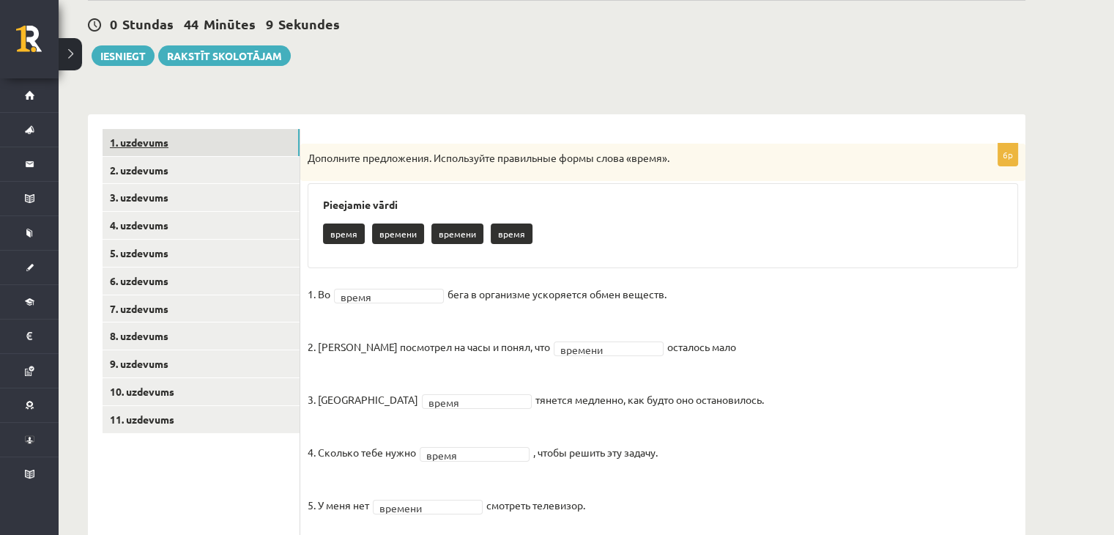
click at [166, 147] on link "1. uzdevums" at bounding box center [201, 142] width 197 height 27
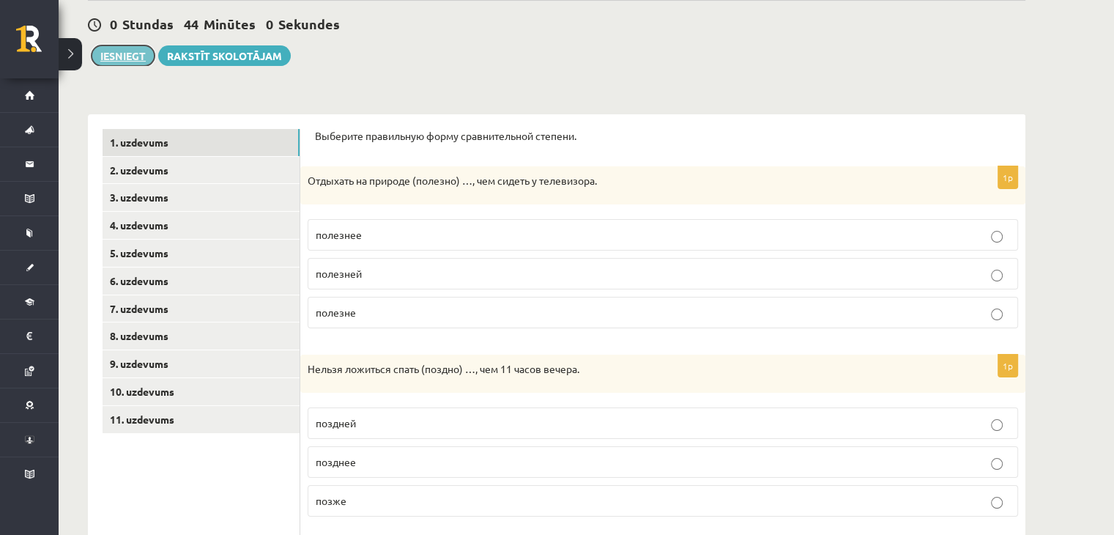
click at [129, 55] on button "Iesniegt" at bounding box center [123, 55] width 63 height 21
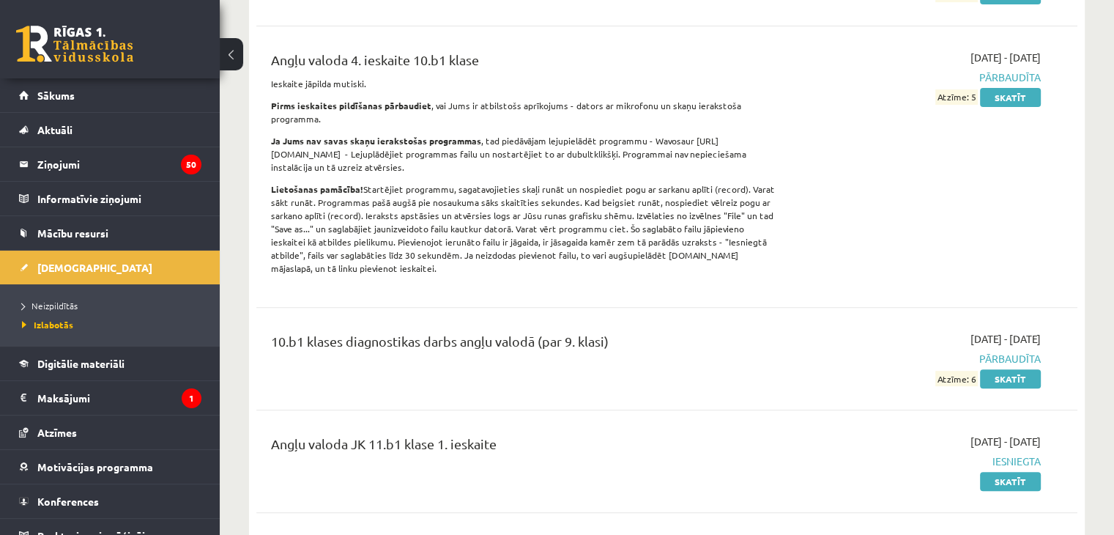
scroll to position [627, 0]
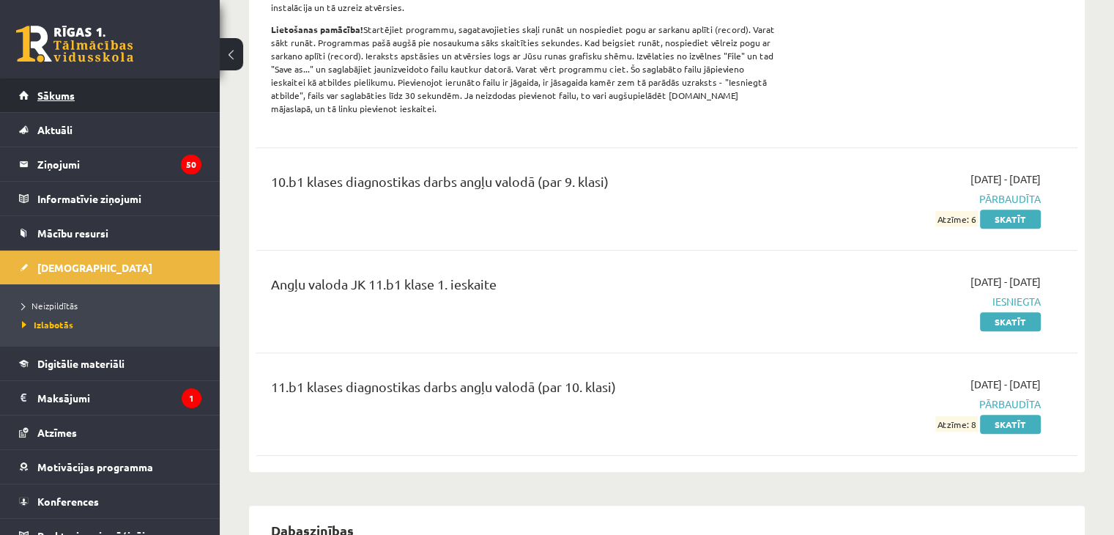
click at [53, 92] on span "Sākums" at bounding box center [55, 95] width 37 height 13
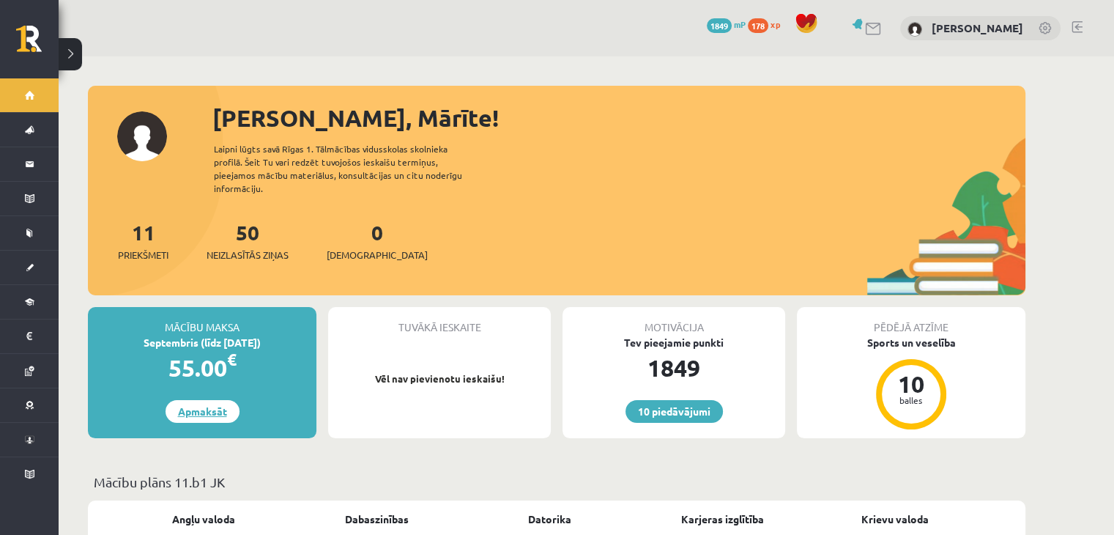
click at [199, 400] on link "Apmaksāt" at bounding box center [203, 411] width 74 height 23
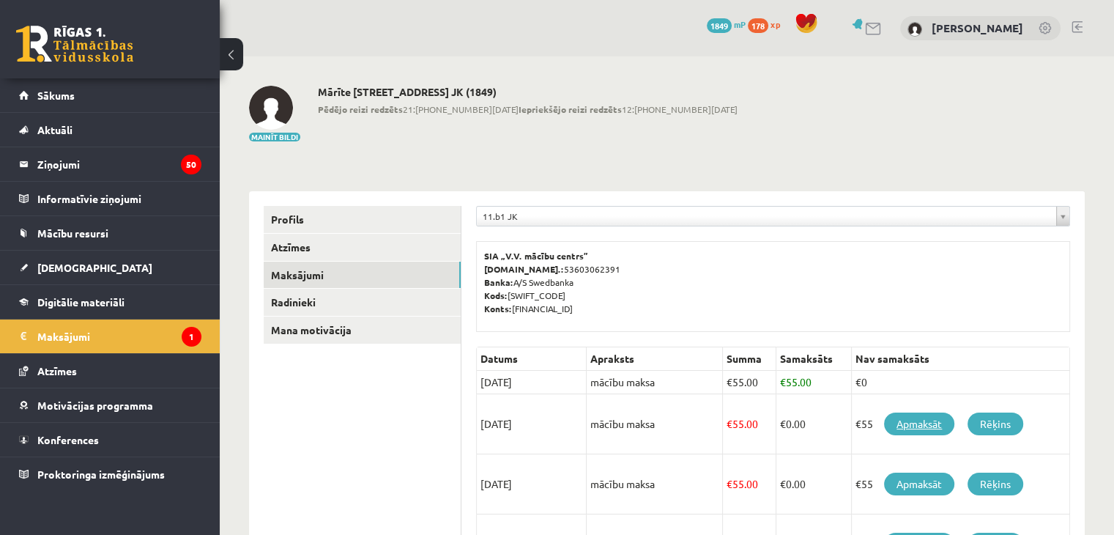
click at [919, 426] on link "Apmaksāt" at bounding box center [919, 423] width 70 height 23
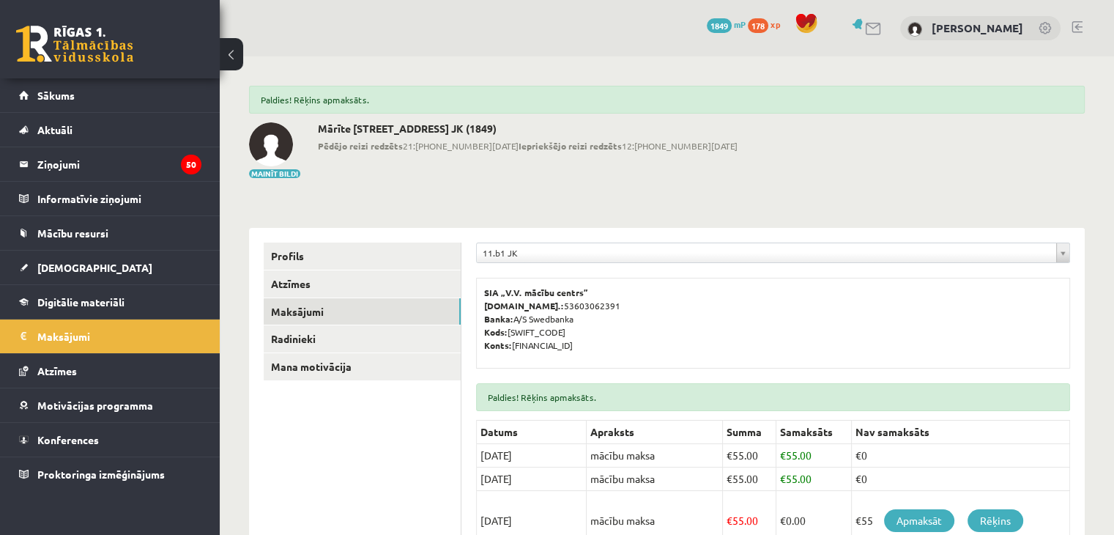
click at [1078, 28] on link at bounding box center [1077, 27] width 11 height 12
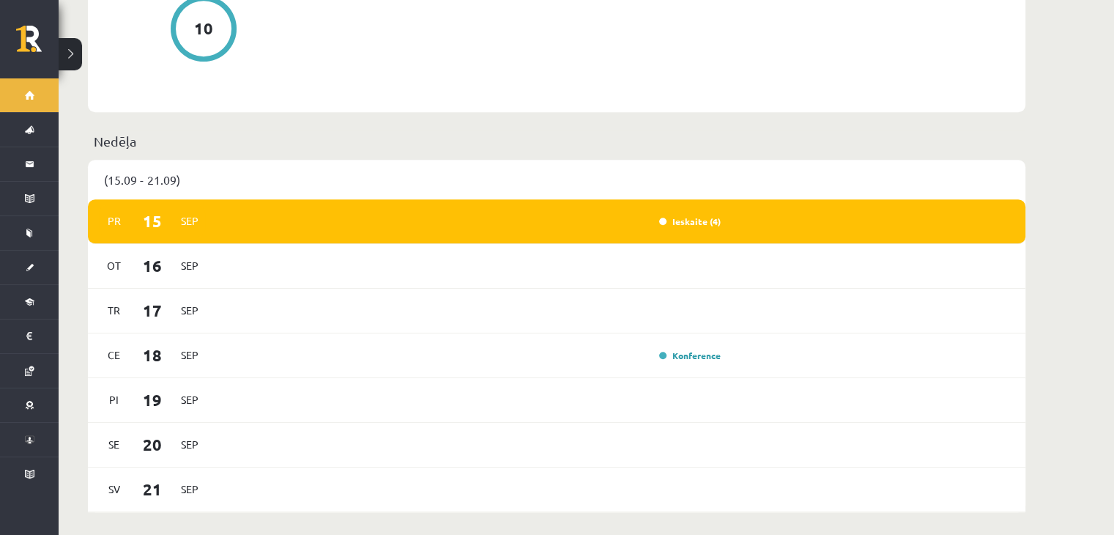
scroll to position [961, 0]
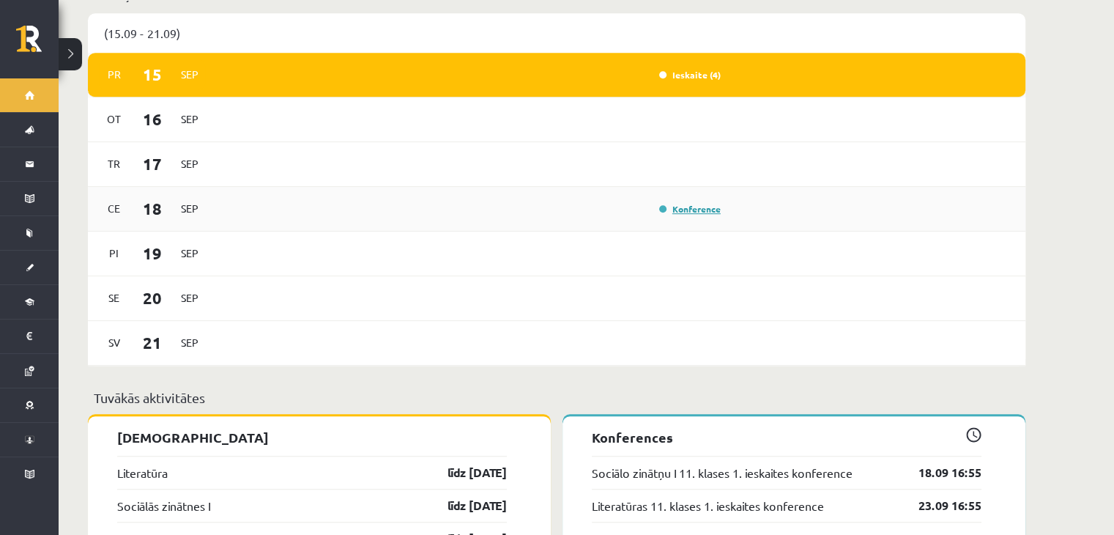
click at [700, 203] on link "Konference" at bounding box center [690, 209] width 62 height 12
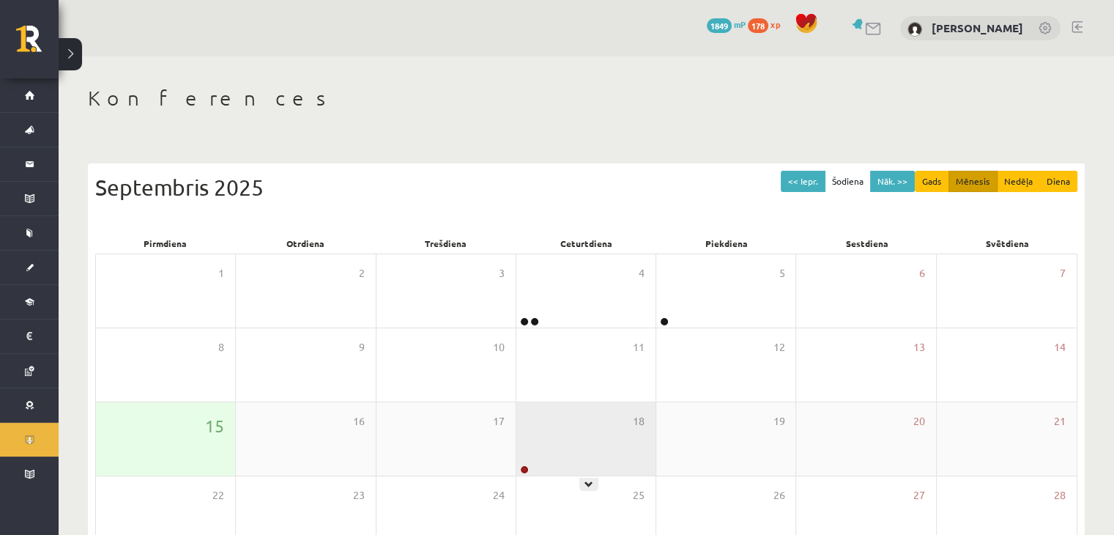
click at [609, 417] on div "18" at bounding box center [585, 438] width 139 height 73
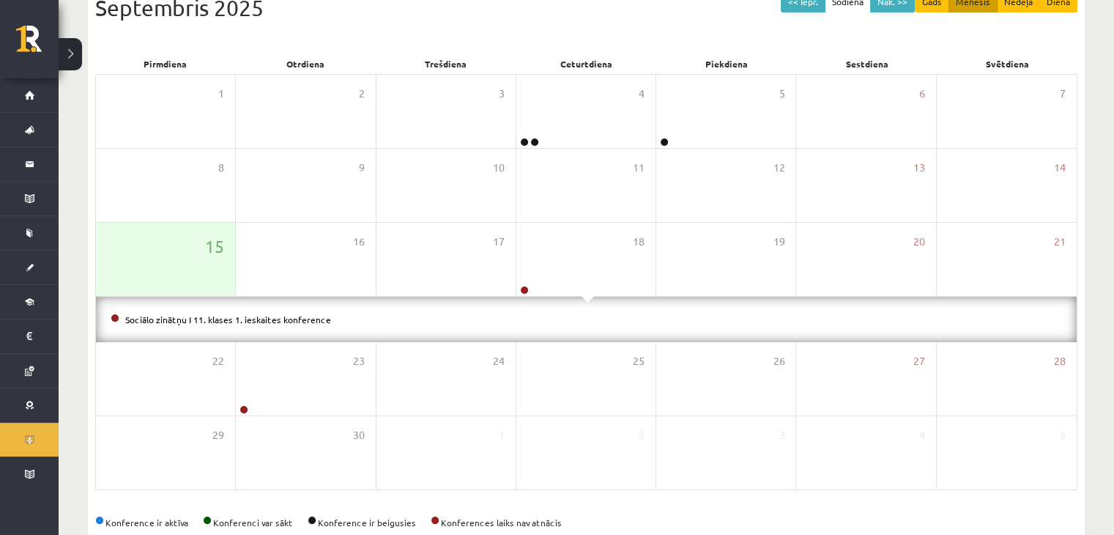
scroll to position [182, 0]
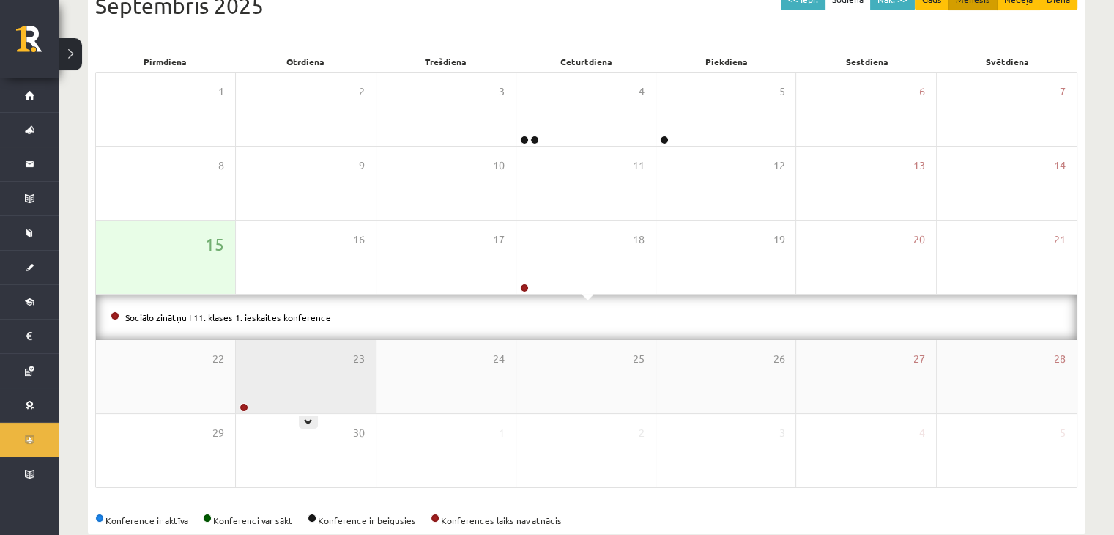
click at [329, 379] on div "23" at bounding box center [305, 376] width 139 height 73
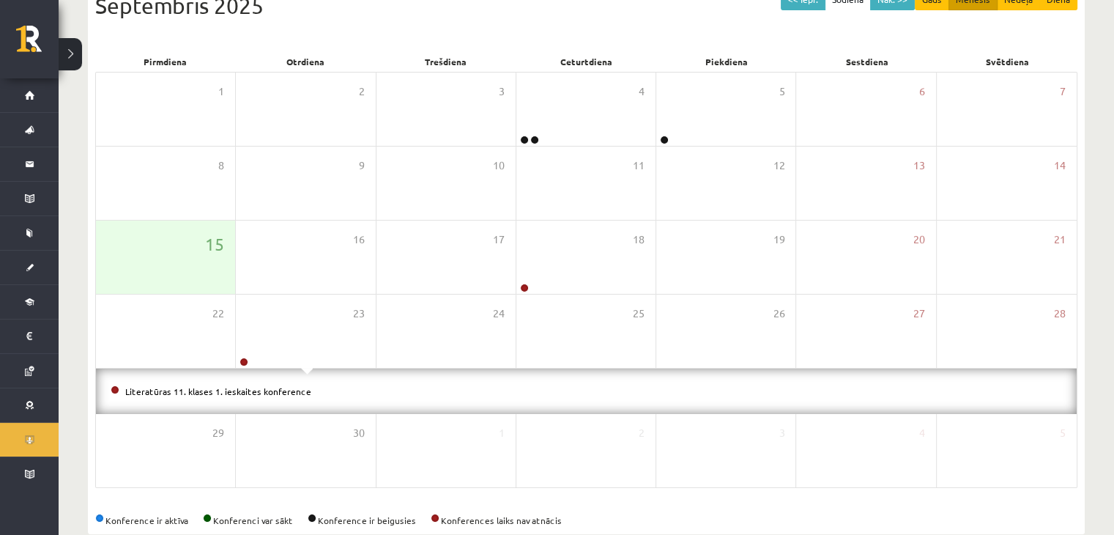
scroll to position [0, 0]
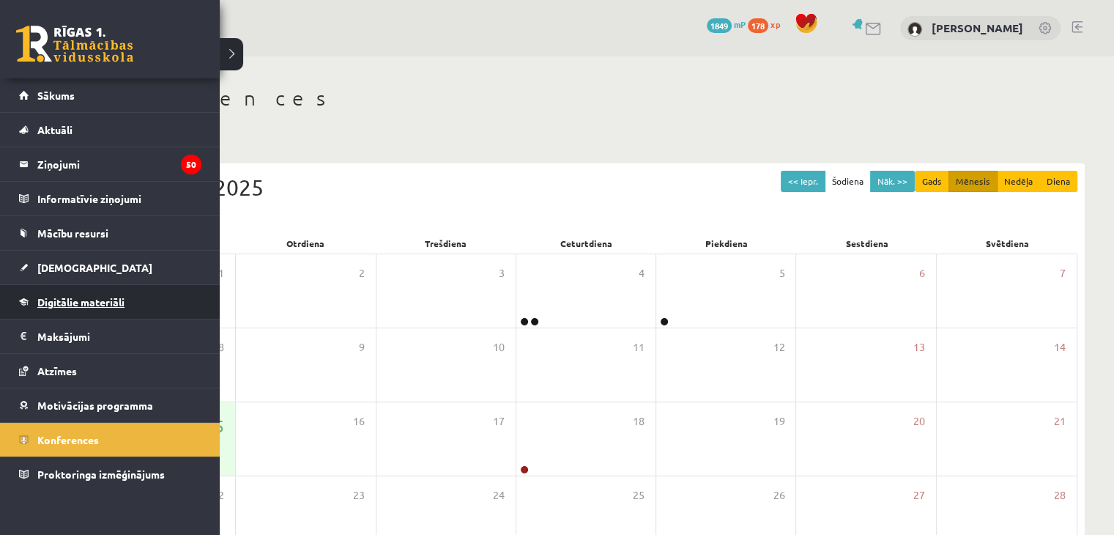
click at [83, 296] on span "Digitālie materiāli" at bounding box center [80, 301] width 87 height 13
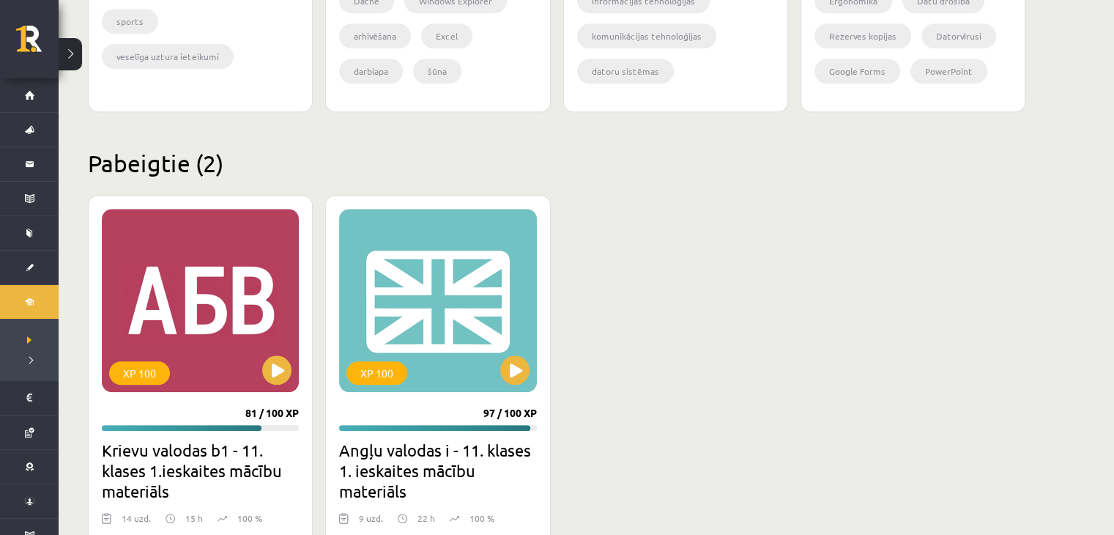
scroll to position [1383, 0]
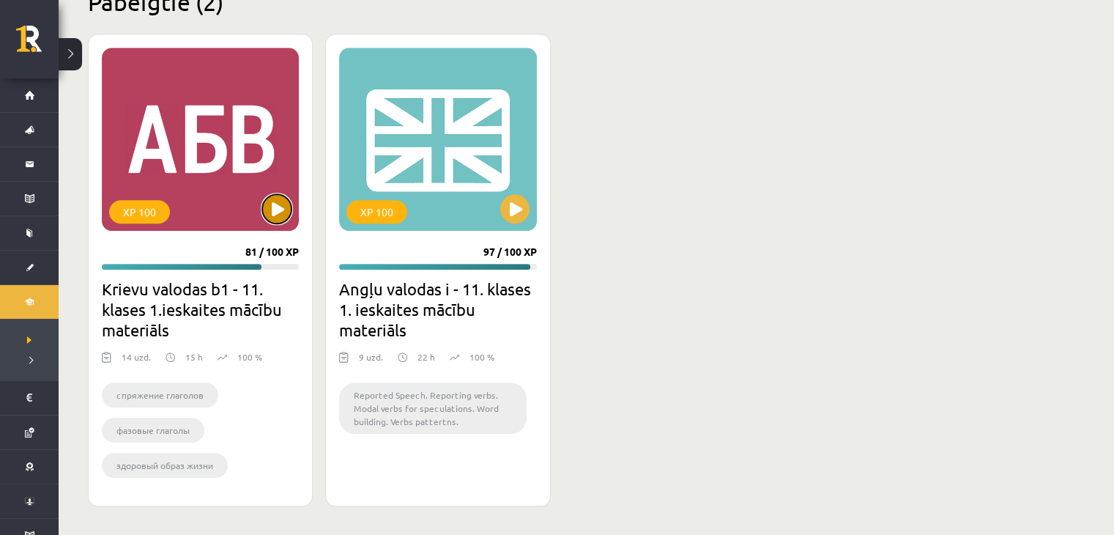
click at [272, 209] on button at bounding box center [276, 208] width 29 height 29
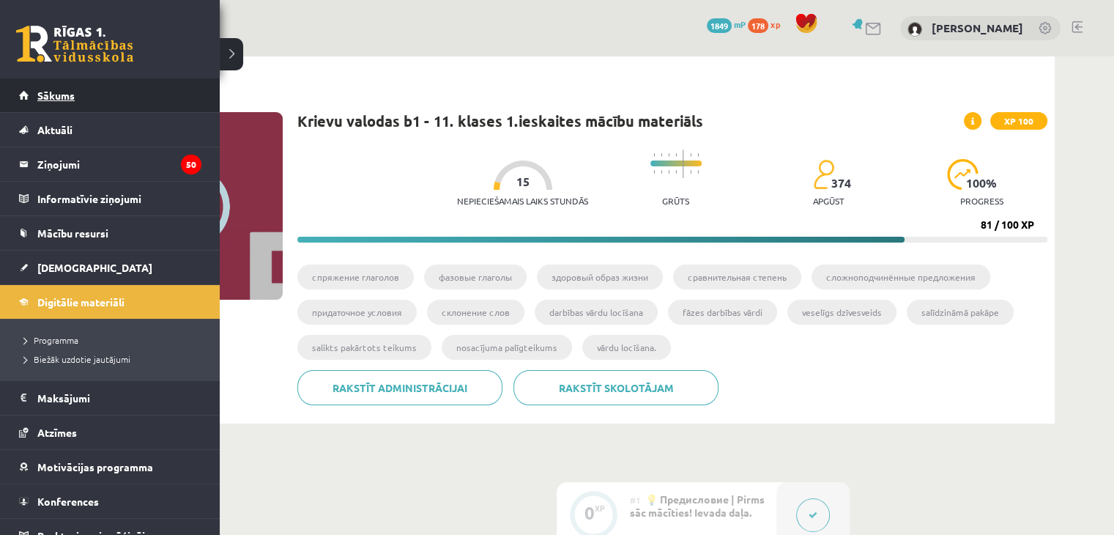
click at [58, 94] on span "Sākums" at bounding box center [55, 95] width 37 height 13
